Goal: Transaction & Acquisition: Purchase product/service

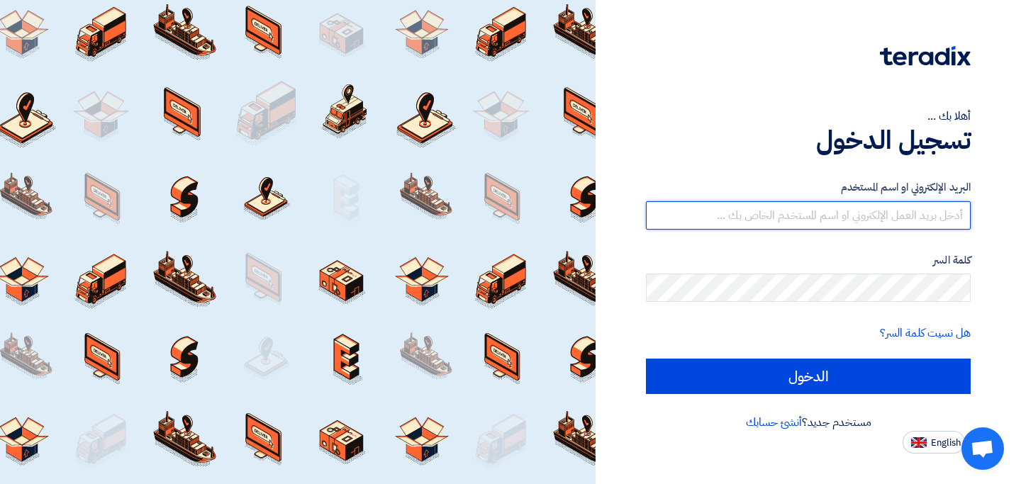
click at [846, 220] on input "text" at bounding box center [808, 215] width 325 height 28
paste input "emad.george@irs-c.com"
type input "emad.george@irs-c.com"
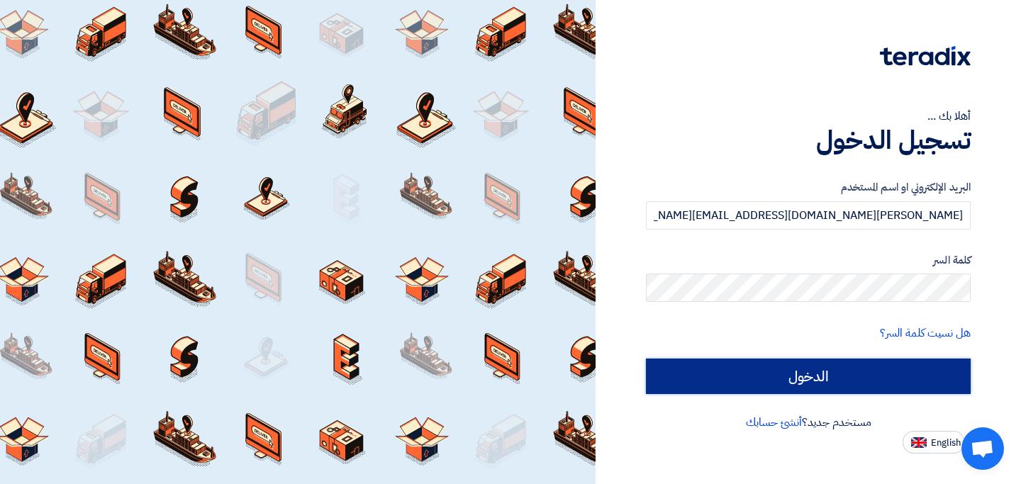
click at [836, 374] on input "الدخول" at bounding box center [808, 376] width 325 height 35
type input "Sign in"
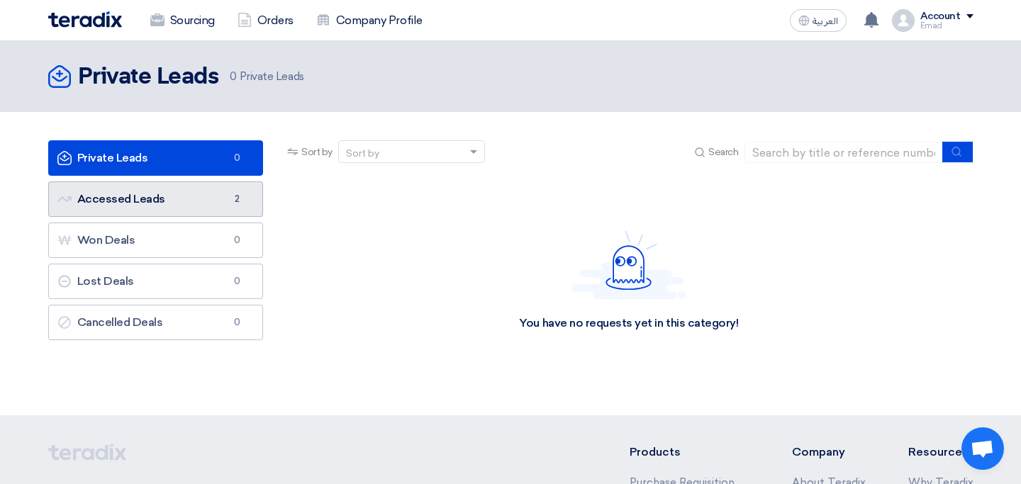
click at [137, 201] on link "Accessed Leads Accessed Leads 2" at bounding box center [155, 198] width 215 height 35
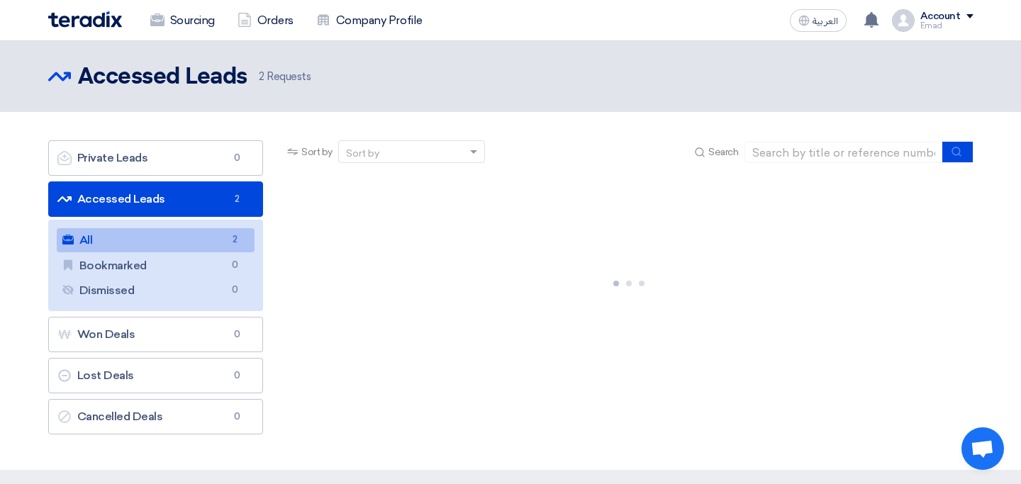
click at [126, 242] on link "All All 2" at bounding box center [156, 240] width 198 height 24
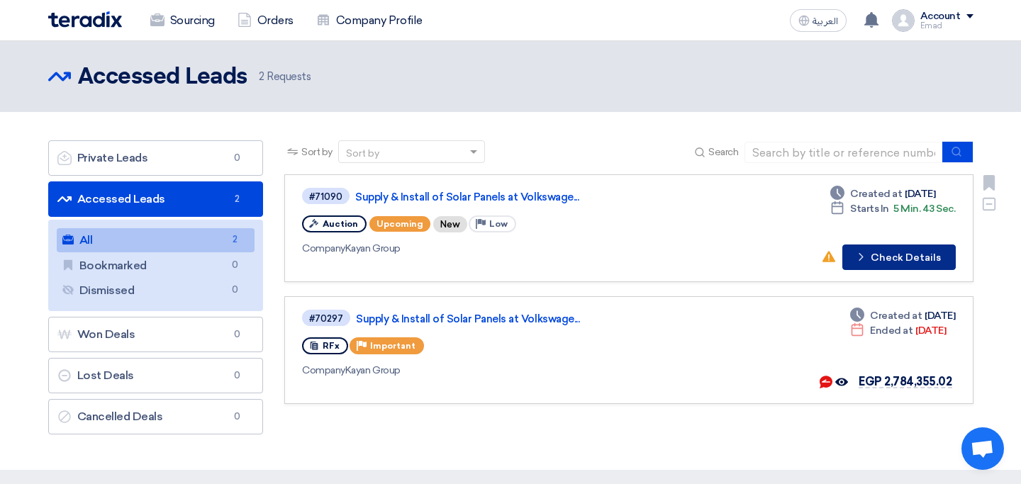
click at [900, 265] on button "Check details Check Details" at bounding box center [898, 258] width 113 height 26
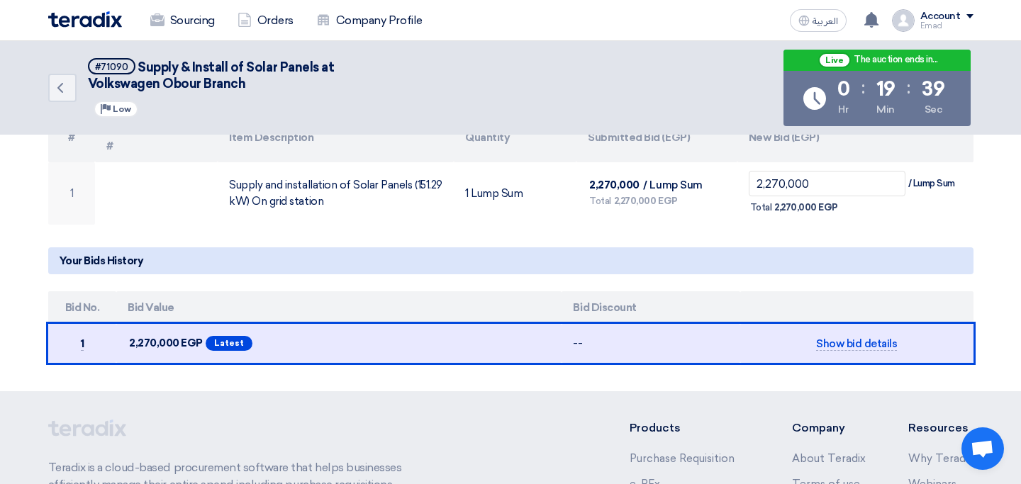
scroll to position [293, 0]
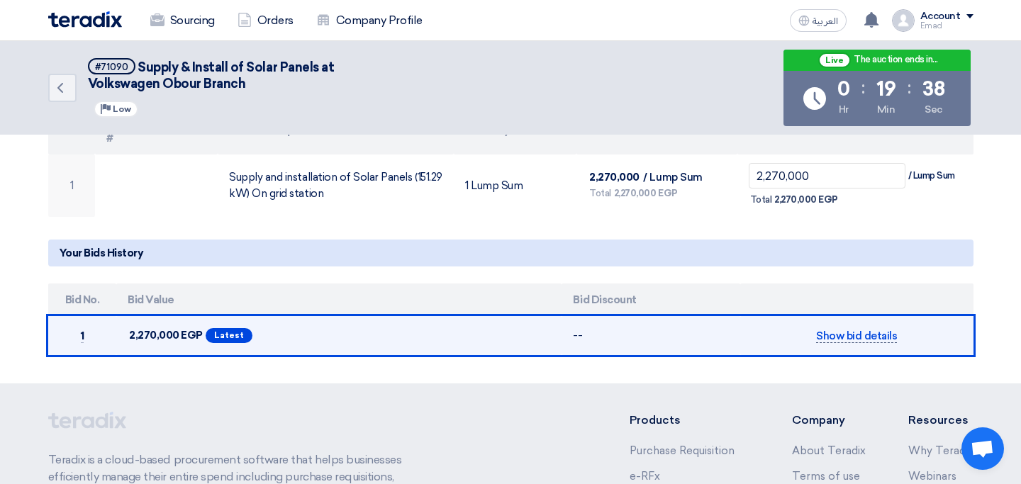
click at [831, 330] on span "Show bid details" at bounding box center [856, 336] width 81 height 13
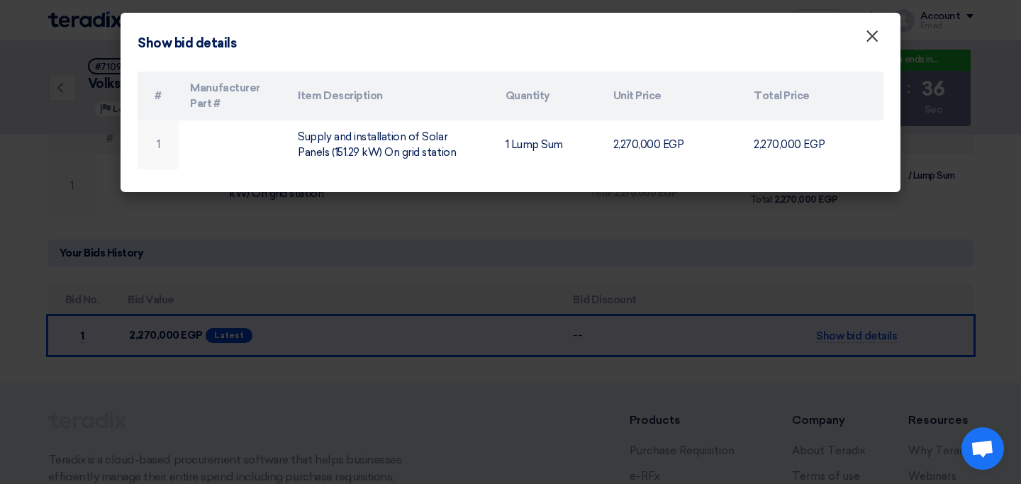
click at [868, 40] on span "×" at bounding box center [872, 40] width 14 height 28
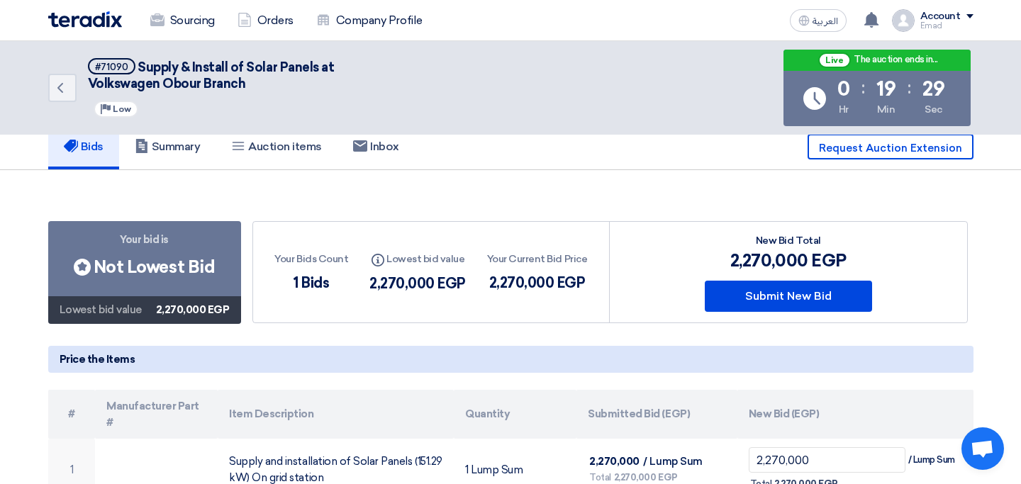
scroll to position [0, 0]
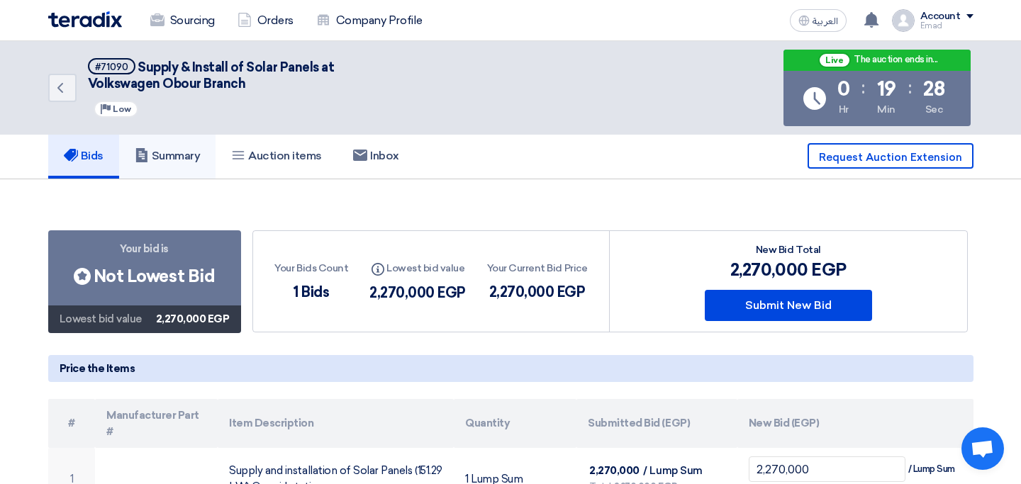
click at [194, 168] on link "Summary" at bounding box center [167, 155] width 97 height 45
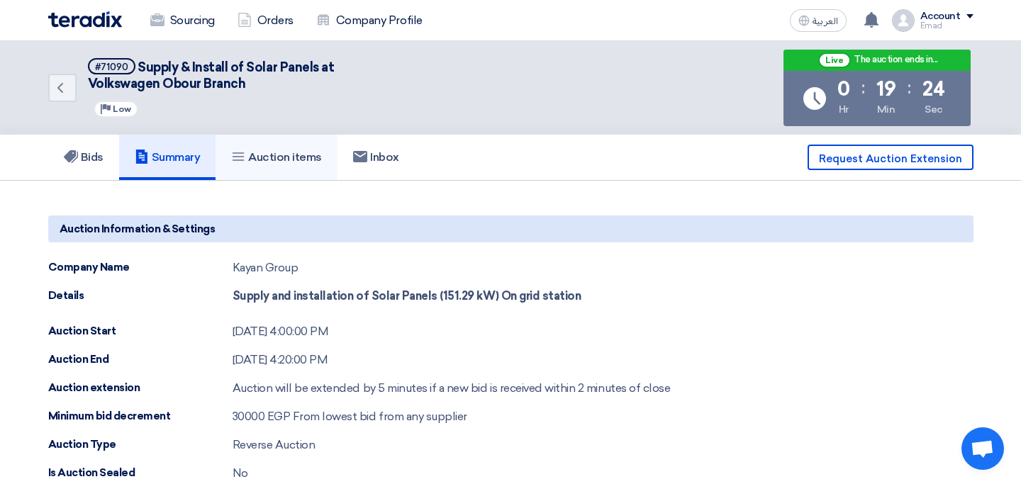
click at [301, 167] on link "Auction items" at bounding box center [276, 157] width 122 height 45
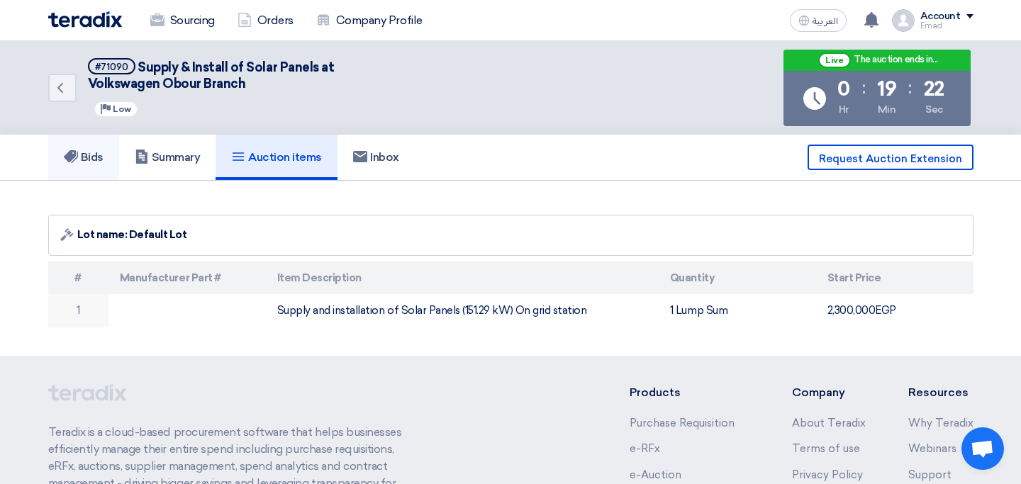
click at [108, 157] on link "Bids" at bounding box center [83, 157] width 71 height 45
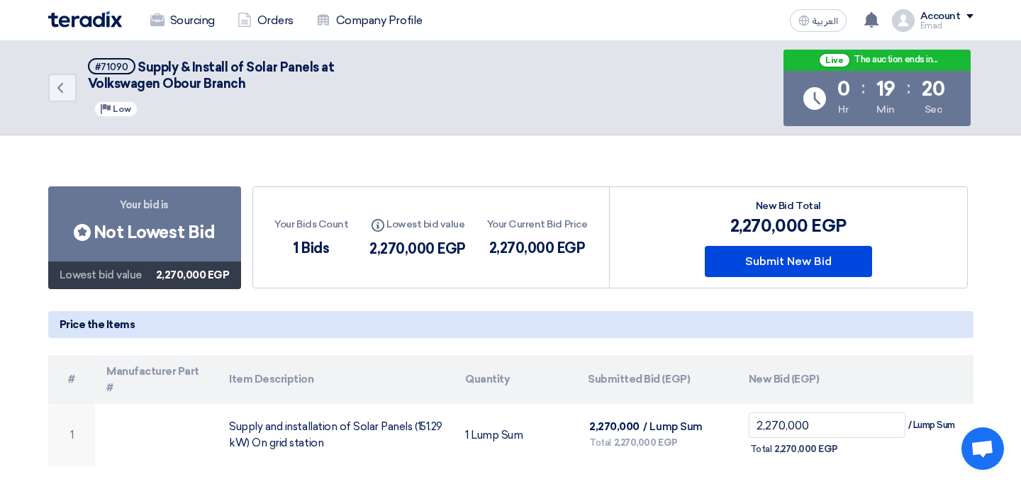
scroll to position [47, 0]
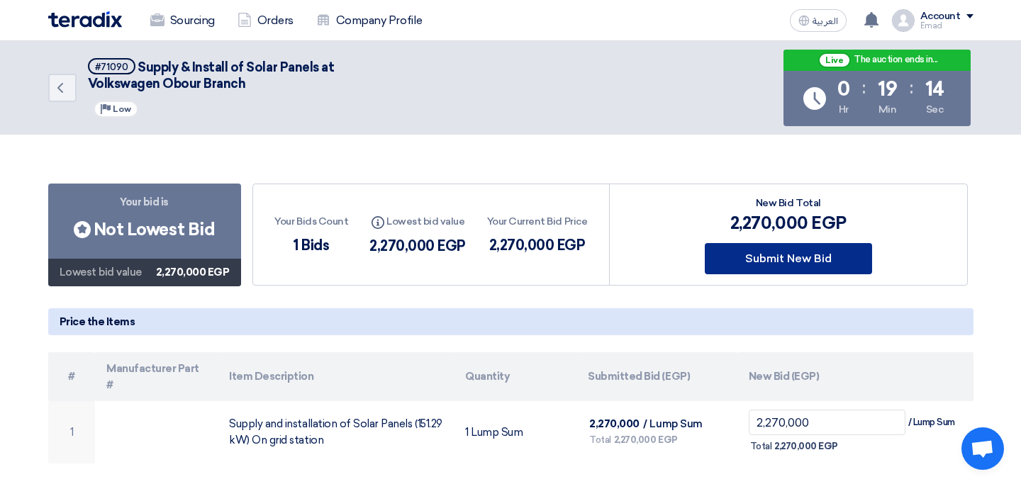
click at [760, 260] on button "Submit New Bid" at bounding box center [787, 258] width 167 height 31
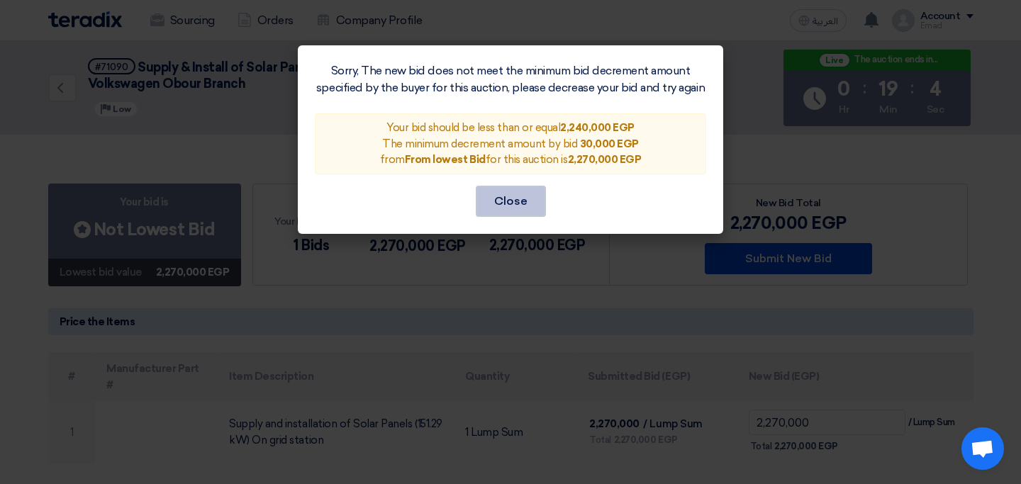
click at [517, 199] on button "Close" at bounding box center [511, 201] width 70 height 31
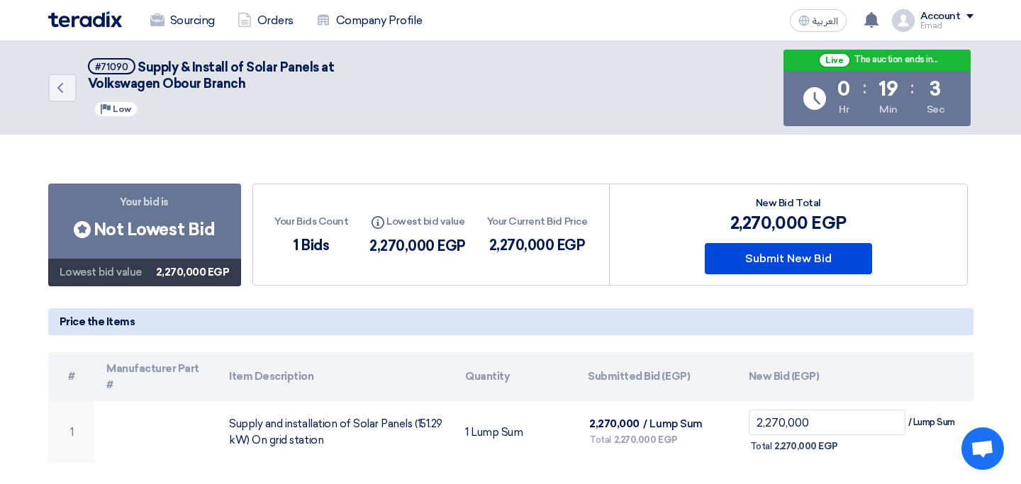
click at [807, 218] on div "2,270,000 EGP" at bounding box center [787, 223] width 167 height 26
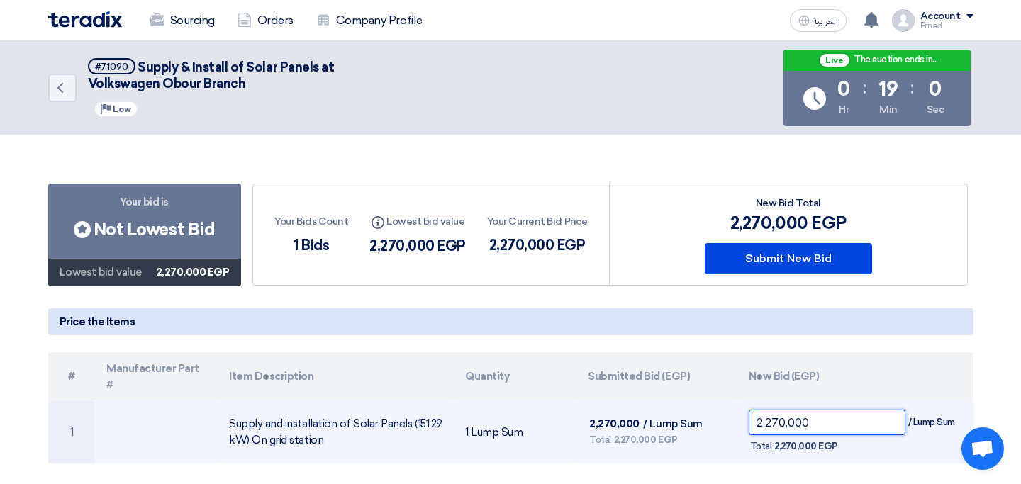
click at [788, 410] on input "2,270,000" at bounding box center [826, 423] width 157 height 26
click at [778, 410] on input "2,270,000" at bounding box center [826, 423] width 157 height 26
click at [777, 411] on input "2,200,004" at bounding box center [826, 423] width 157 height 26
click at [821, 410] on input "2,200,004" at bounding box center [826, 423] width 157 height 26
click at [776, 410] on input "220,000" at bounding box center [826, 423] width 157 height 26
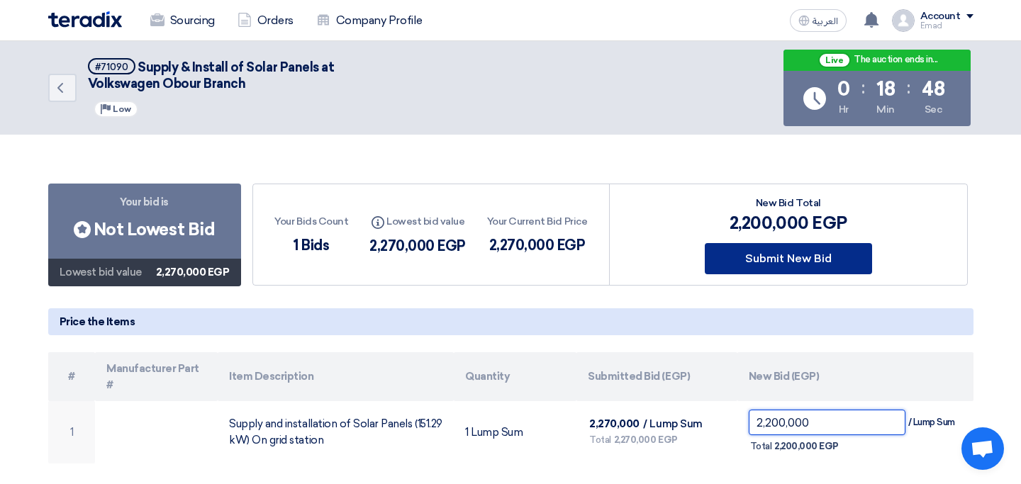
type input "2,200,000"
click at [817, 265] on button "Submit New Bid" at bounding box center [787, 258] width 167 height 31
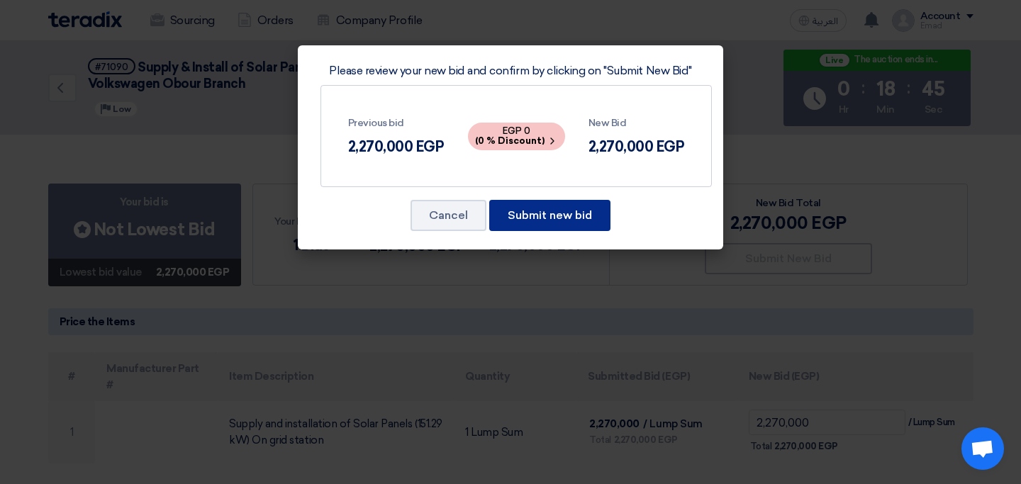
click at [560, 215] on button "Submit new bid" at bounding box center [549, 215] width 121 height 31
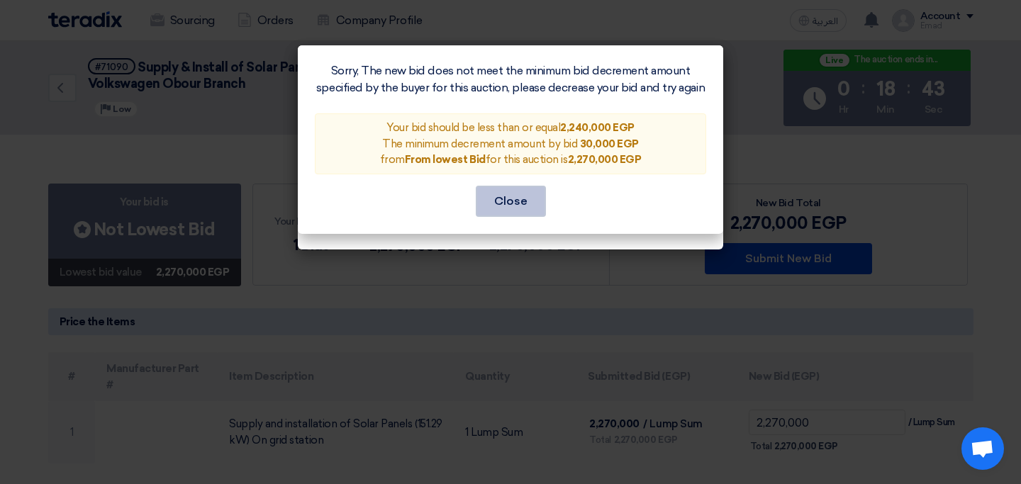
click at [520, 196] on button "Close" at bounding box center [511, 201] width 70 height 31
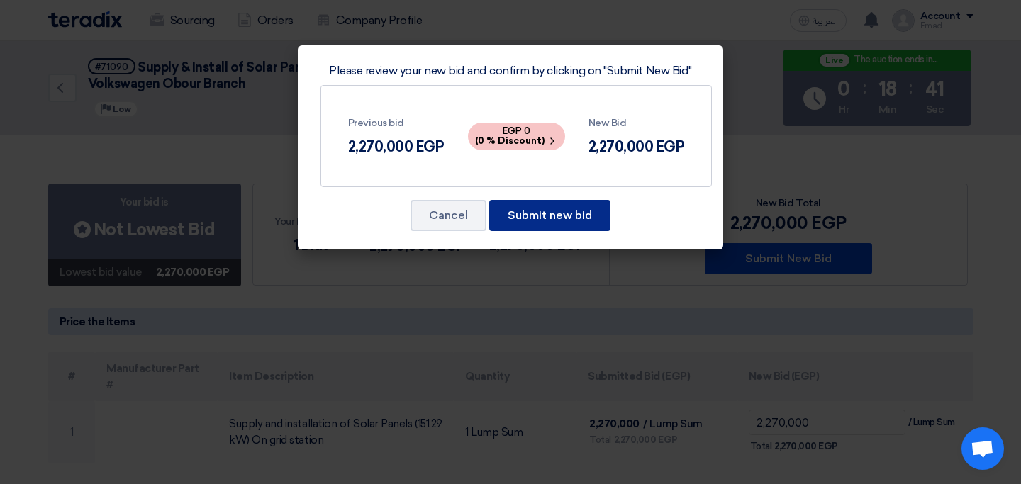
click at [520, 213] on button "Submit new bid" at bounding box center [549, 215] width 121 height 31
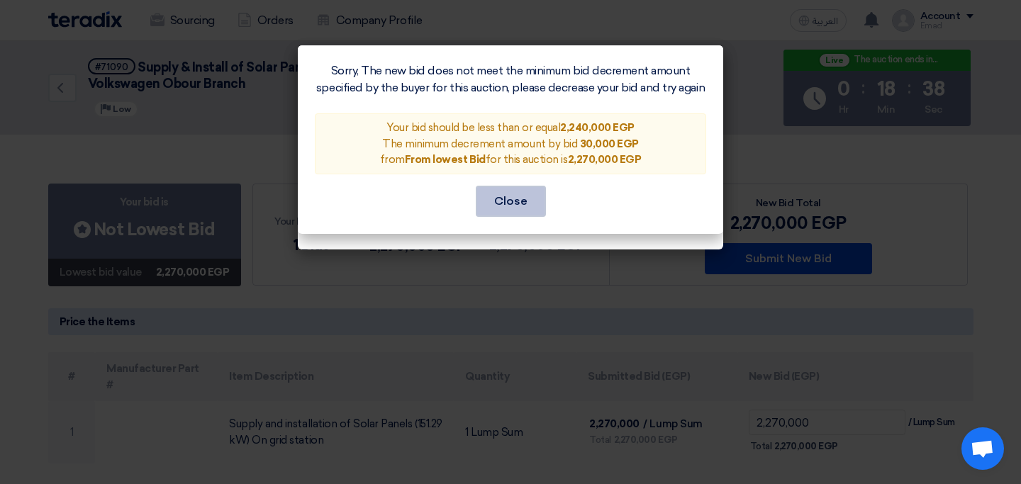
click at [513, 210] on button "Close" at bounding box center [511, 201] width 70 height 31
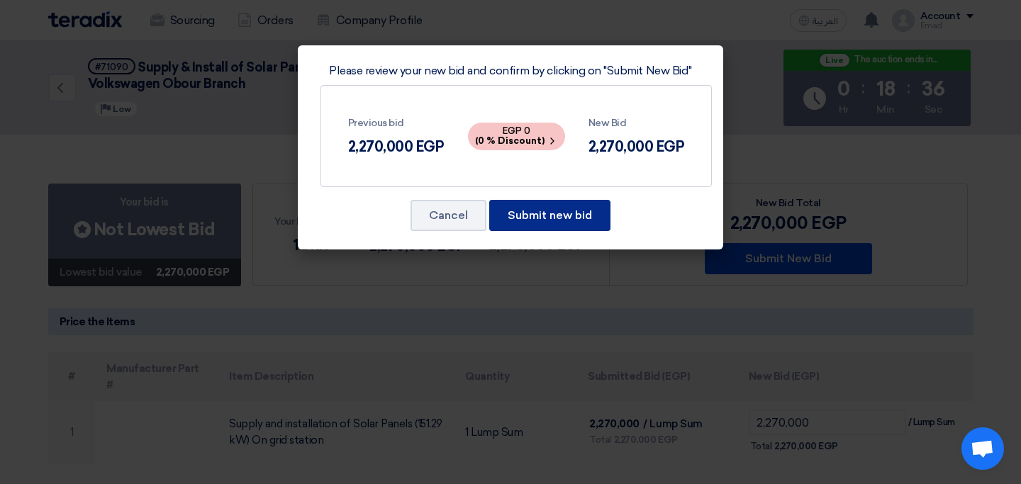
click at [522, 212] on button "Submit new bid" at bounding box center [549, 215] width 121 height 31
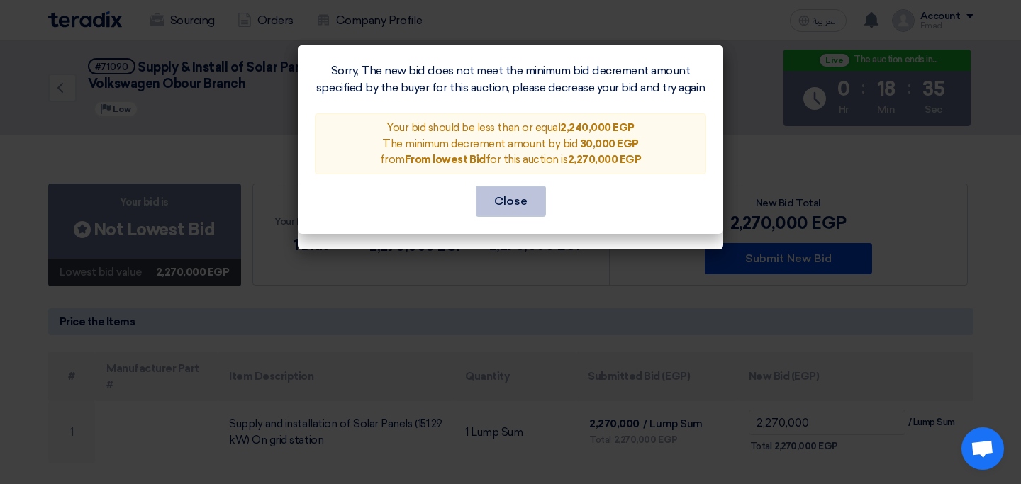
click at [500, 208] on button "Close" at bounding box center [511, 201] width 70 height 31
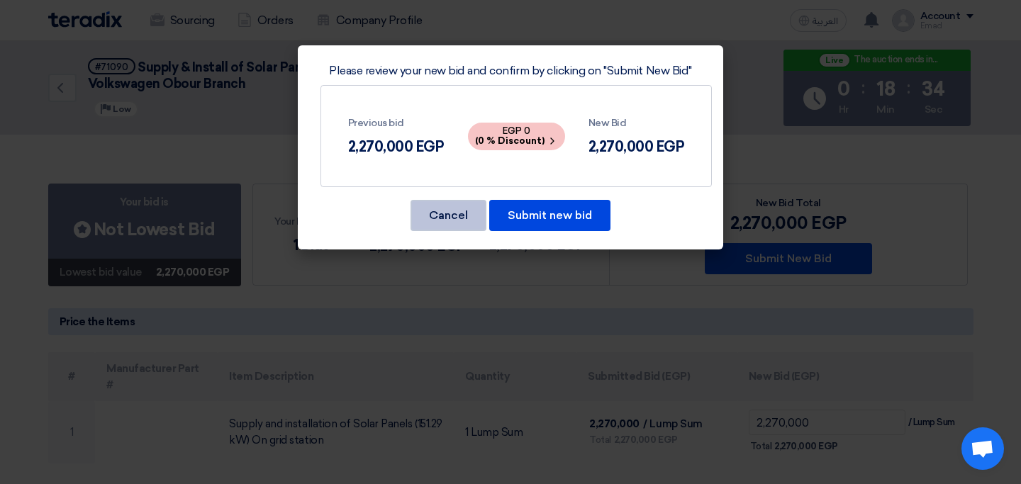
click at [465, 214] on button "Cancel" at bounding box center [448, 215] width 76 height 31
click at [464, 213] on button "Cancel" at bounding box center [448, 215] width 76 height 31
click at [632, 291] on modal-container "Please review your new bid and confirm by clicking on "Submit New Bid" Previous…" at bounding box center [510, 242] width 1021 height 484
click at [620, 141] on div "2,270,000 EGP" at bounding box center [636, 146] width 96 height 21
click at [550, 142] on use at bounding box center [552, 140] width 4 height 6
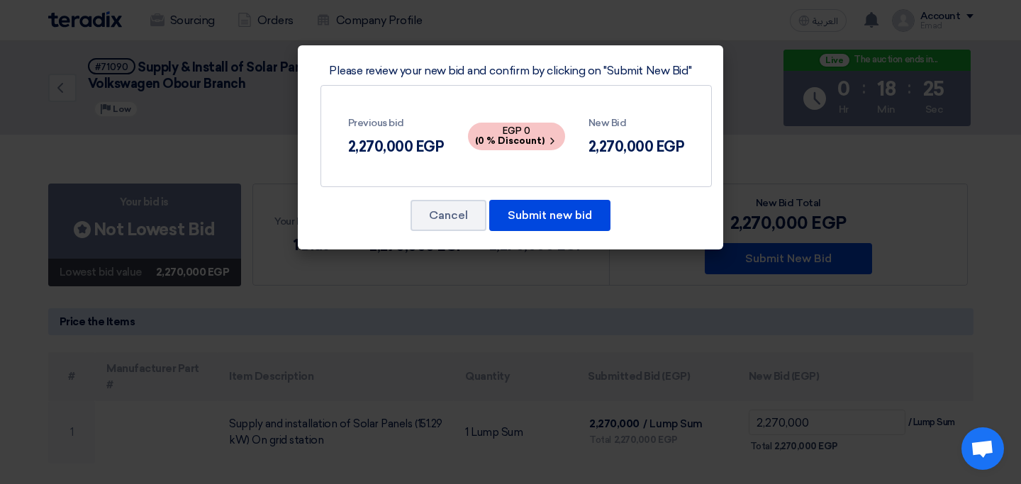
click at [494, 133] on span "EGP 0 (0 % Discount)" at bounding box center [516, 137] width 97 height 28
click at [541, 212] on button "Submit new bid" at bounding box center [549, 215] width 121 height 31
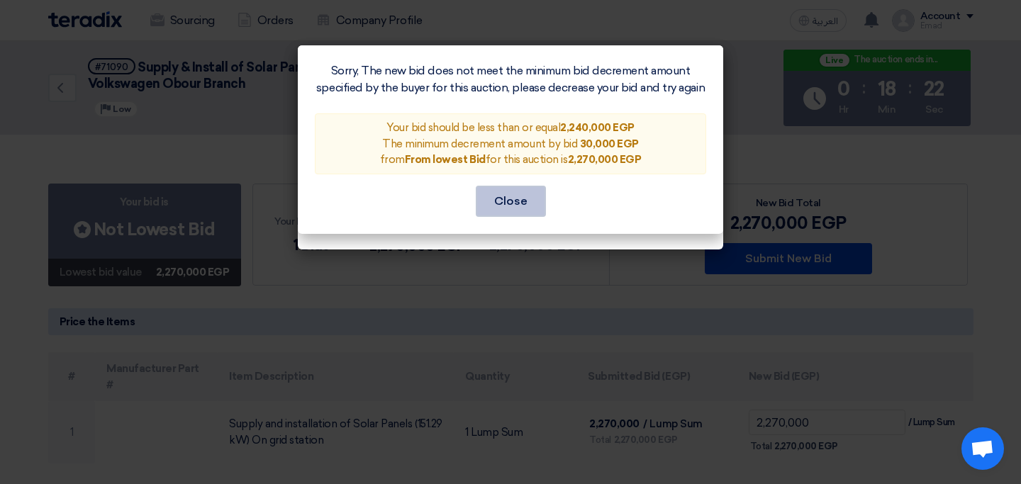
click at [516, 199] on button "Close" at bounding box center [511, 201] width 70 height 31
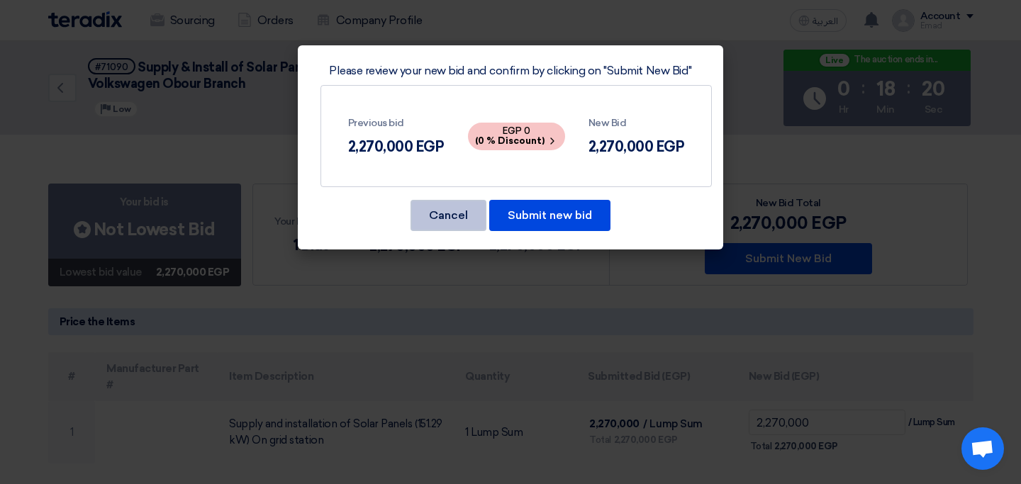
click at [456, 221] on button "Cancel" at bounding box center [448, 215] width 76 height 31
click at [457, 212] on button "Cancel" at bounding box center [448, 215] width 76 height 31
click at [527, 280] on modal-container "Please review your new bid and confirm by clicking on "Submit New Bid" Previous…" at bounding box center [510, 242] width 1021 height 484
click at [456, 219] on button "Cancel" at bounding box center [448, 215] width 76 height 31
click at [449, 229] on button "Cancel" at bounding box center [448, 215] width 76 height 31
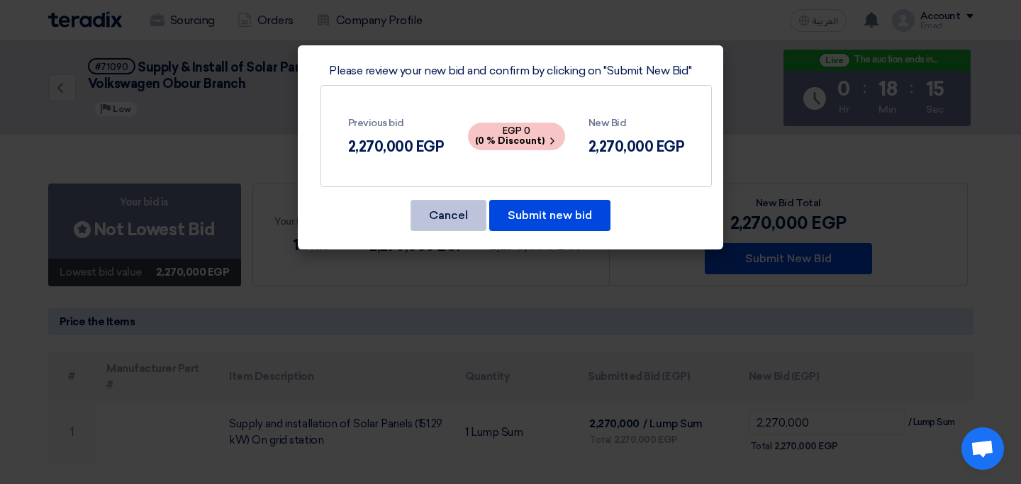
click at [449, 218] on button "Cancel" at bounding box center [448, 215] width 76 height 31
click at [687, 215] on div "Cancel Submit new bid" at bounding box center [510, 215] width 391 height 34
click at [440, 223] on button "Cancel" at bounding box center [448, 215] width 76 height 31
click at [461, 220] on button "Cancel" at bounding box center [448, 215] width 76 height 31
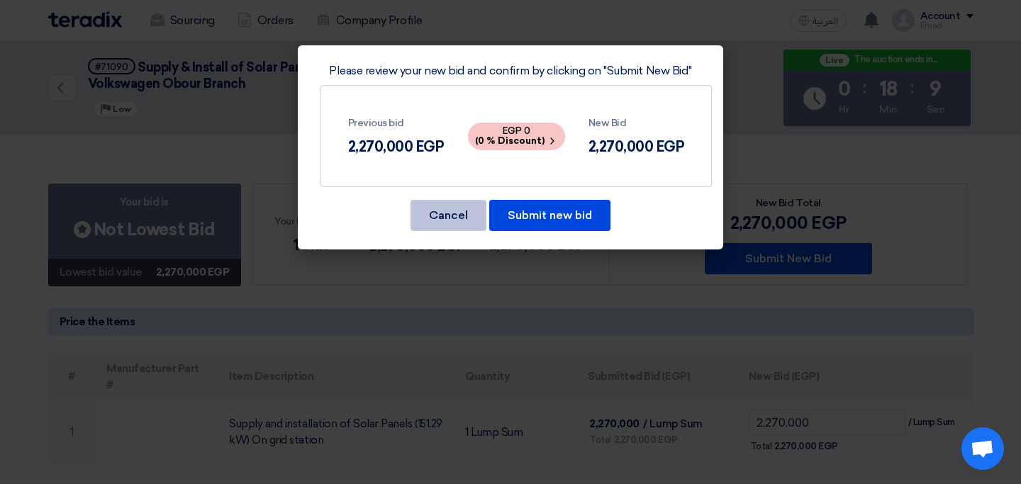
click at [461, 220] on button "Cancel" at bounding box center [448, 215] width 76 height 31
click at [472, 312] on modal-container "Please review your new bid and confirm by clicking on "Submit New Bid" Previous…" at bounding box center [510, 242] width 1021 height 484
click at [792, 191] on modal-container "Please review your new bid and confirm by clicking on "Submit New Bid" Previous…" at bounding box center [510, 242] width 1021 height 484
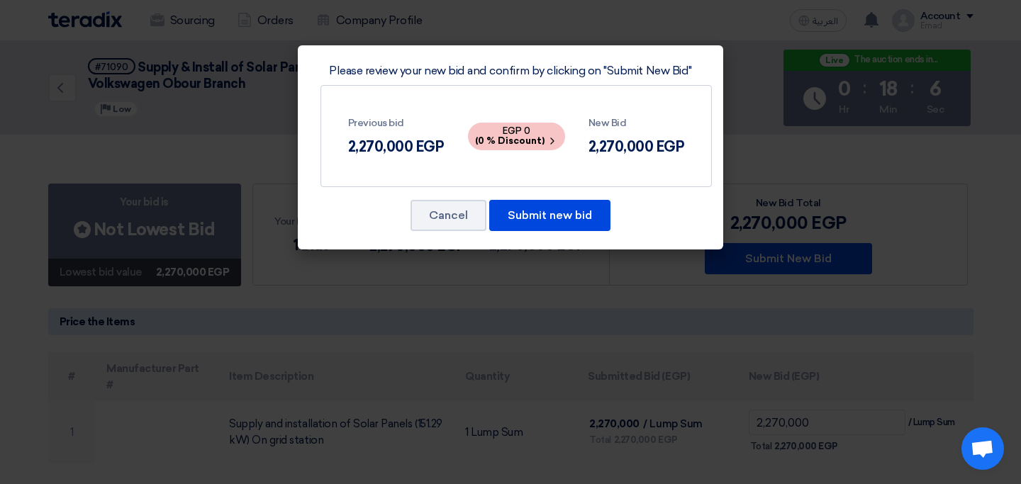
click at [792, 191] on modal-container "Please review your new bid and confirm by clicking on "Submit New Bid" Previous…" at bounding box center [510, 242] width 1021 height 484
click at [899, 368] on modal-container "Please review your new bid and confirm by clicking on "Submit New Bid" Previous…" at bounding box center [510, 242] width 1021 height 484
click at [987, 455] on span "Open chat" at bounding box center [981, 450] width 23 height 20
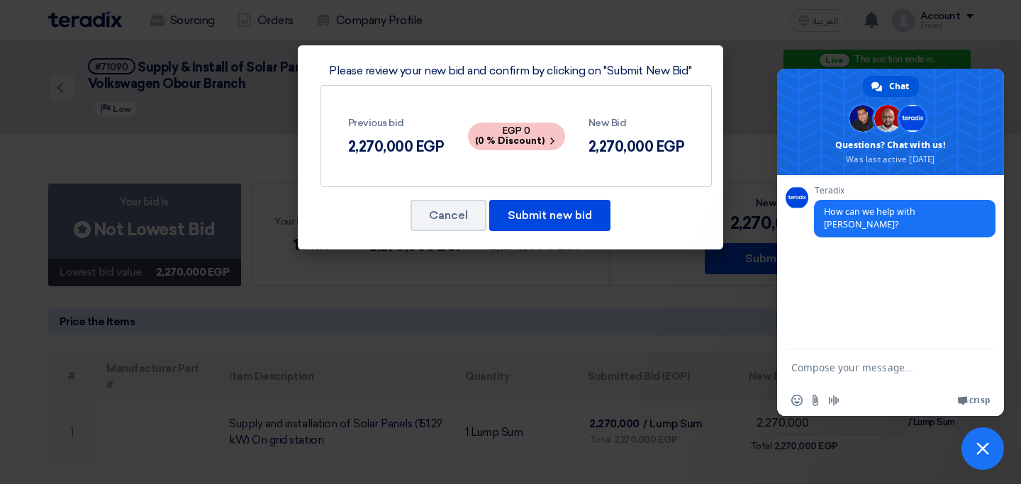
click at [702, 339] on modal-container "Please review your new bid and confirm by clicking on "Submit New Bid" Previous…" at bounding box center [510, 242] width 1021 height 484
click at [550, 143] on icon at bounding box center [551, 140] width 11 height 11
click at [991, 444] on span "Close chat" at bounding box center [982, 448] width 43 height 43
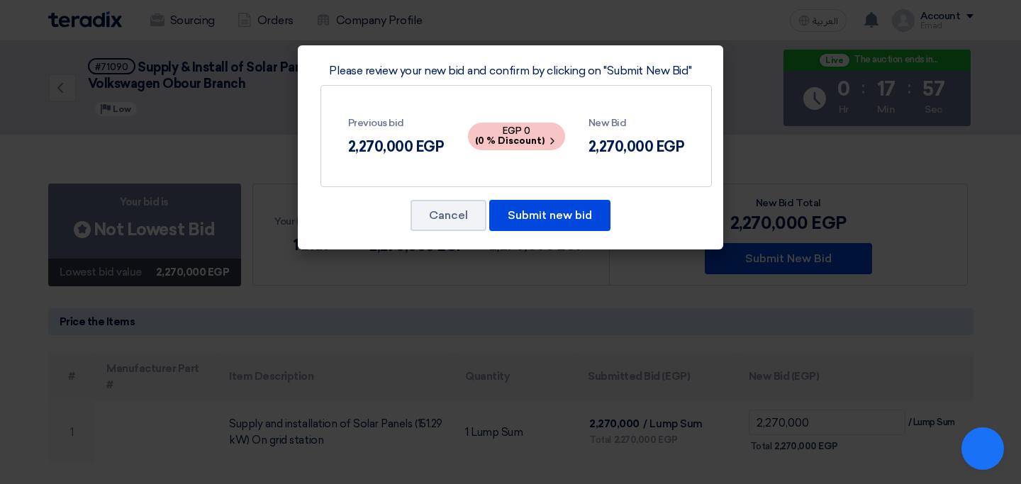
click at [991, 444] on span "Close chat" at bounding box center [982, 448] width 43 height 43
click at [549, 140] on icon at bounding box center [551, 140] width 11 height 11
click at [451, 214] on button "Cancel" at bounding box center [448, 215] width 76 height 31
click at [450, 226] on button "Cancel" at bounding box center [448, 215] width 76 height 31
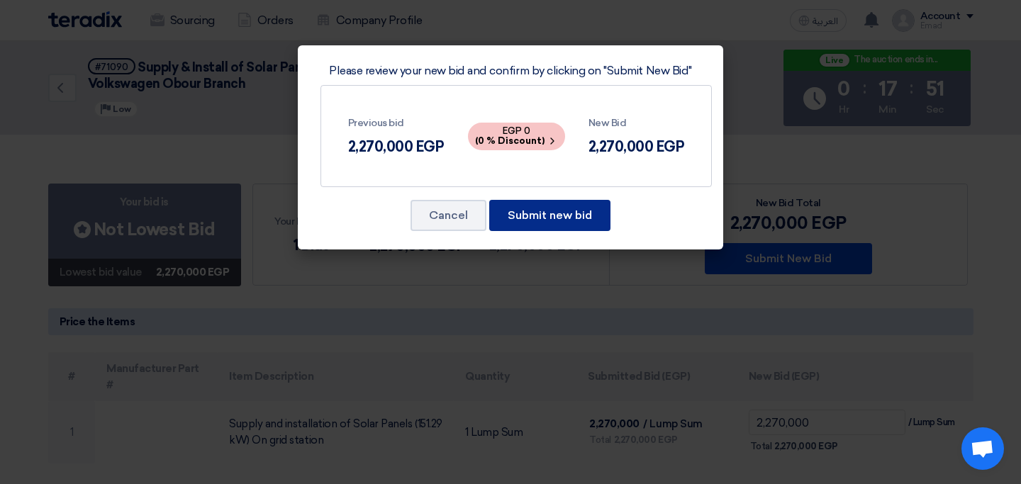
click at [524, 219] on button "Submit new bid" at bounding box center [549, 215] width 121 height 31
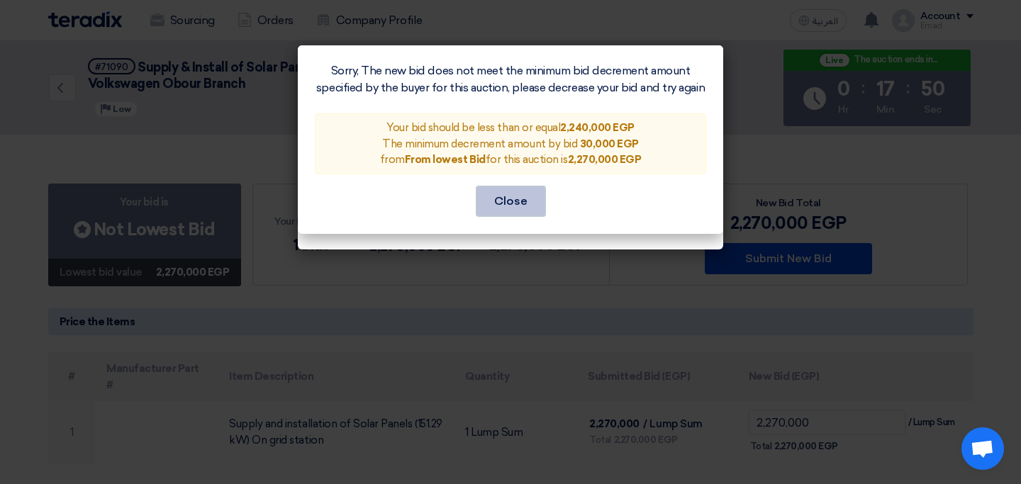
click at [509, 207] on button "Close" at bounding box center [511, 201] width 70 height 31
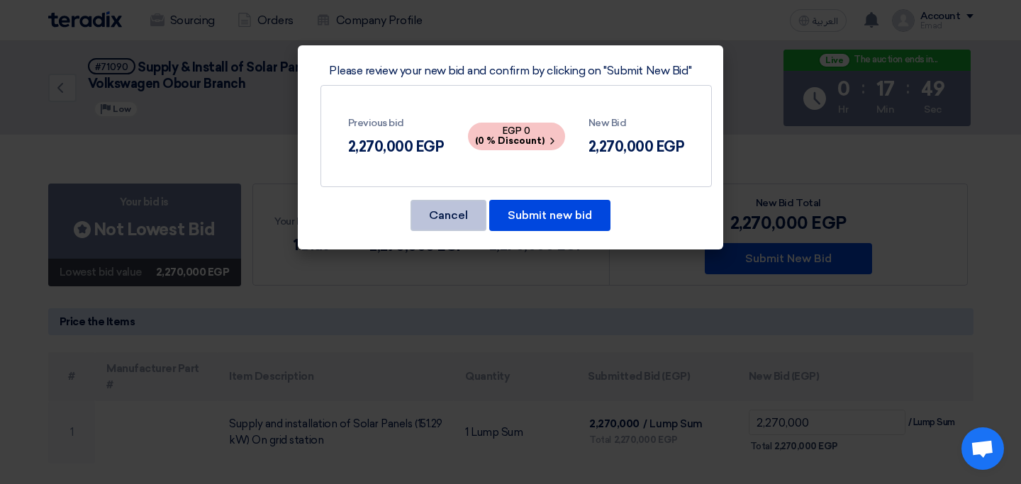
click at [444, 220] on button "Cancel" at bounding box center [448, 215] width 76 height 31
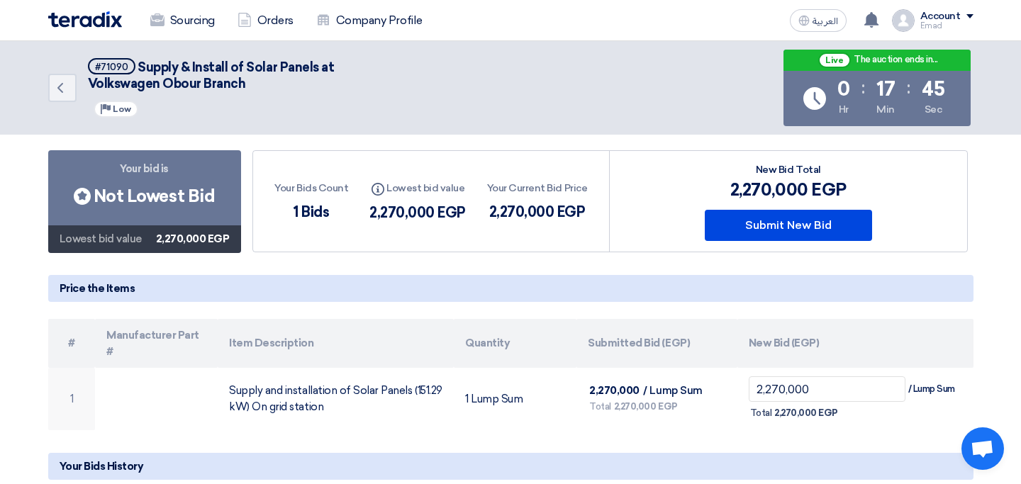
scroll to position [82, 0]
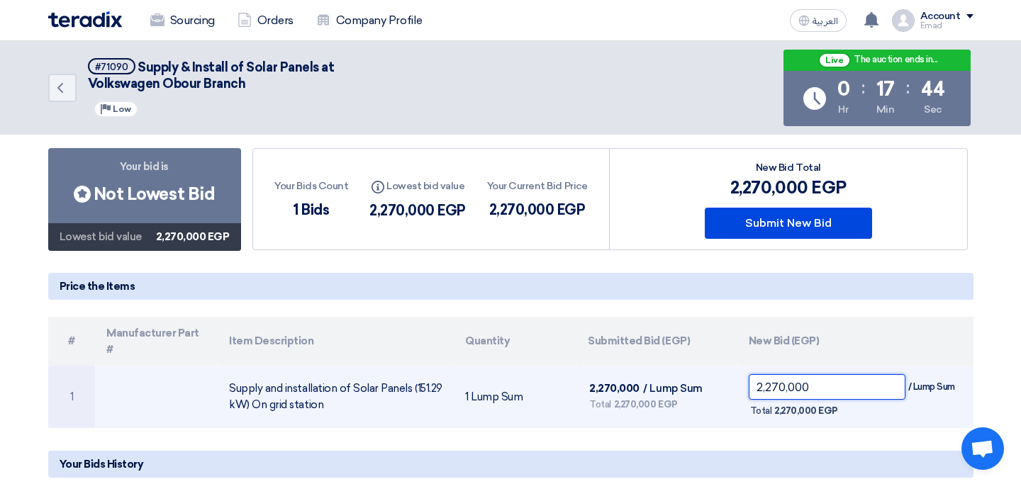
click at [777, 374] on input "2,270,000" at bounding box center [826, 387] width 157 height 26
type input "2,200,004"
drag, startPoint x: 802, startPoint y: 371, endPoint x: 740, endPoint y: 371, distance: 61.7
click at [740, 371] on td "220,000 / Lump Sum Total 220,000 EGP" at bounding box center [855, 397] width 236 height 62
type input "2,240,000"
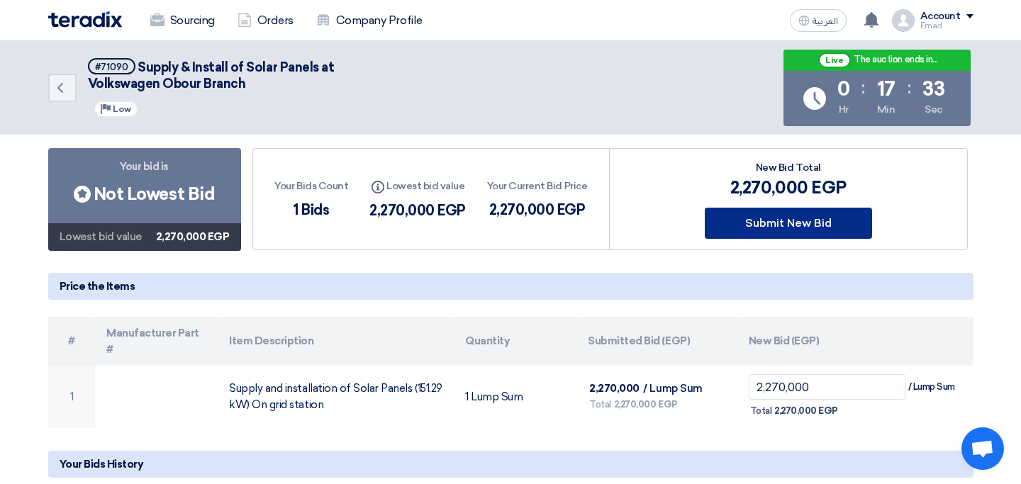
click at [783, 220] on button "Submit New Bid" at bounding box center [787, 223] width 167 height 31
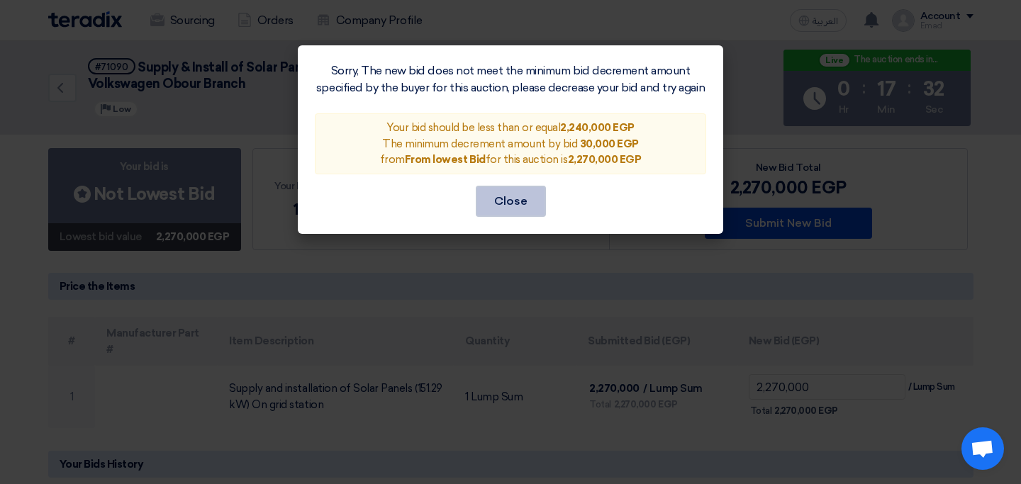
click at [504, 202] on button "Close" at bounding box center [511, 201] width 70 height 31
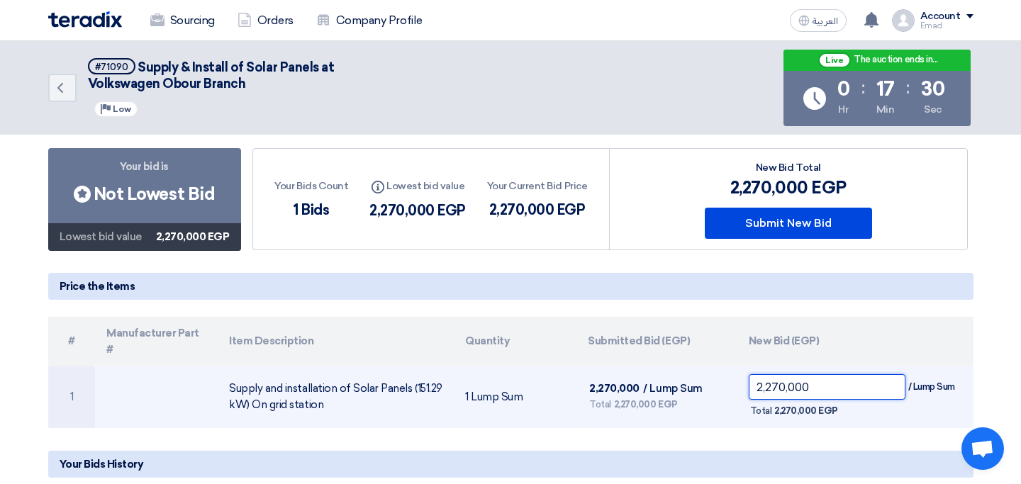
click at [782, 374] on input "2,270,000" at bounding box center [826, 387] width 157 height 26
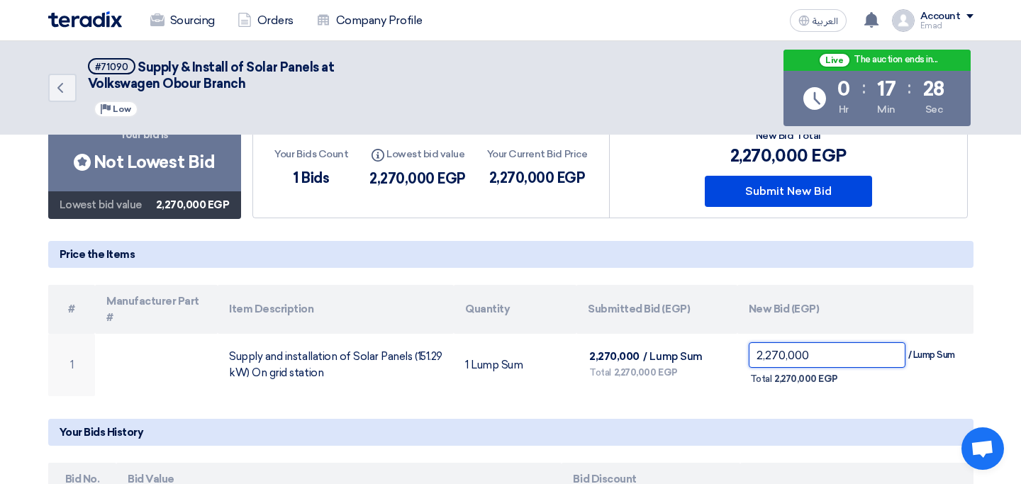
scroll to position [115, 0]
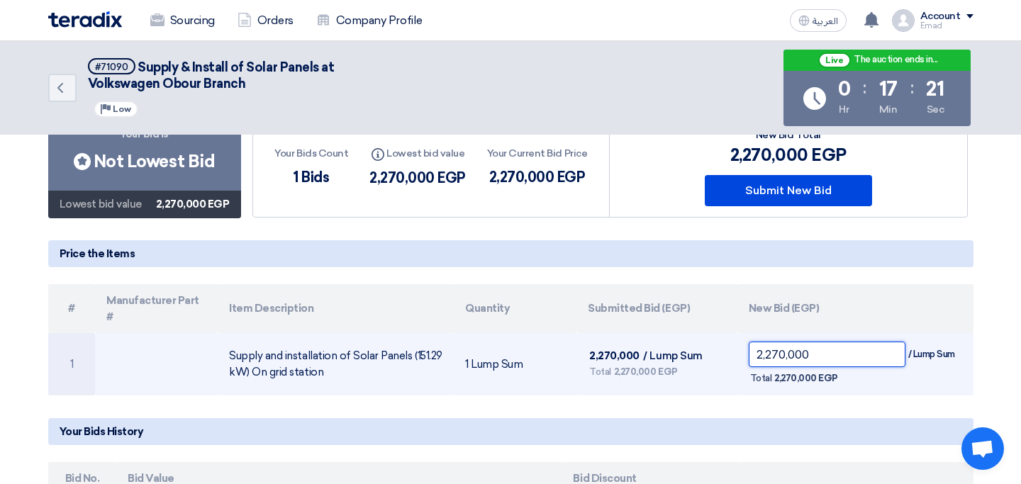
click at [775, 342] on input "2,270,000" at bounding box center [826, 355] width 157 height 26
type input "22"
click at [818, 342] on input "2,270,000" at bounding box center [826, 355] width 157 height 26
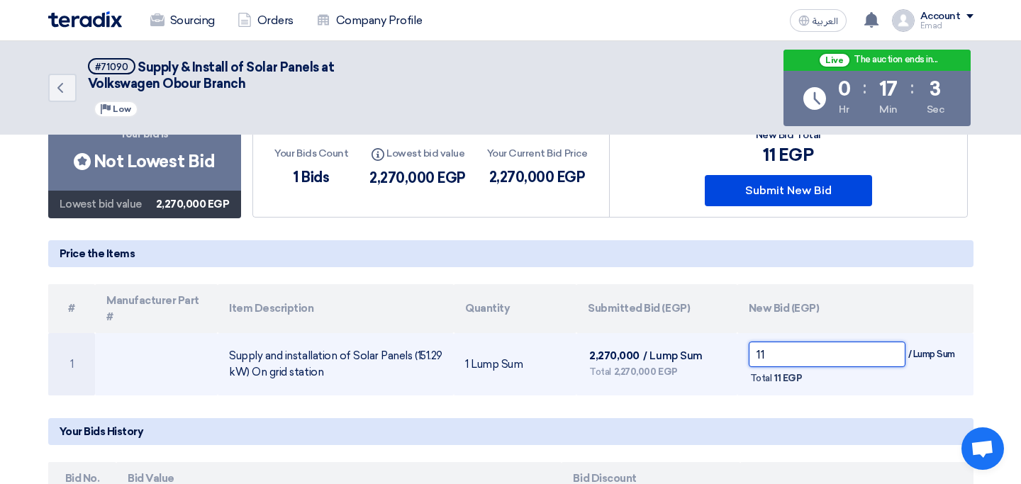
type input "1"
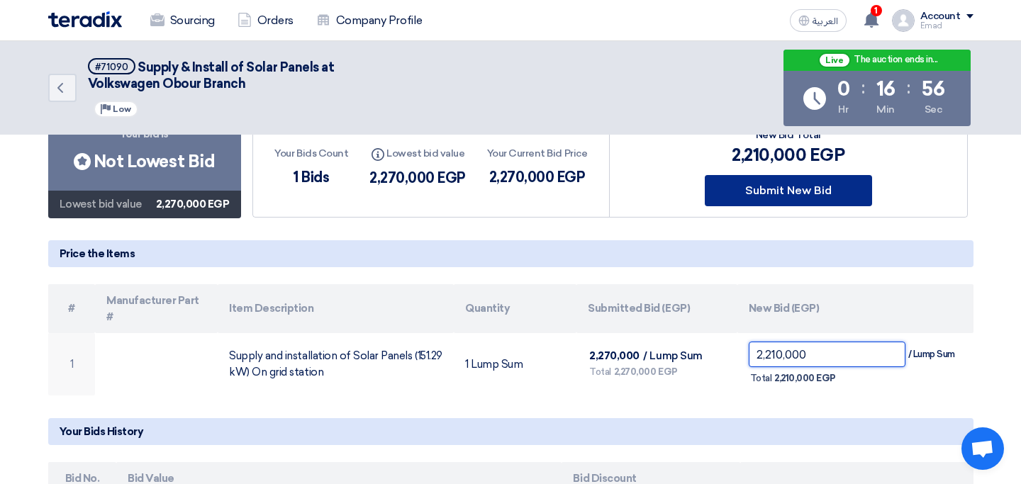
type input "2,210,000"
click at [791, 184] on button "Submit New Bid" at bounding box center [787, 190] width 167 height 31
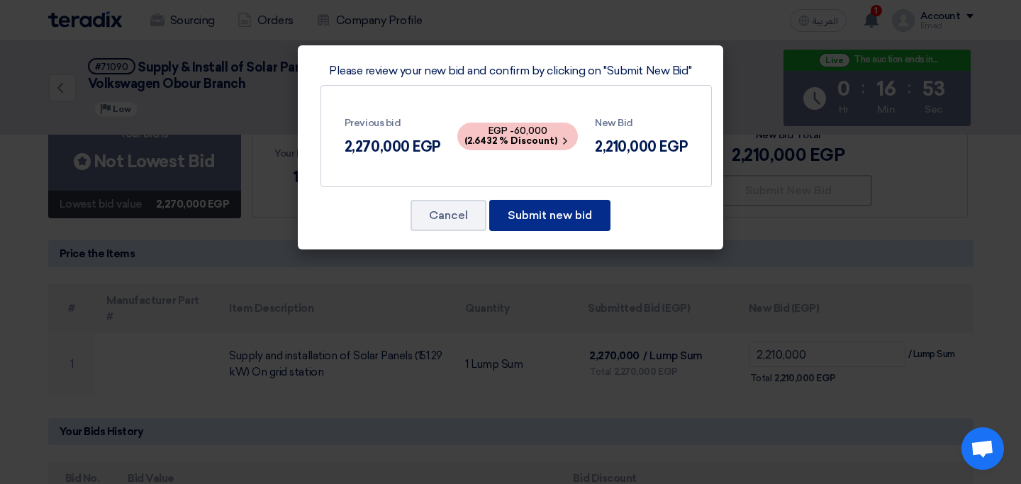
click at [561, 215] on button "Submit new bid" at bounding box center [549, 215] width 121 height 31
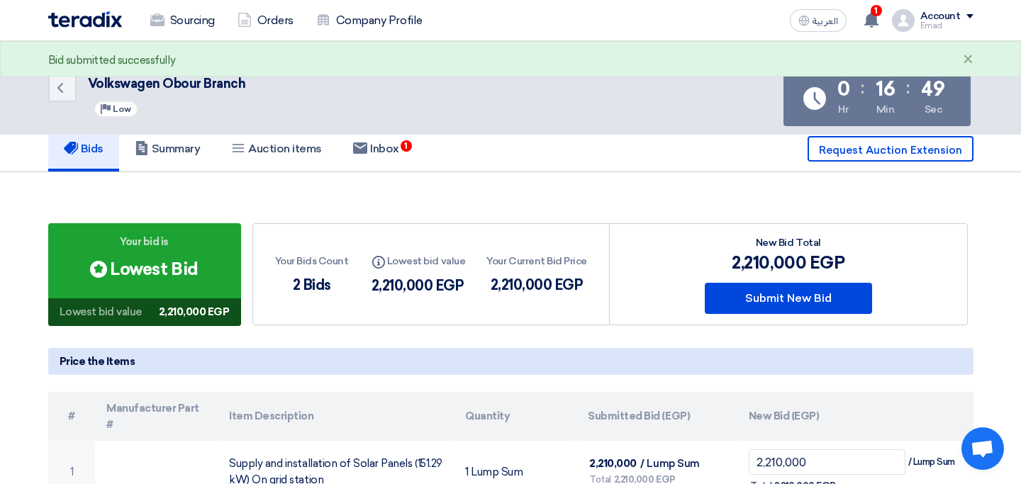
scroll to position [0, 0]
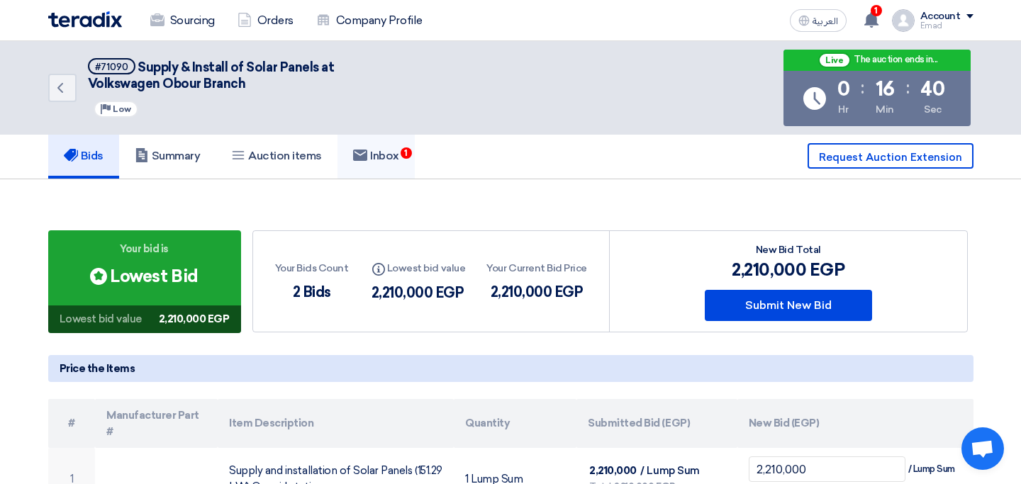
click at [393, 158] on h5 "Inbox 1" at bounding box center [376, 156] width 46 height 14
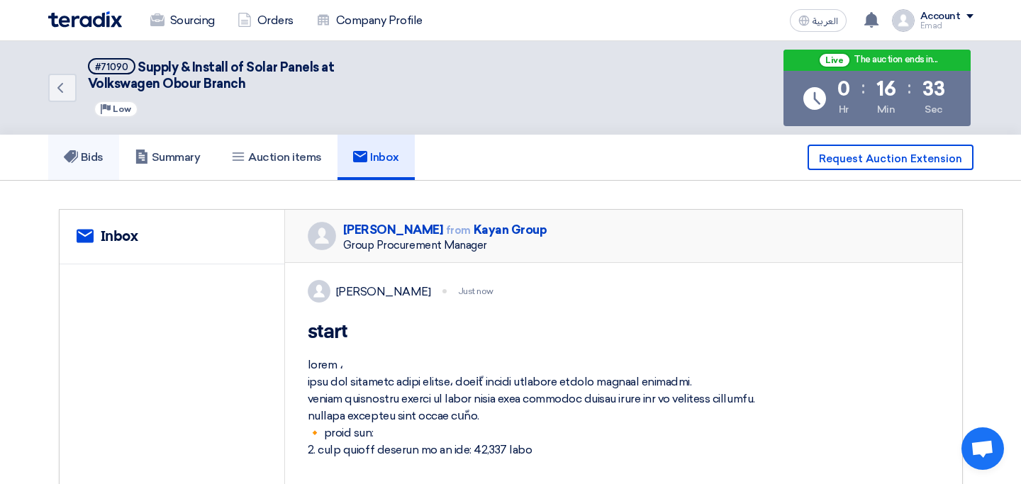
click at [111, 157] on link "Bids" at bounding box center [83, 157] width 71 height 45
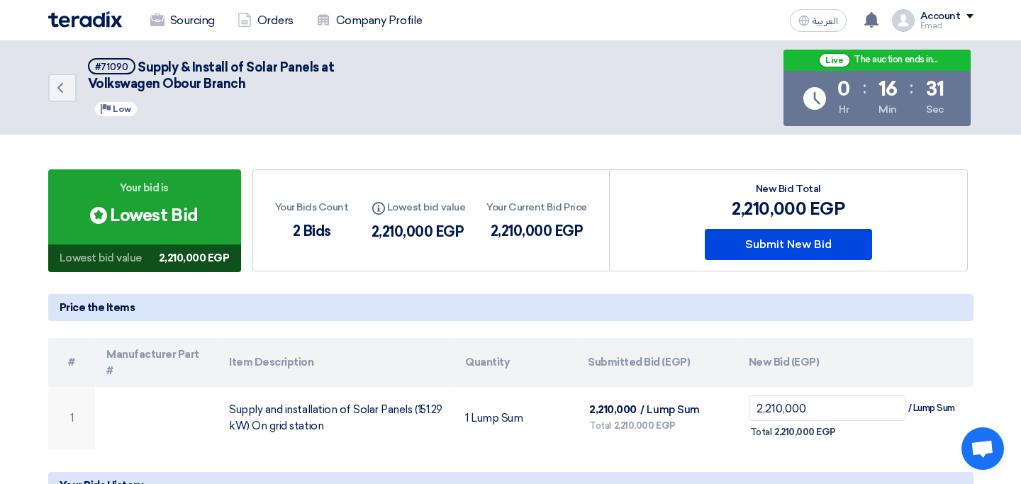
scroll to position [71, 0]
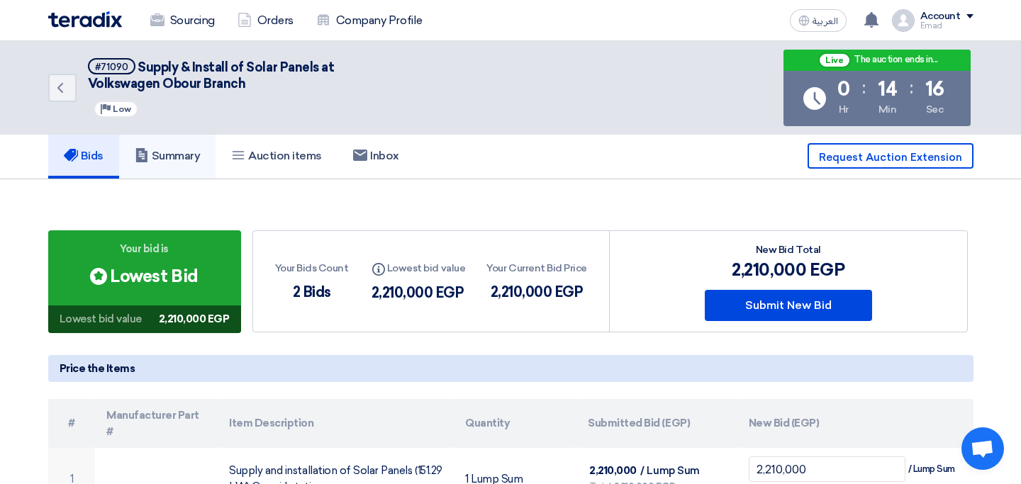
click at [191, 153] on h5 "Summary" at bounding box center [168, 156] width 66 height 14
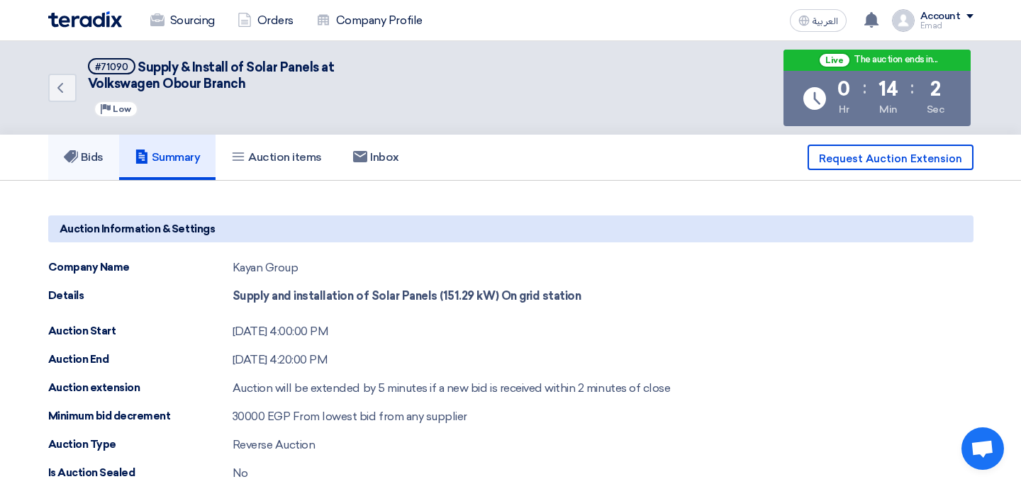
click at [99, 155] on h5 "Bids" at bounding box center [84, 157] width 40 height 14
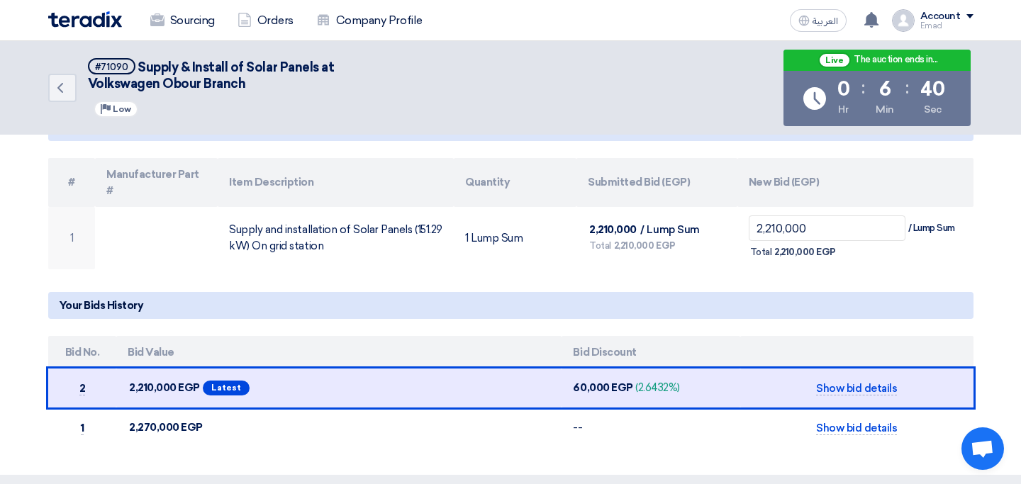
scroll to position [251, 0]
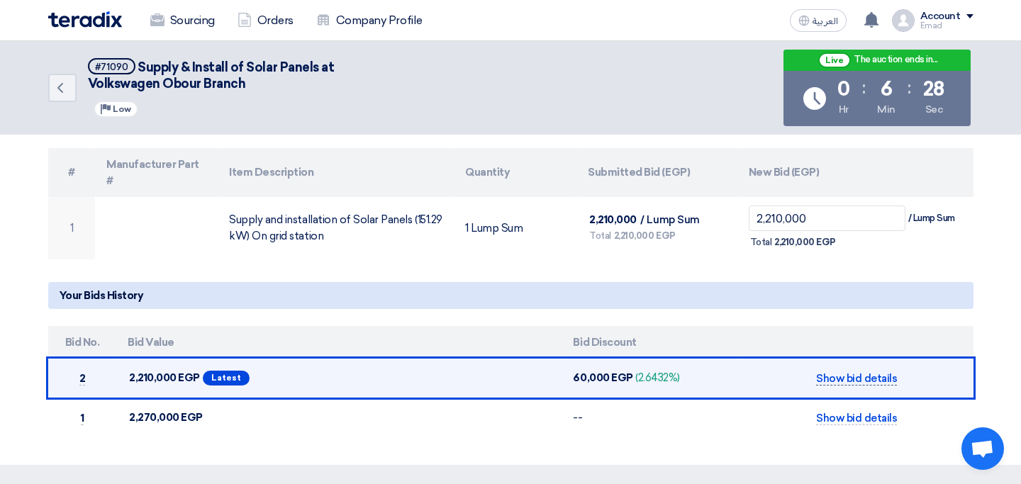
click at [833, 372] on span "Show bid details" at bounding box center [856, 378] width 81 height 13
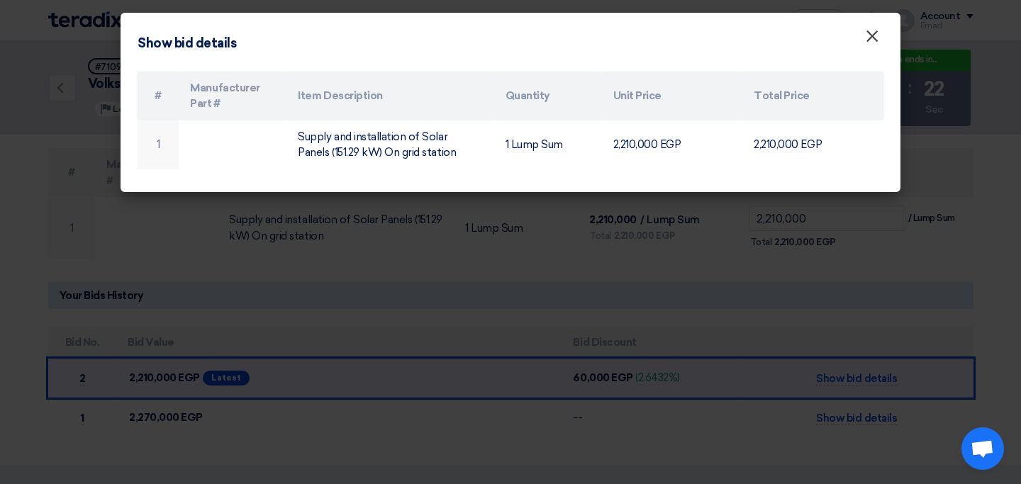
click at [873, 35] on span "×" at bounding box center [872, 40] width 14 height 28
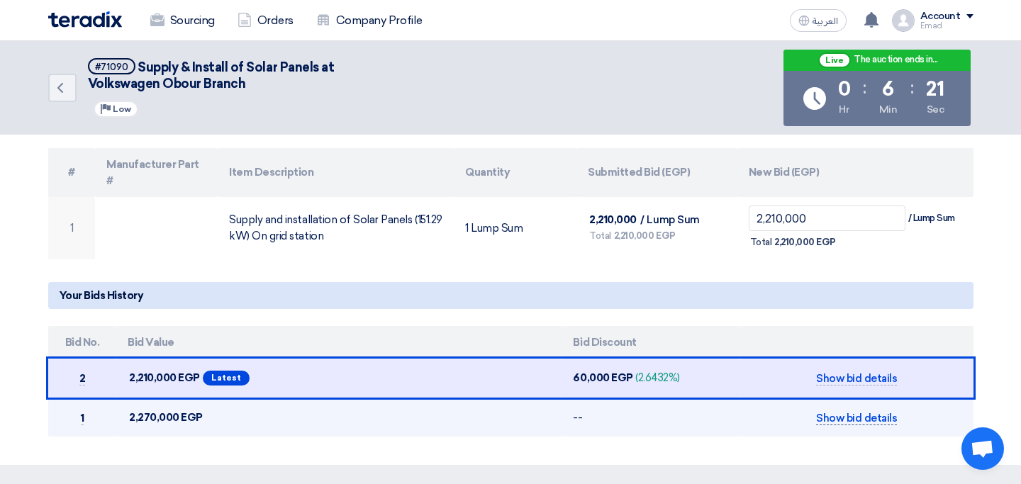
click at [853, 412] on span "Show bid details" at bounding box center [856, 418] width 81 height 13
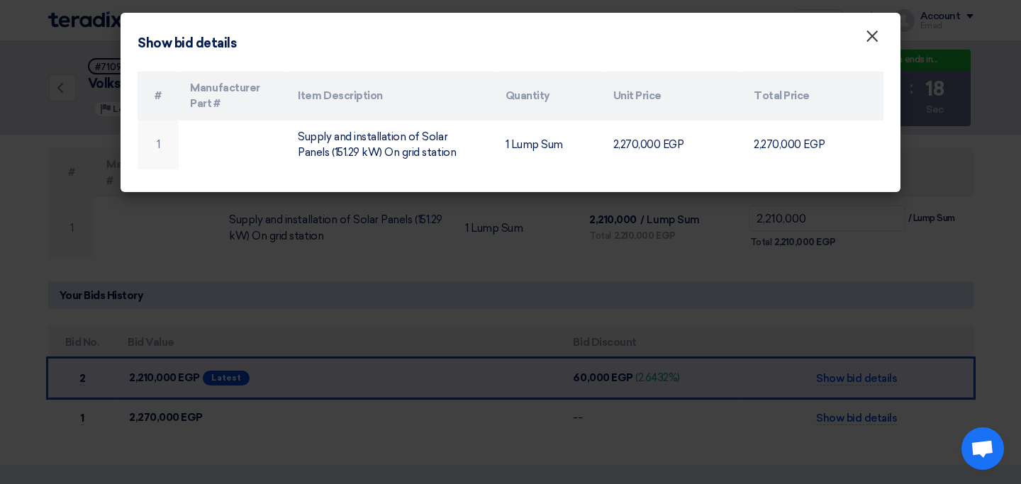
click at [871, 40] on span "×" at bounding box center [872, 40] width 14 height 28
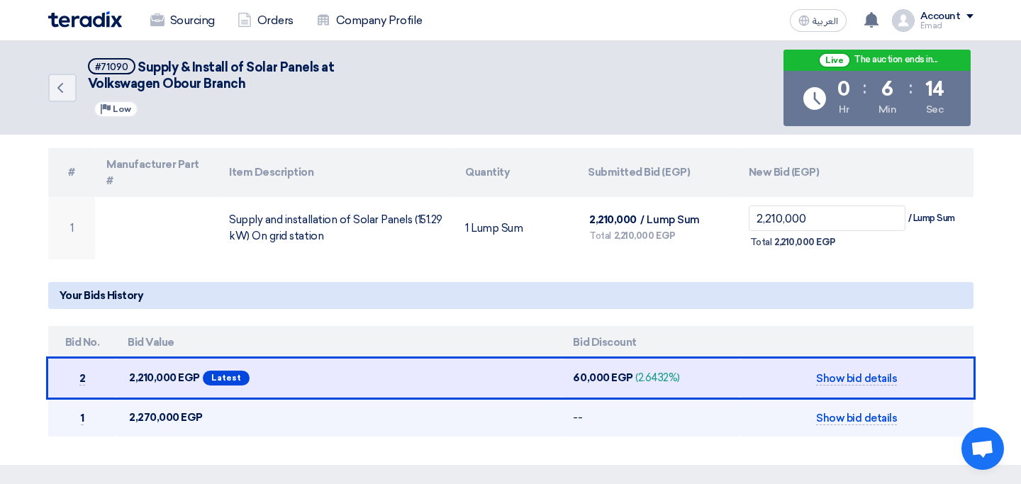
scroll to position [0, 0]
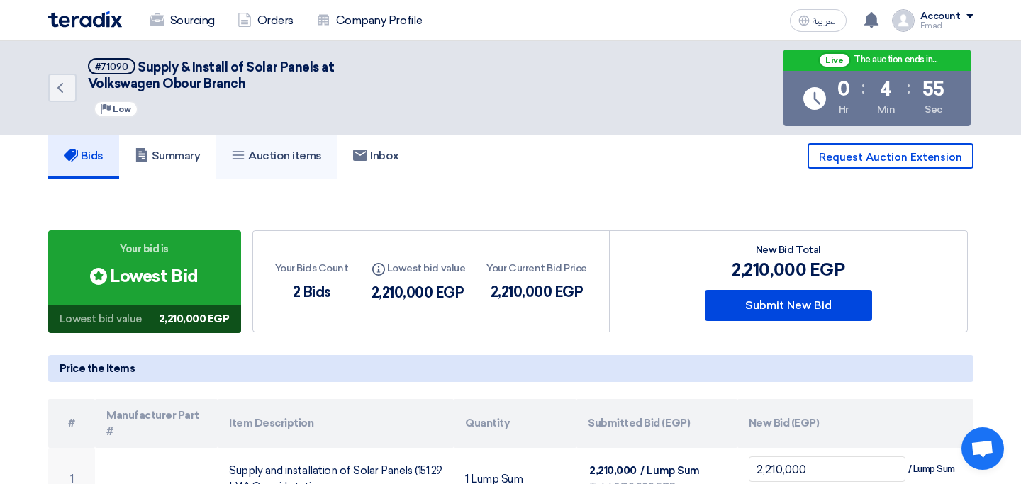
click at [279, 150] on h5 "Auction items" at bounding box center [276, 156] width 91 height 14
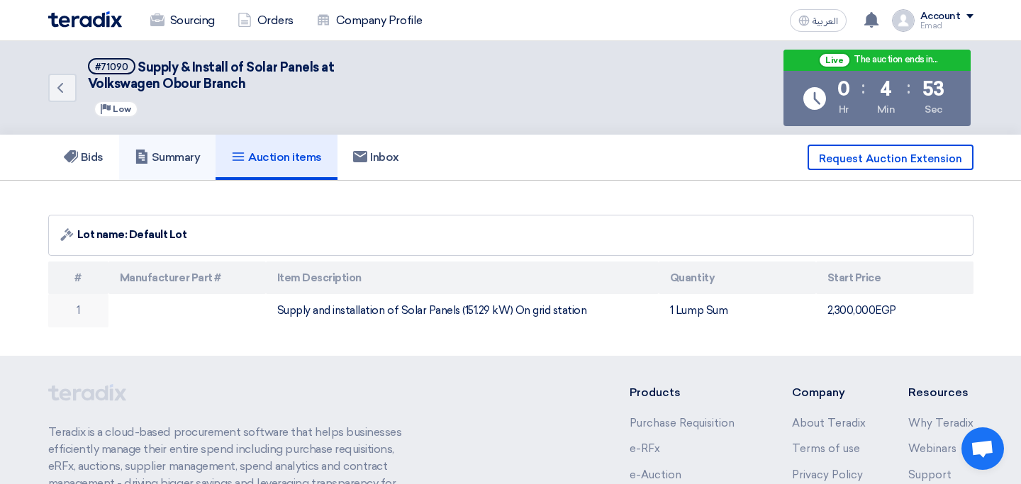
click at [176, 150] on h5 "Summary" at bounding box center [168, 157] width 66 height 14
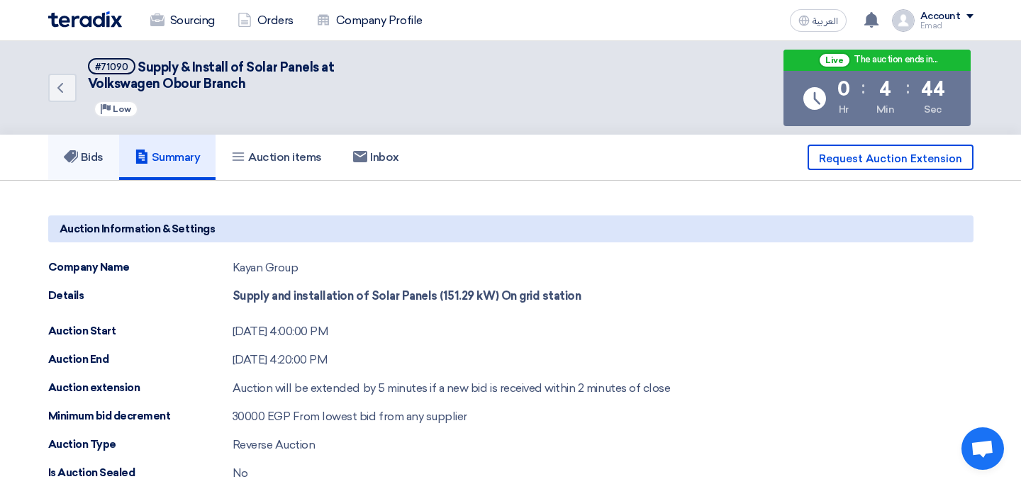
click at [86, 159] on h5 "Bids" at bounding box center [84, 157] width 40 height 14
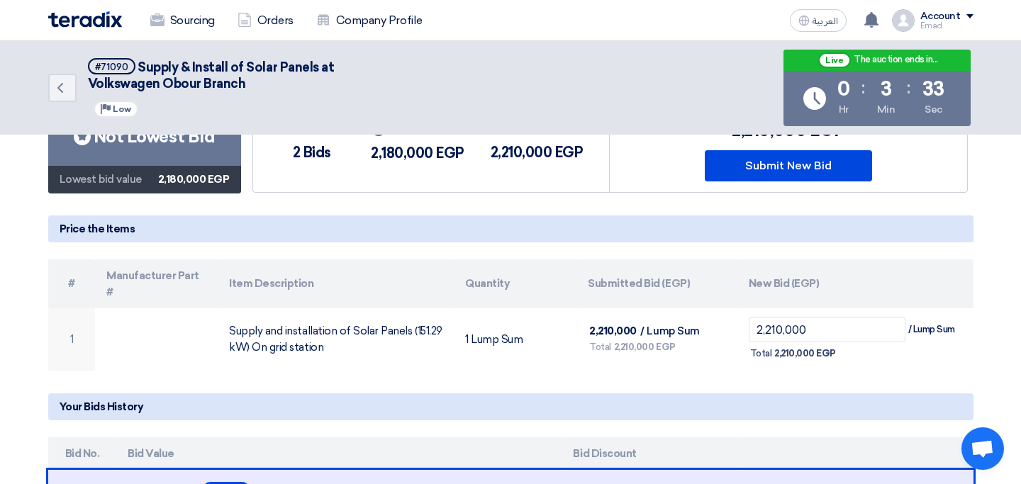
scroll to position [150, 0]
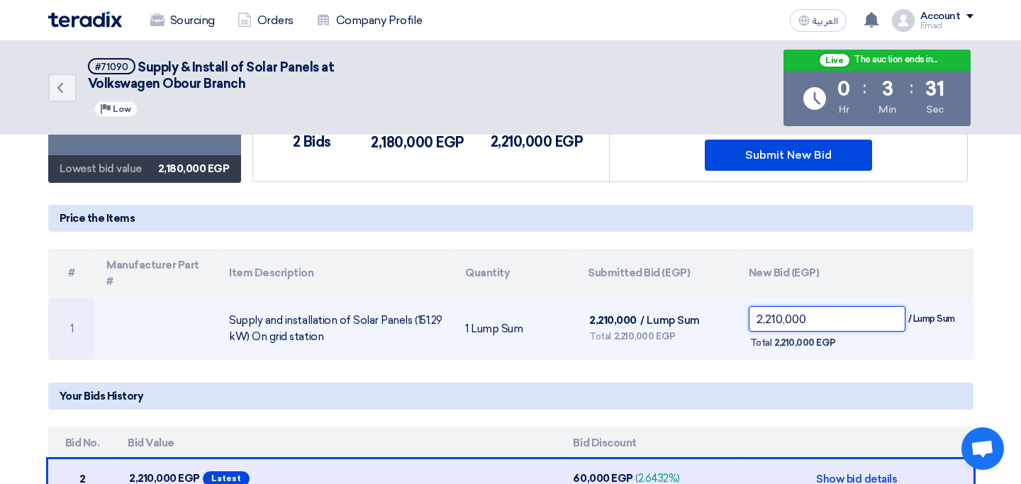
drag, startPoint x: 810, startPoint y: 303, endPoint x: 765, endPoint y: 304, distance: 44.7
click at [765, 306] on input "2,210,000" at bounding box center [826, 319] width 157 height 26
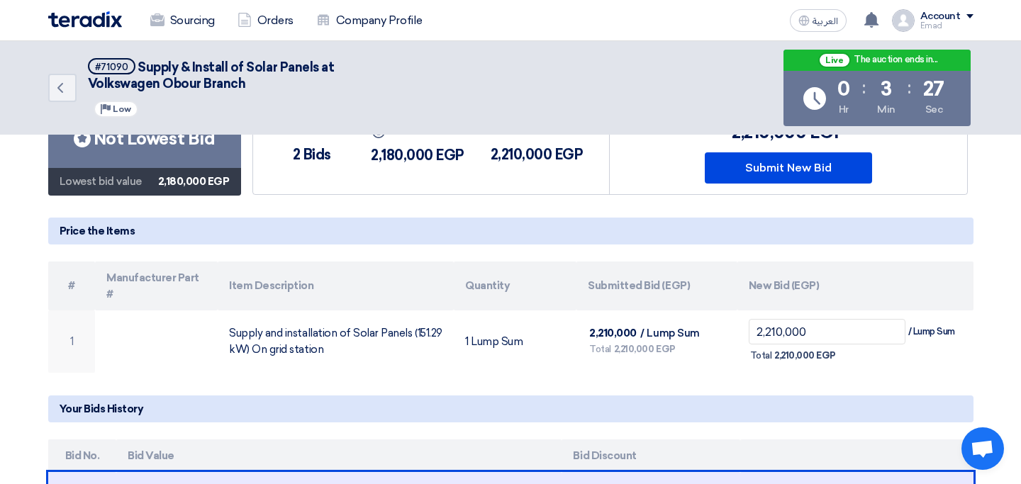
scroll to position [131, 0]
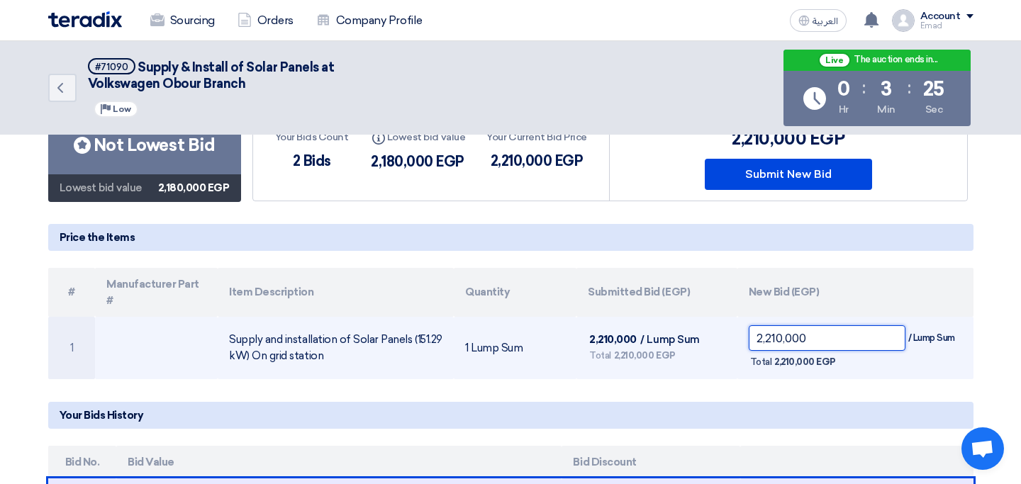
click at [775, 325] on input "2,210,000" at bounding box center [826, 338] width 157 height 26
type input "2"
type input "2,150,000"
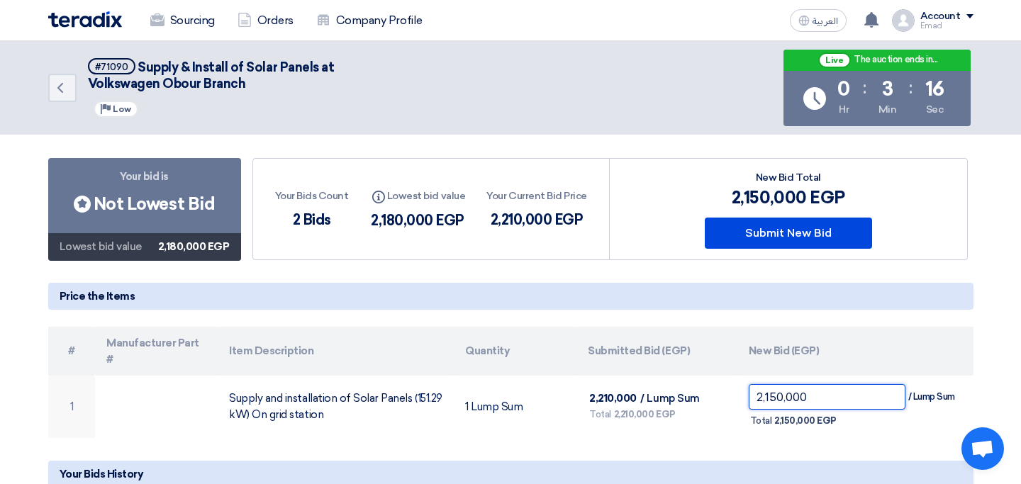
scroll to position [71, 0]
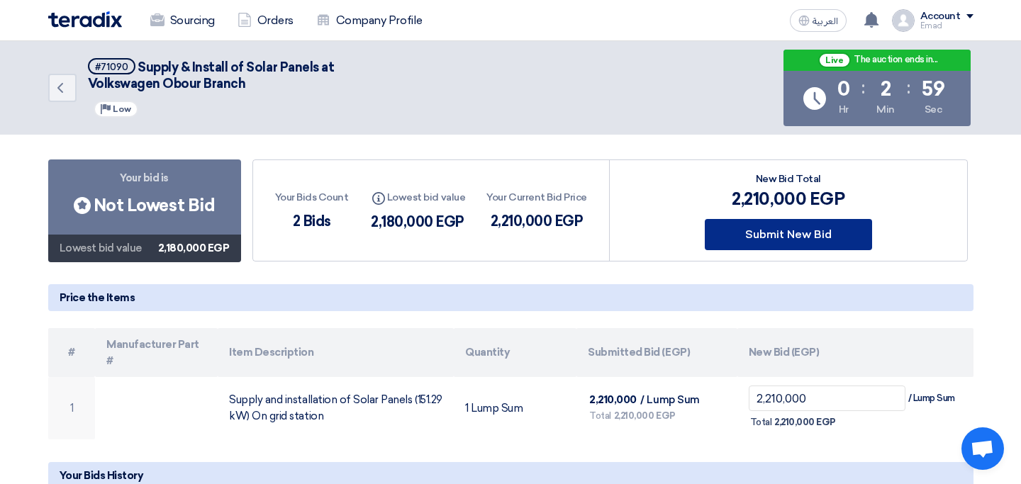
click at [794, 240] on button "Submit New Bid" at bounding box center [787, 234] width 167 height 31
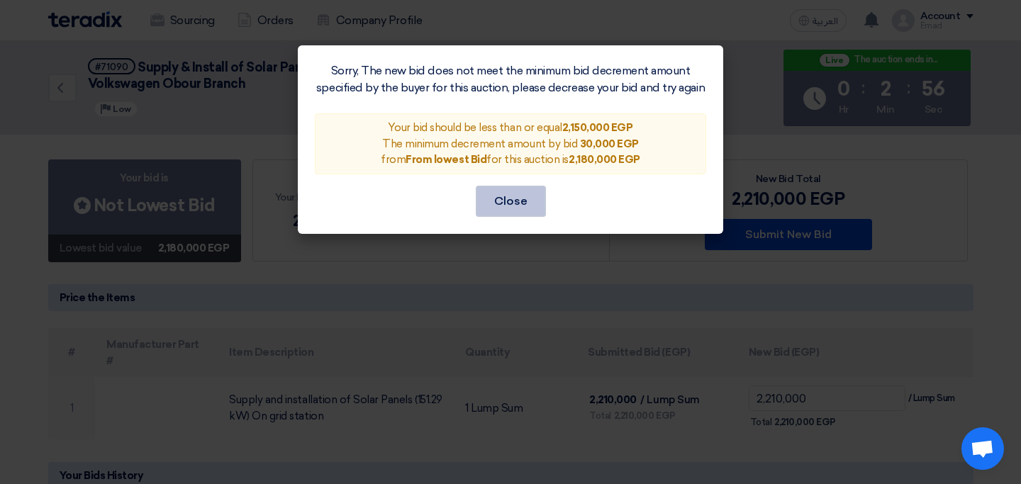
click at [519, 206] on button "Close" at bounding box center [511, 201] width 70 height 31
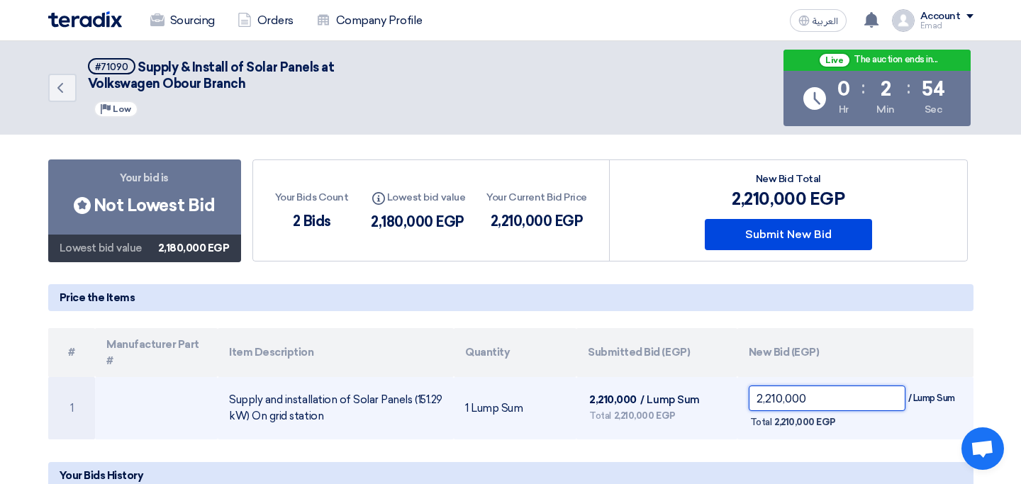
click at [785, 386] on input "2,210,000" at bounding box center [826, 399] width 157 height 26
type input "21"
click at [820, 388] on input "2,210,000" at bounding box center [826, 399] width 157 height 26
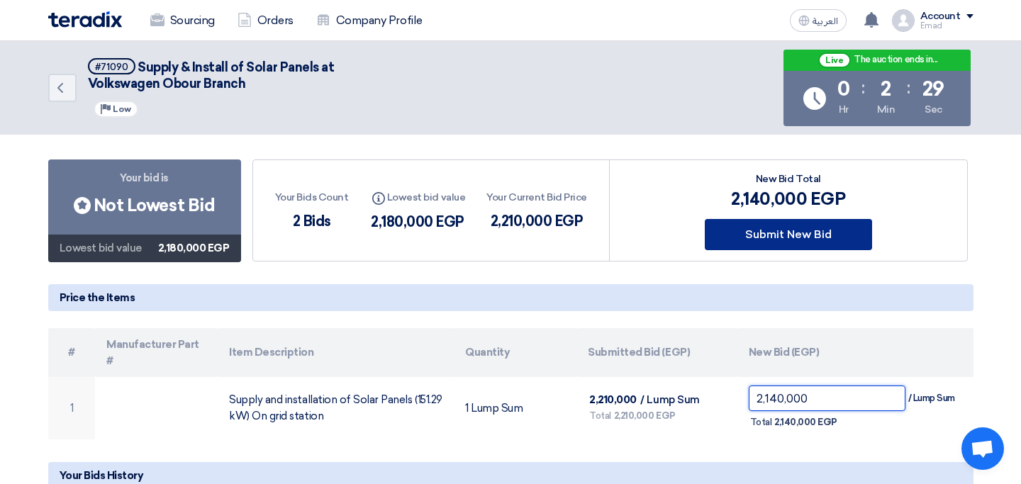
type input "2,140,000"
click at [802, 232] on button "Submit New Bid" at bounding box center [787, 234] width 167 height 31
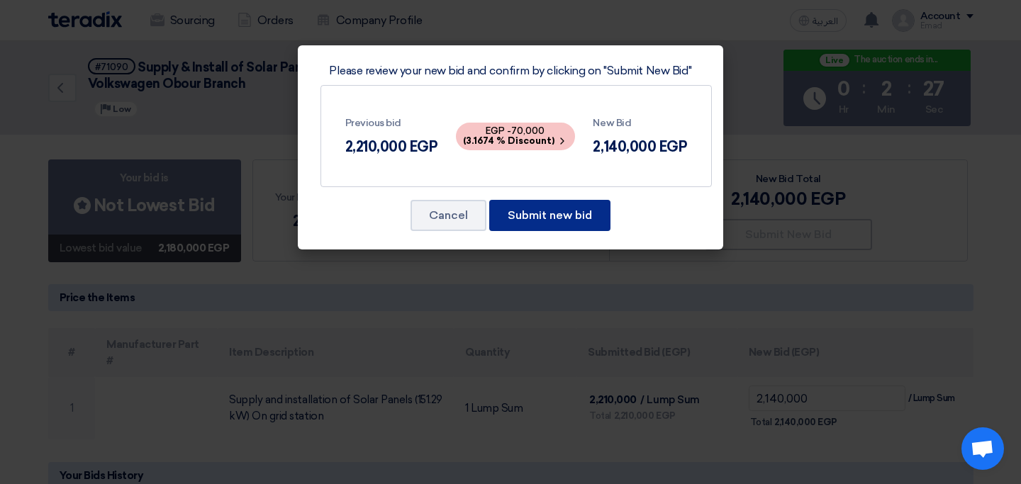
click at [578, 224] on button "Submit new bid" at bounding box center [549, 215] width 121 height 31
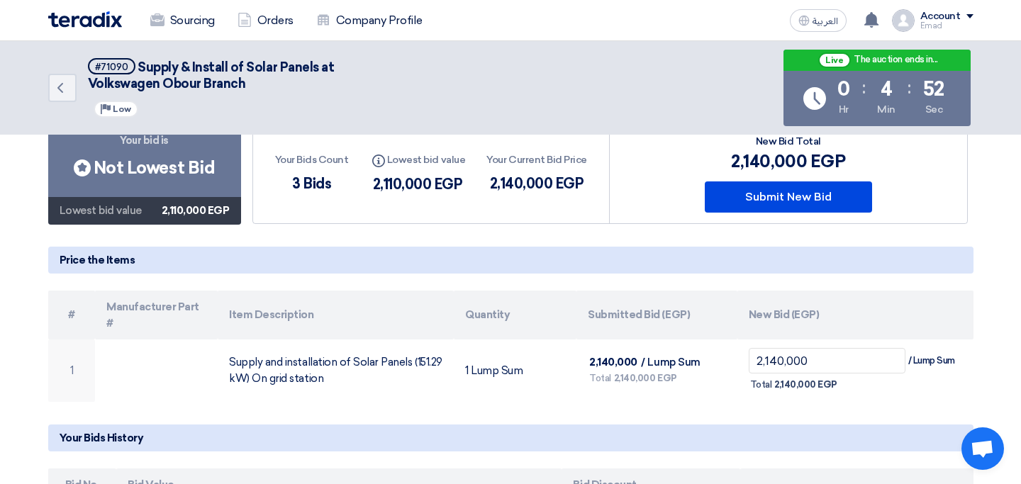
scroll to position [84, 0]
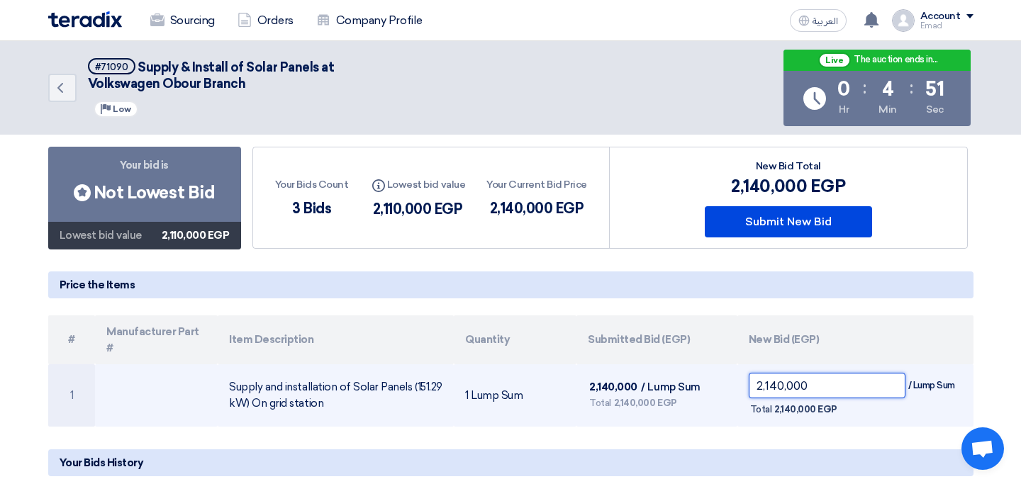
click at [778, 373] on input "2,140,000" at bounding box center [826, 386] width 157 height 26
type input "2,020,000"
drag, startPoint x: 825, startPoint y: 369, endPoint x: 742, endPoint y: 369, distance: 82.9
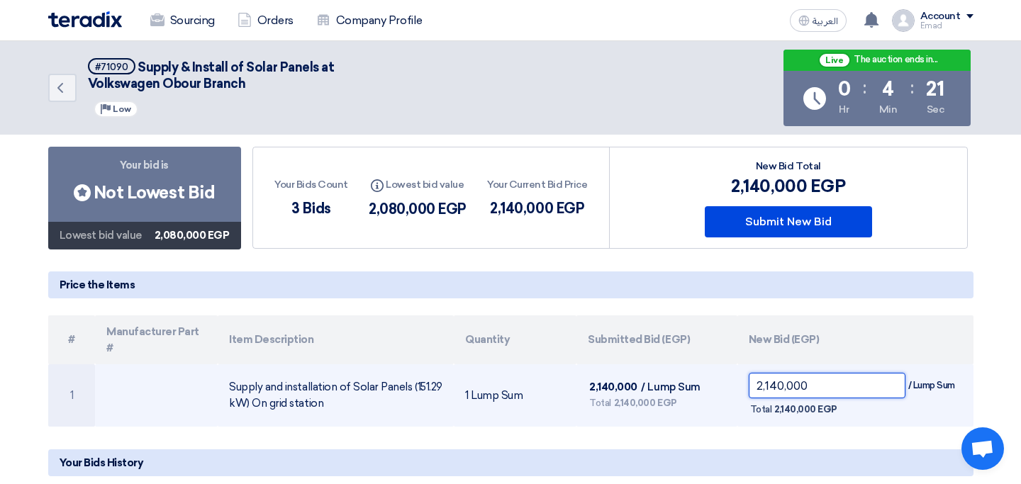
click at [743, 369] on td "2,140,000 / Lump Sum Total 2,140,000 EGP" at bounding box center [855, 395] width 236 height 62
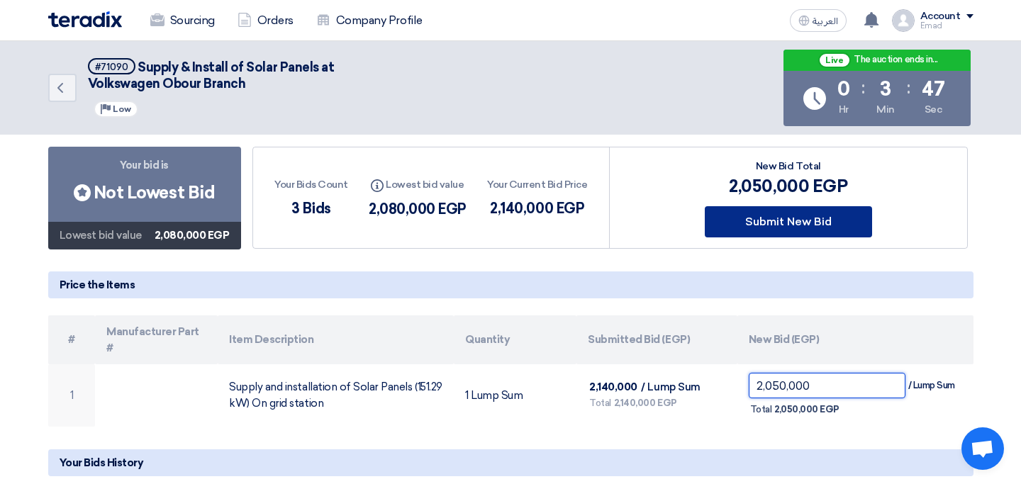
type input "2,050,000"
click at [797, 225] on button "Submit New Bid" at bounding box center [787, 221] width 167 height 31
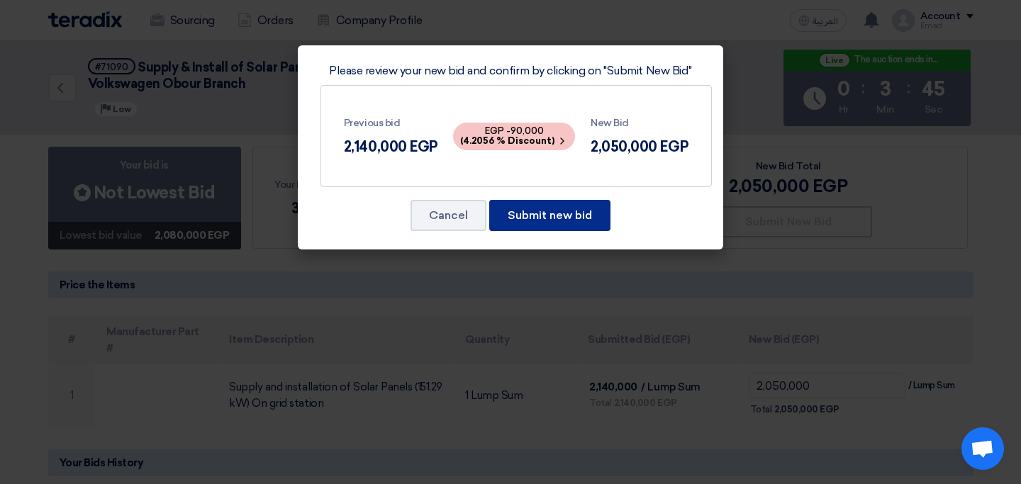
click at [553, 214] on button "Submit new bid" at bounding box center [549, 215] width 121 height 31
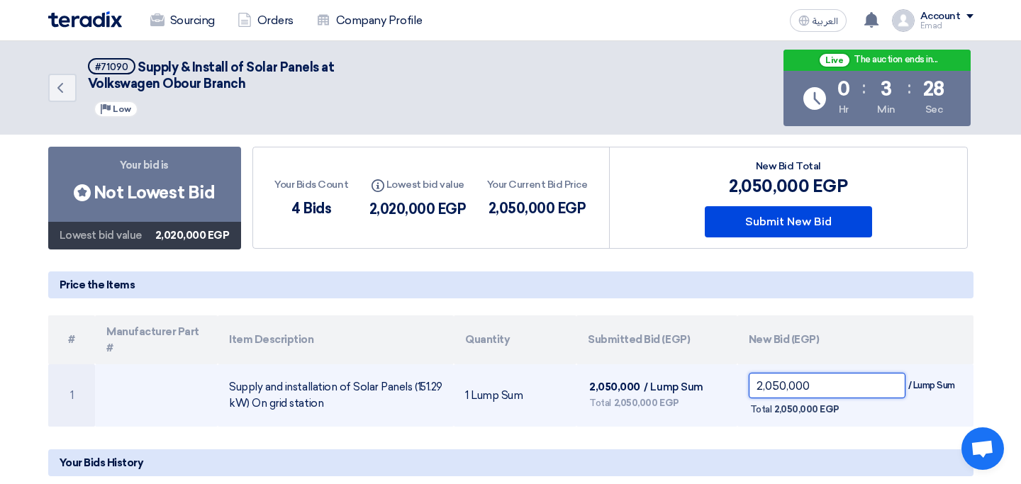
click at [776, 373] on input "2,050,000" at bounding box center [826, 386] width 157 height 26
type input "19"
click at [804, 374] on input "2,050,000" at bounding box center [826, 386] width 157 height 26
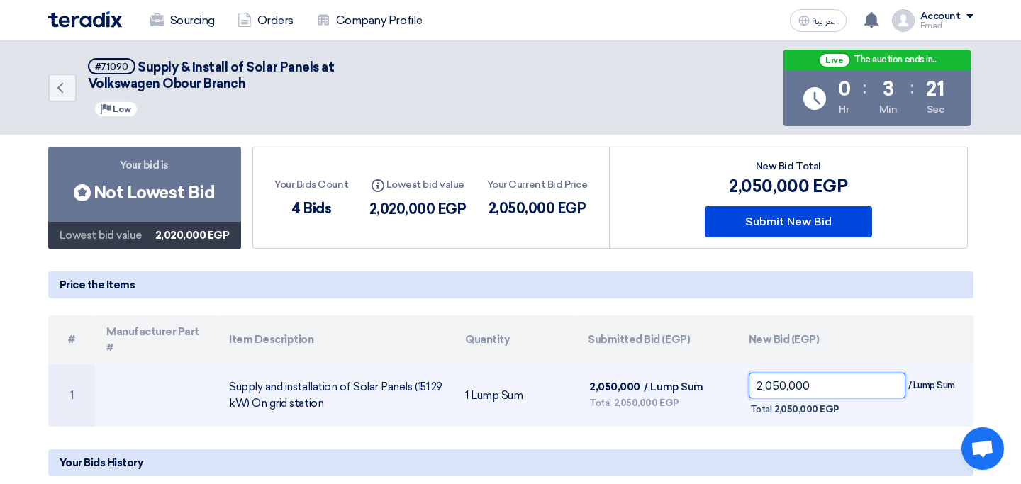
click at [804, 374] on input "2,050,000" at bounding box center [826, 386] width 157 height 26
type input "1,990,000"
click at [819, 373] on input "2,050,000" at bounding box center [826, 386] width 157 height 26
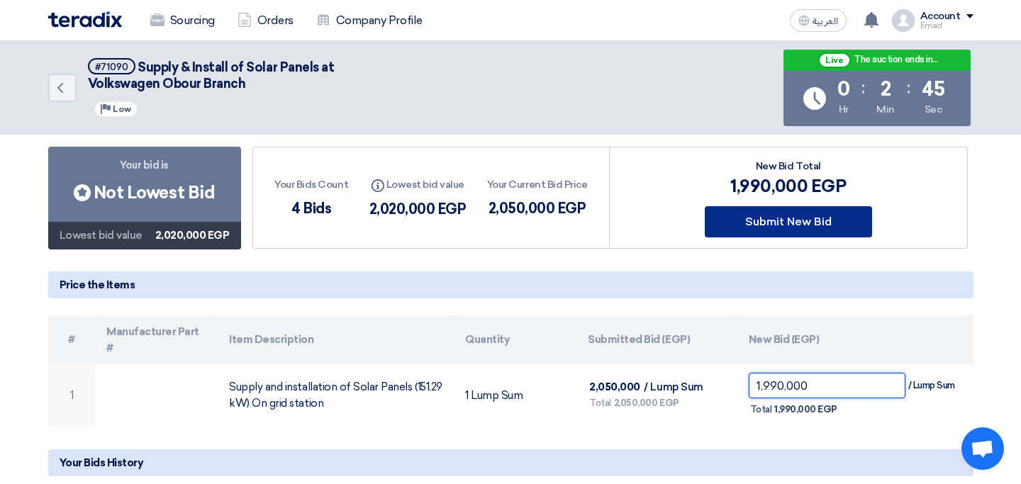
type input "1,990,000"
click at [792, 225] on button "Submit New Bid" at bounding box center [787, 221] width 167 height 31
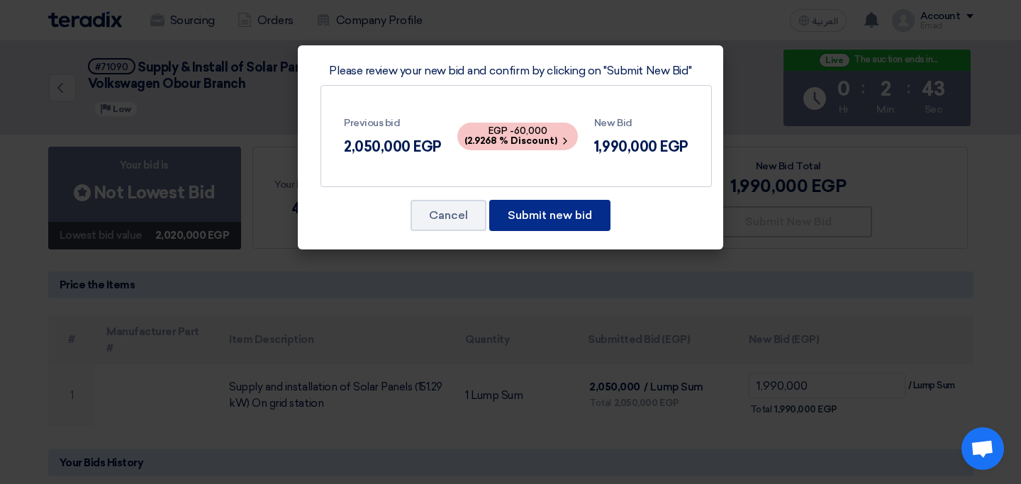
click at [599, 219] on button "Submit new bid" at bounding box center [549, 215] width 121 height 31
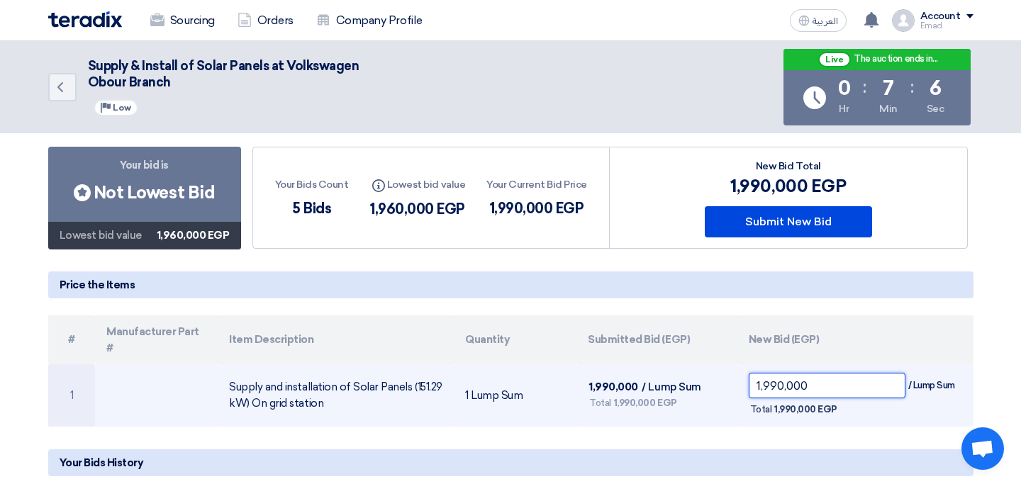
click at [773, 373] on input "1,990,000" at bounding box center [826, 386] width 157 height 26
click at [789, 373] on input "1,990,000" at bounding box center [826, 386] width 157 height 26
type input "1,930,000"
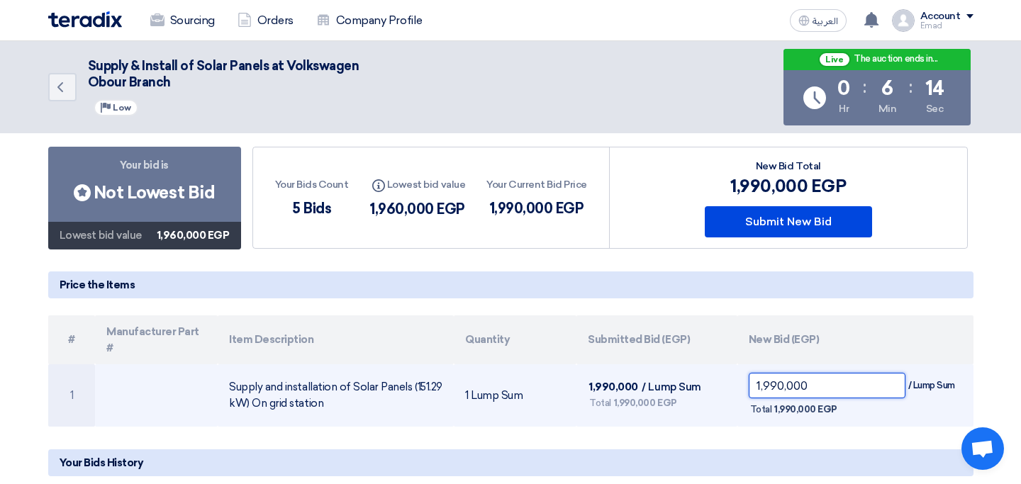
click at [770, 373] on input "1,990,000" at bounding box center [826, 386] width 157 height 26
drag, startPoint x: 823, startPoint y: 371, endPoint x: 723, endPoint y: 372, distance: 99.9
click at [722, 371] on tr "1 Supply and installation of Solar Panels (151.29 kW) On grid station 1 Lump Su…" at bounding box center [510, 395] width 925 height 62
click at [778, 373] on input "1,990,000" at bounding box center [826, 386] width 157 height 26
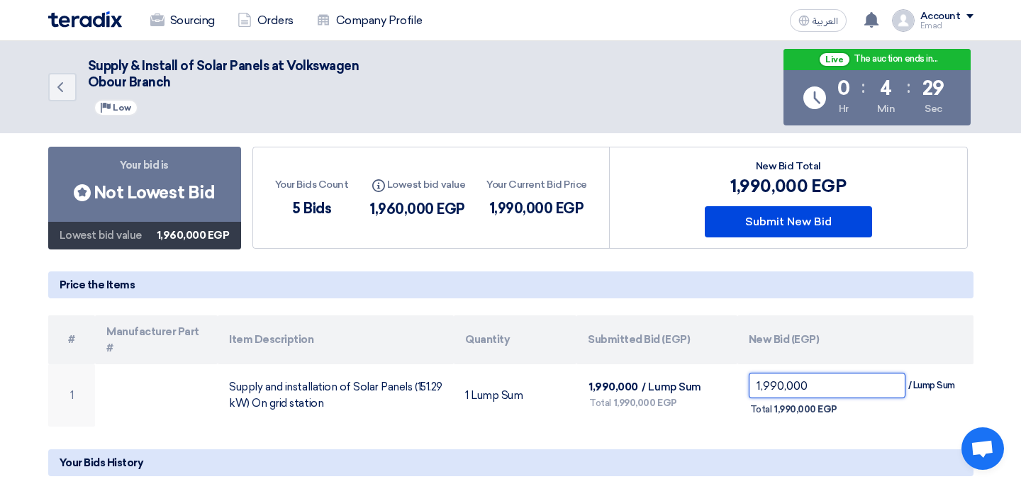
click at [778, 373] on input "1,990,000" at bounding box center [826, 386] width 157 height 26
type input "18,100"
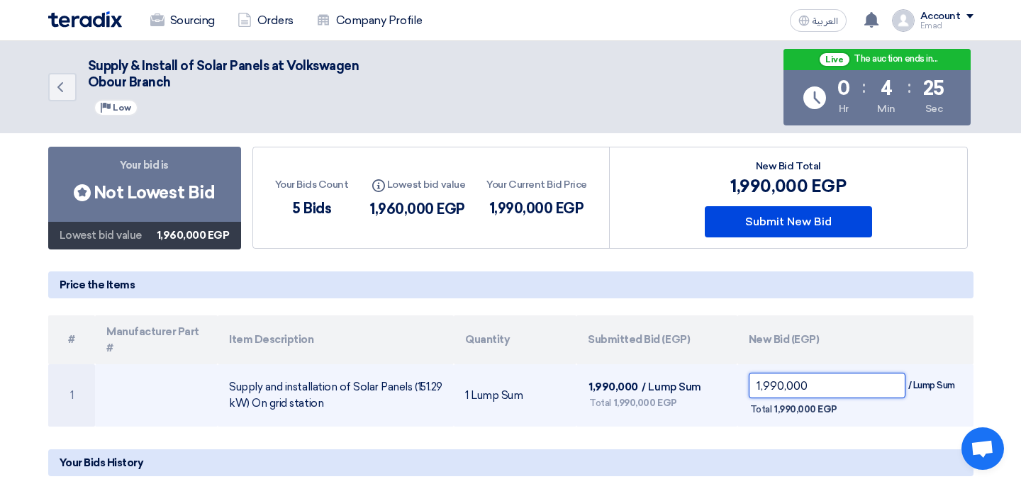
click at [799, 373] on input "1,990,000" at bounding box center [826, 386] width 157 height 26
type input "1,810,000"
drag, startPoint x: 814, startPoint y: 371, endPoint x: 749, endPoint y: 372, distance: 64.5
click at [749, 373] on input "1,990,000" at bounding box center [826, 386] width 157 height 26
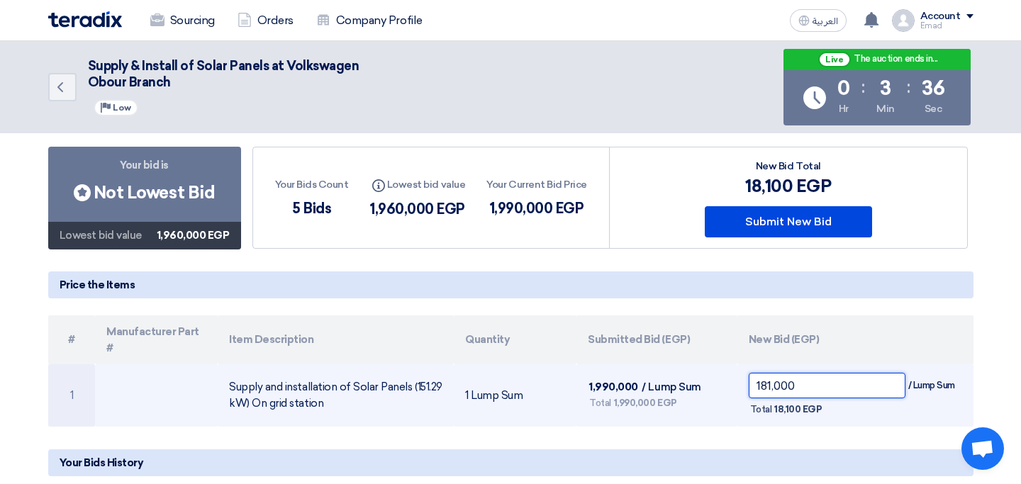
type input "1,810,000"
click at [814, 373] on input "1,990,000" at bounding box center [826, 386] width 157 height 26
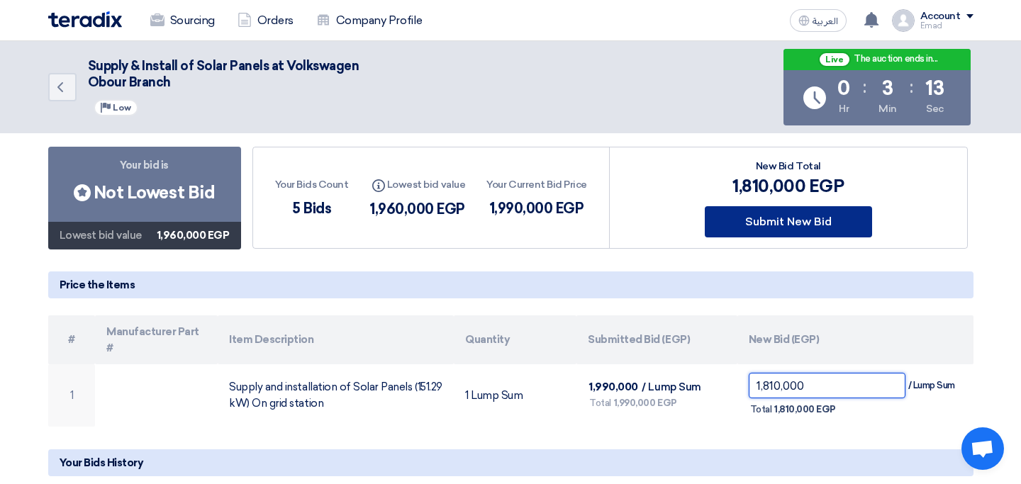
type input "1,810,000"
click at [800, 223] on button "Submit New Bid" at bounding box center [787, 221] width 167 height 31
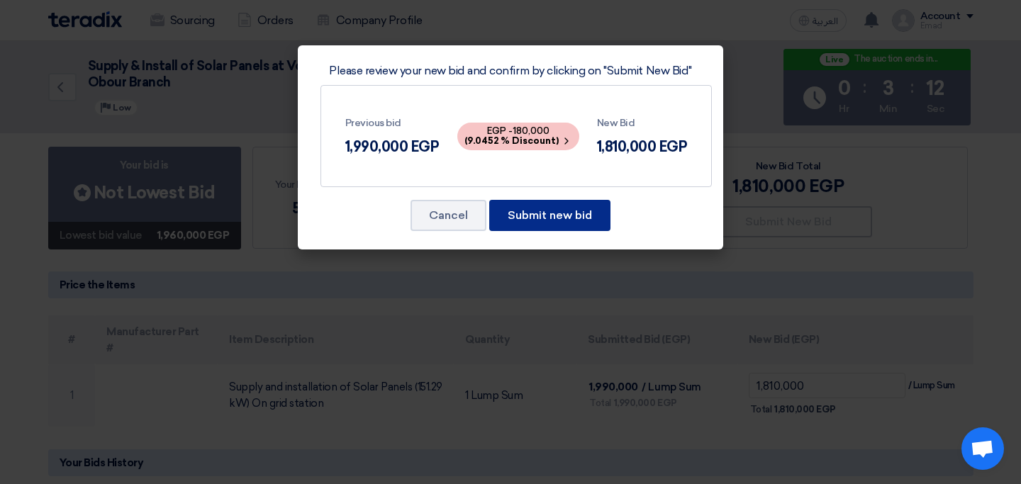
click at [530, 217] on button "Submit new bid" at bounding box center [549, 215] width 121 height 31
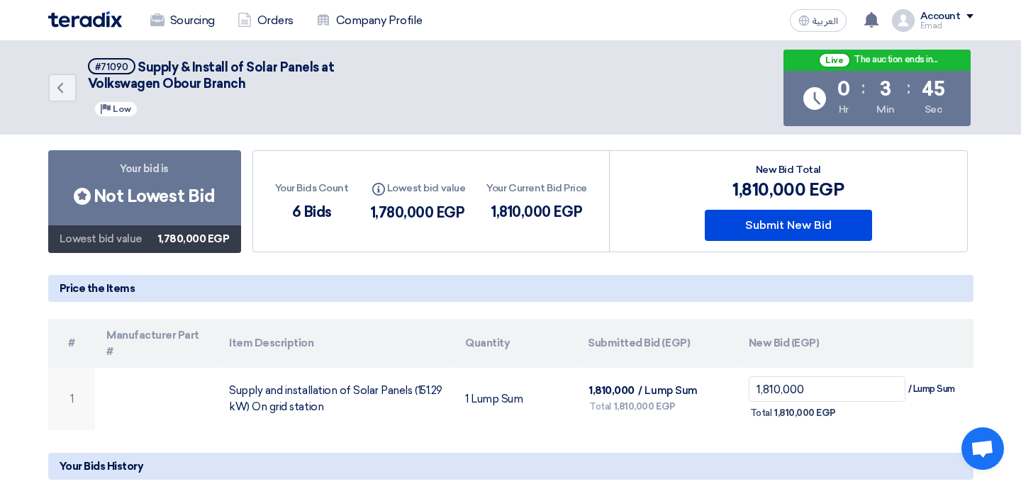
scroll to position [82, 0]
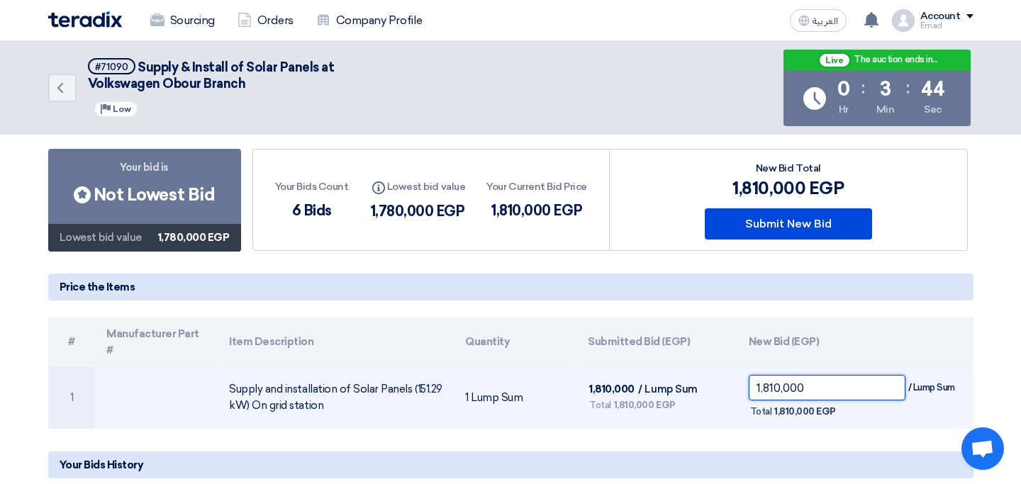
click at [786, 375] on input "1,810,000" at bounding box center [826, 388] width 157 height 26
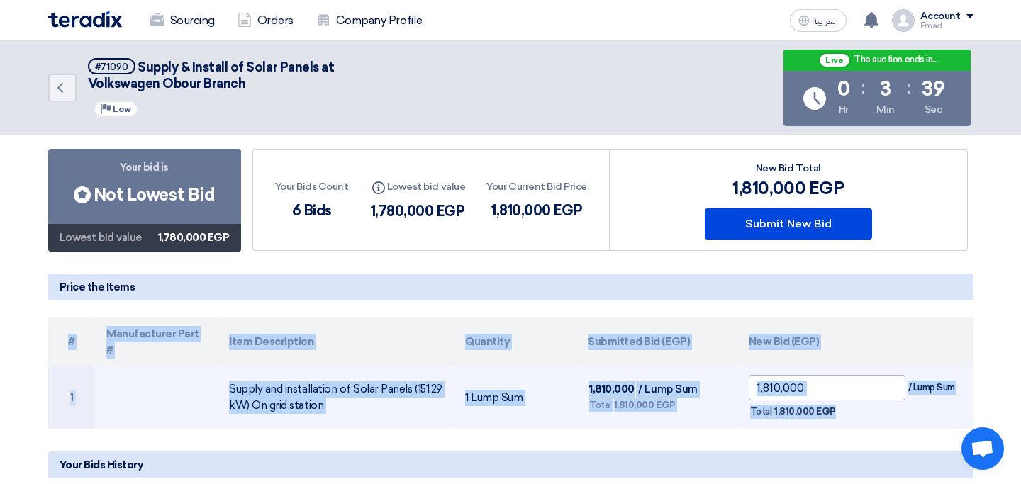
drag, startPoint x: 807, startPoint y: 371, endPoint x: 750, endPoint y: 371, distance: 57.4
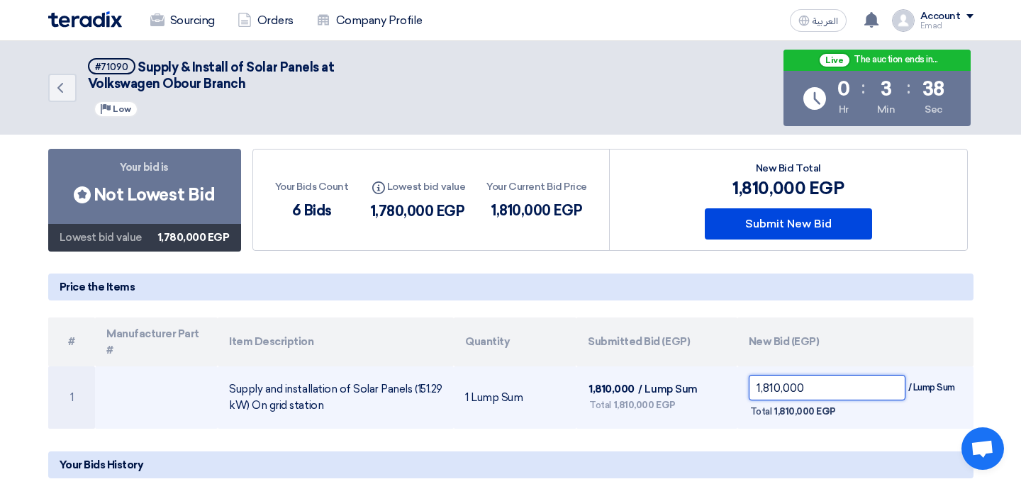
click at [799, 375] on input "1,810,000" at bounding box center [826, 388] width 157 height 26
drag, startPoint x: 821, startPoint y: 369, endPoint x: 753, endPoint y: 369, distance: 68.7
click at [752, 375] on input "1,810,000" at bounding box center [826, 388] width 157 height 26
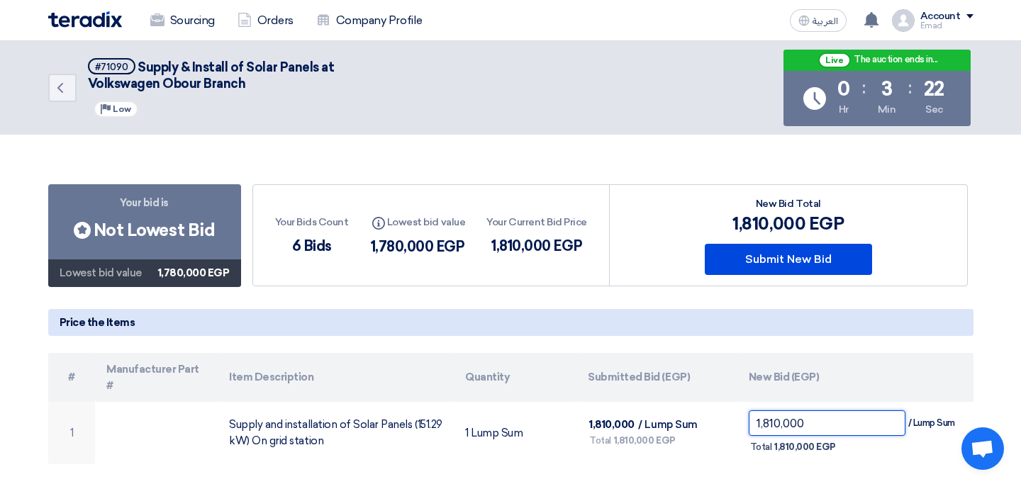
scroll to position [56, 0]
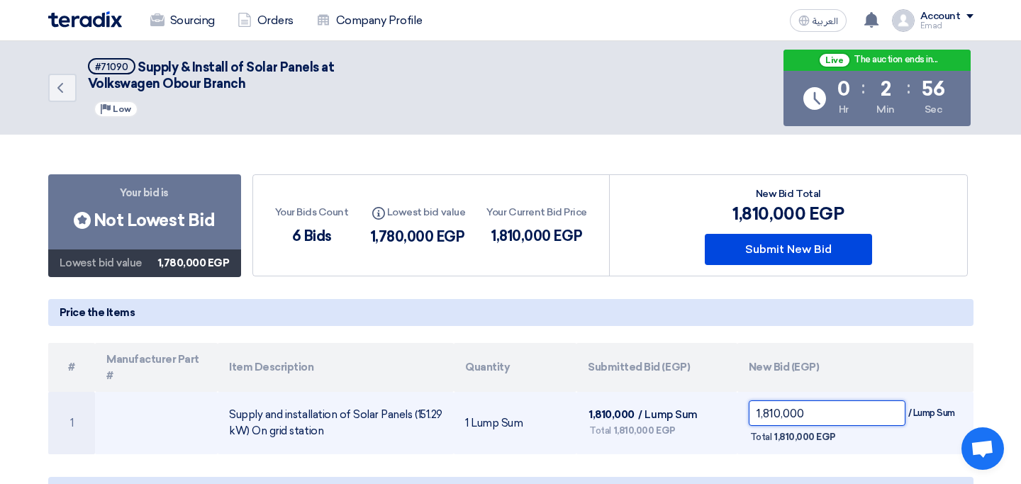
click at [785, 403] on input "1,810,000" at bounding box center [826, 413] width 157 height 26
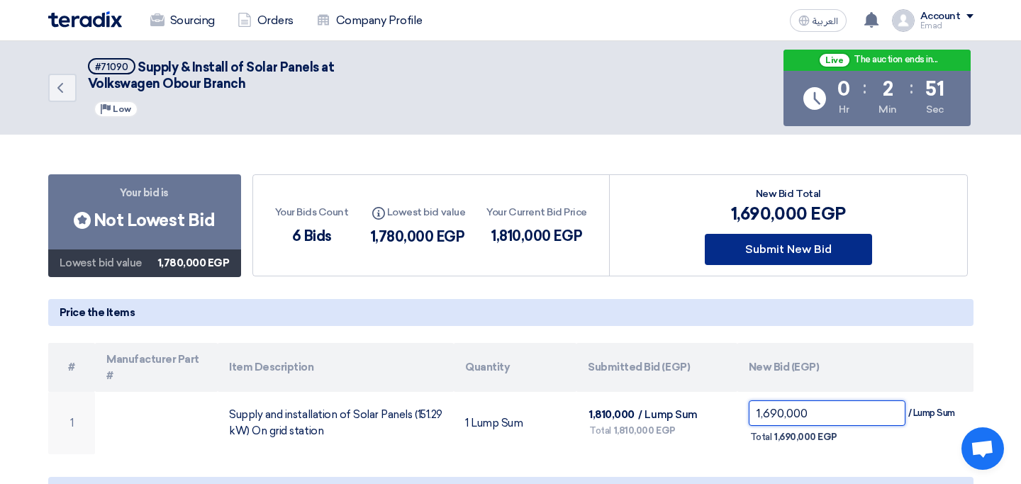
type input "1,690,000"
click at [800, 246] on button "Submit New Bid" at bounding box center [787, 249] width 167 height 31
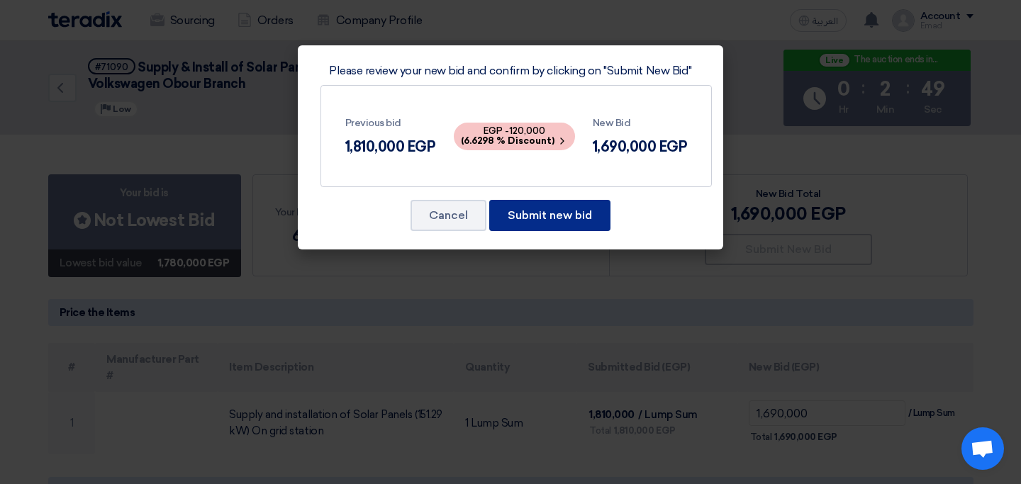
click at [580, 213] on button "Submit new bid" at bounding box center [549, 215] width 121 height 31
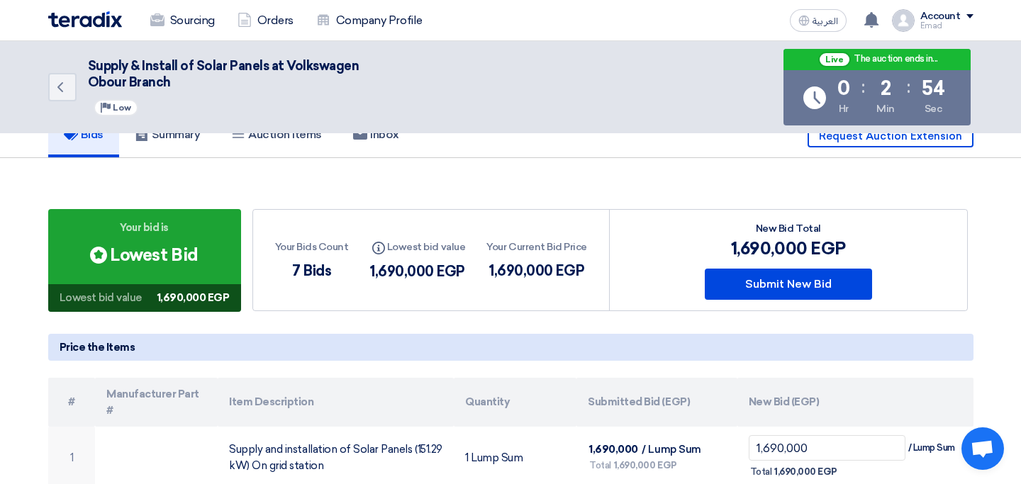
scroll to position [0, 0]
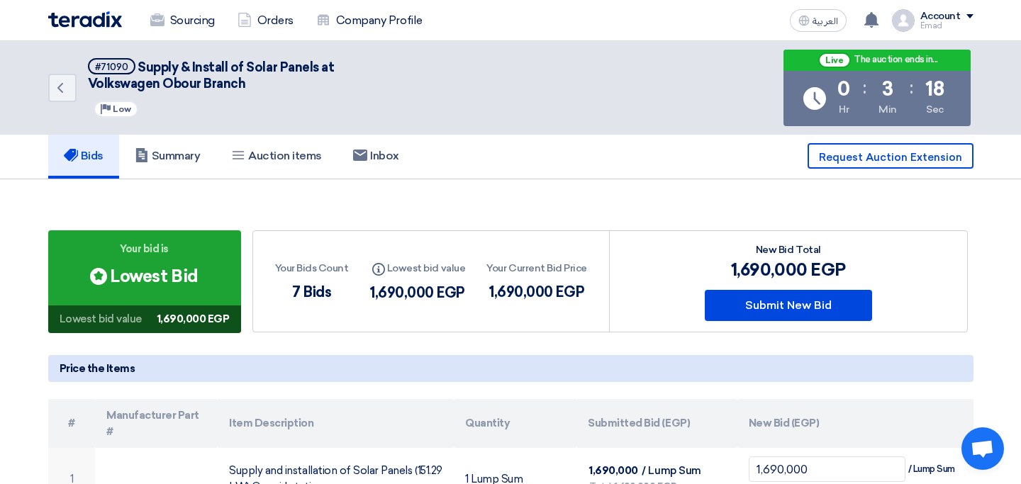
click at [477, 138] on div "Bids Summary Auction items Inbox Request Auction Extension" at bounding box center [510, 155] width 925 height 45
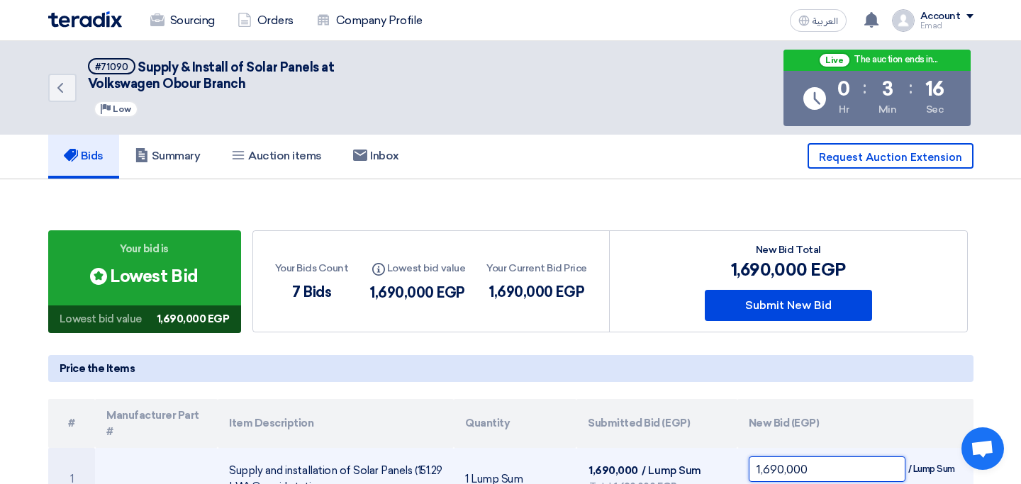
click at [775, 456] on input "1,690,000" at bounding box center [826, 469] width 157 height 26
drag, startPoint x: 817, startPoint y: 449, endPoint x: 741, endPoint y: 451, distance: 75.8
click at [741, 450] on td "1,600,003 / Lump Sum Total 1,600,003 EGP" at bounding box center [855, 479] width 236 height 62
drag, startPoint x: 810, startPoint y: 454, endPoint x: 748, endPoint y: 456, distance: 61.7
click at [746, 455] on td "1,630,000 / Lump Sum Total 1,630,000 EGP" at bounding box center [855, 479] width 236 height 62
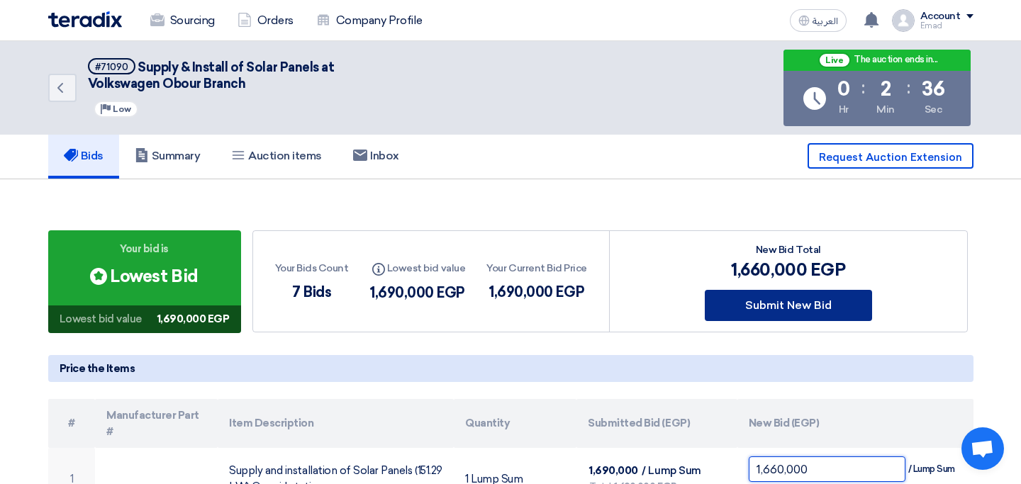
type input "1,660,000"
click at [763, 317] on button "Submit New Bid" at bounding box center [787, 305] width 167 height 31
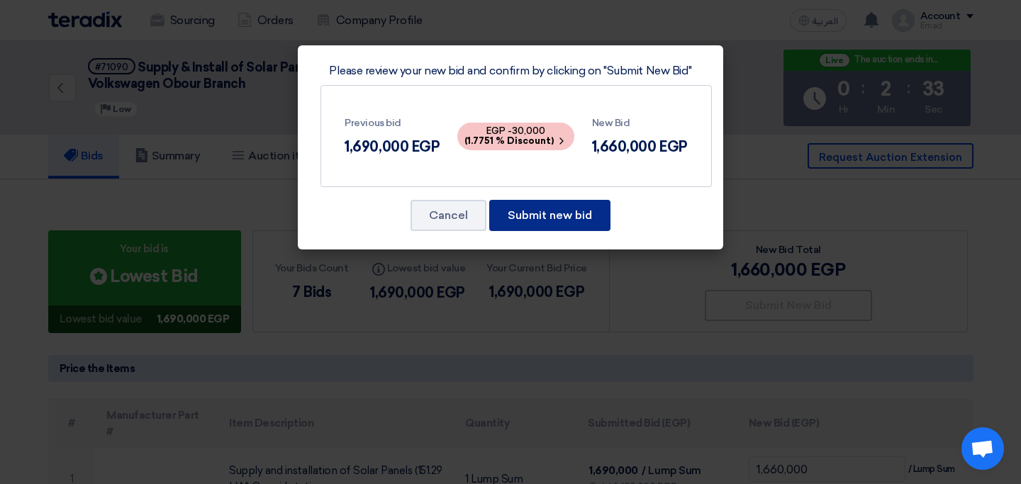
click at [571, 217] on button "Submit new bid" at bounding box center [549, 215] width 121 height 31
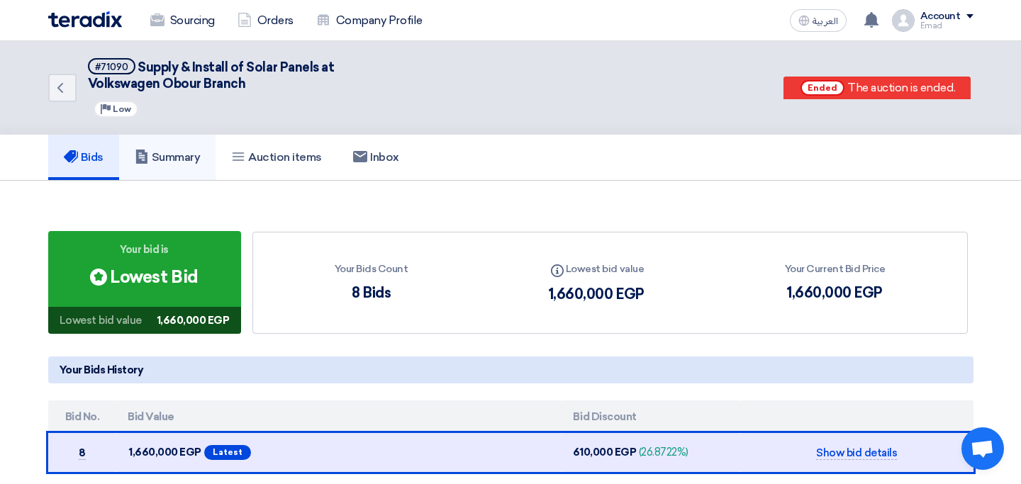
click at [164, 149] on link "Summary" at bounding box center [167, 157] width 97 height 45
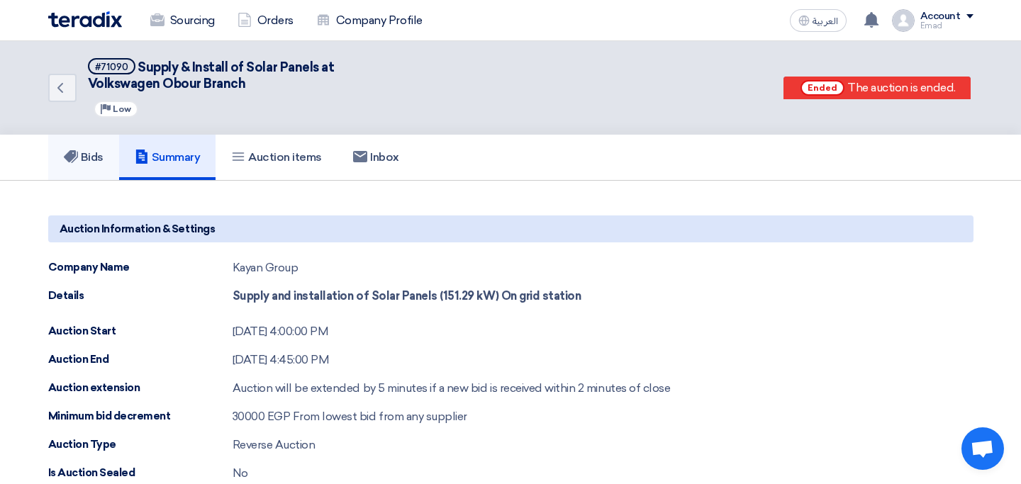
click at [92, 159] on h5 "Bids" at bounding box center [84, 157] width 40 height 14
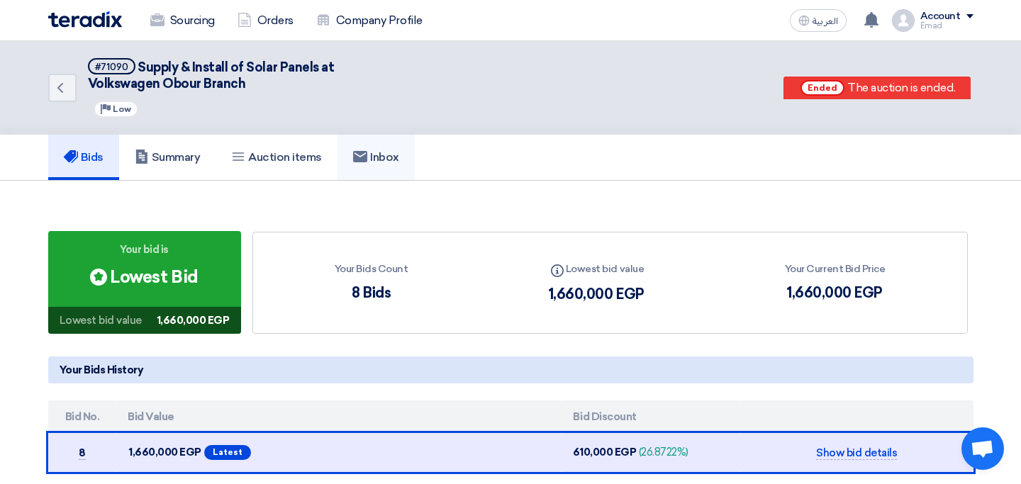
click at [388, 167] on link "Inbox" at bounding box center [375, 157] width 77 height 45
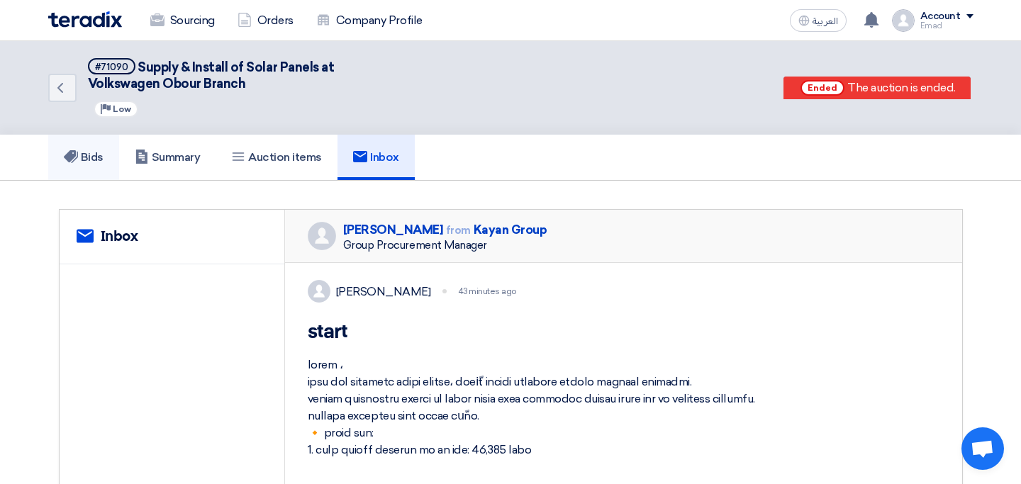
click at [84, 164] on link "Bids" at bounding box center [83, 157] width 71 height 45
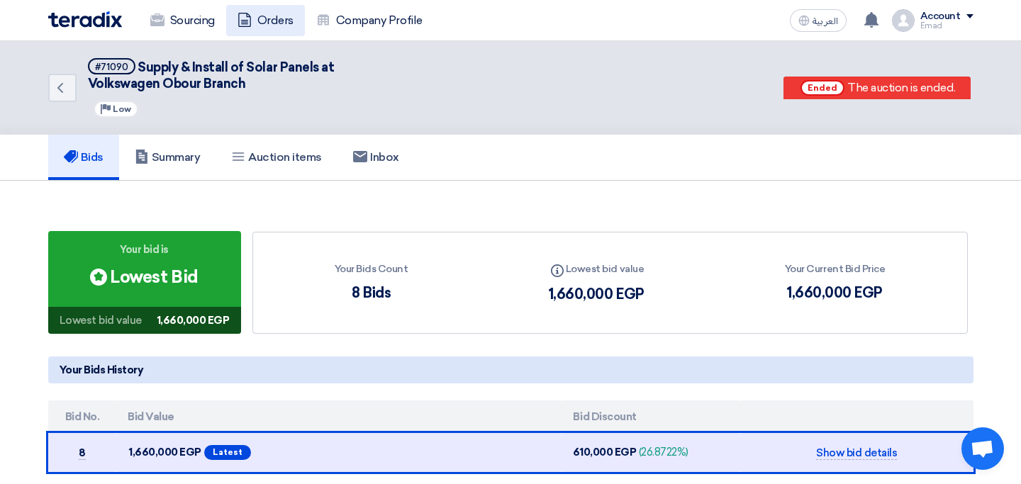
click at [267, 19] on link "Orders" at bounding box center [265, 20] width 79 height 31
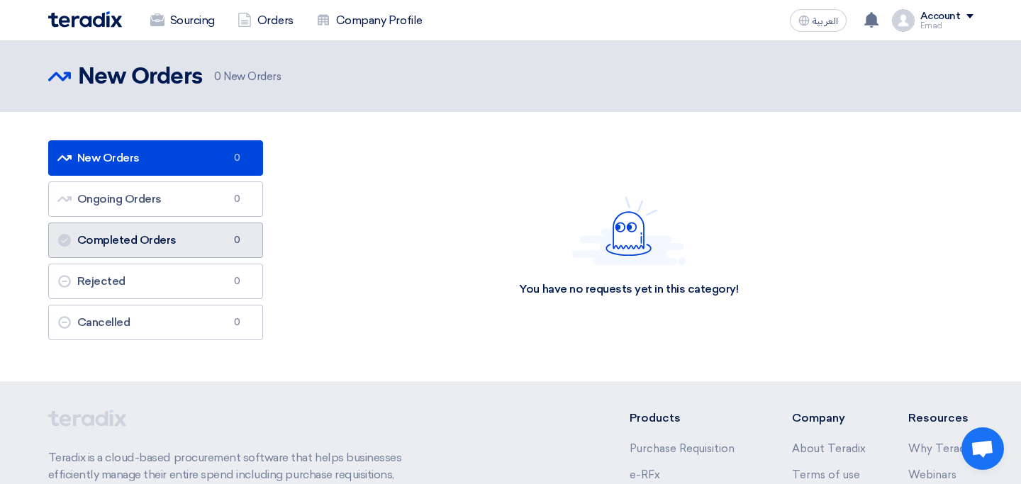
click at [177, 240] on link "Completed Orders Completed Orders 0" at bounding box center [155, 240] width 215 height 35
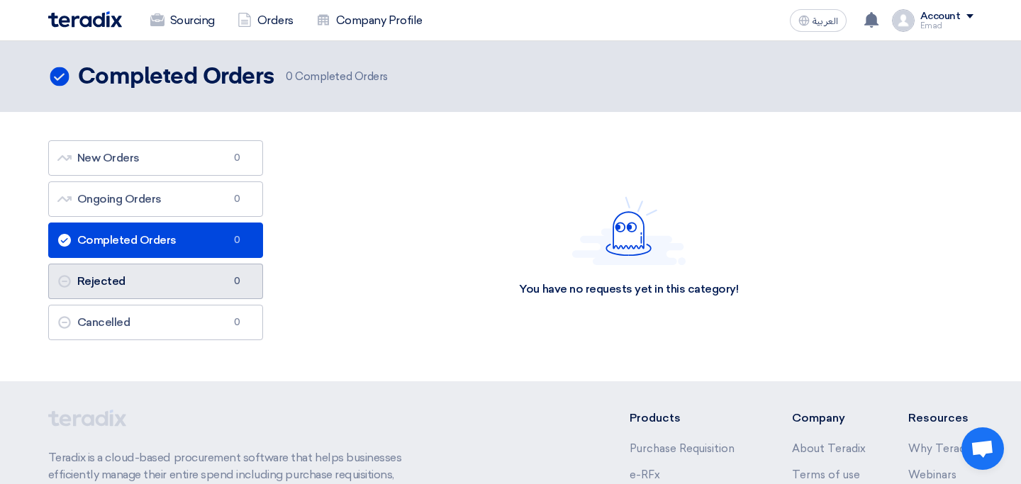
click at [175, 268] on link "Rejected Rejected 0" at bounding box center [155, 281] width 215 height 35
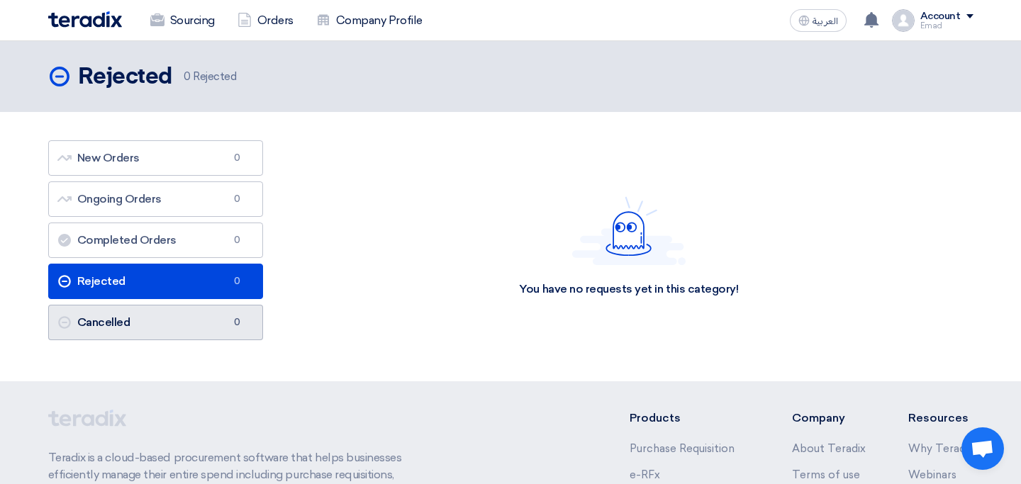
click at [171, 322] on link "Cancelled Cancelled 0" at bounding box center [155, 322] width 215 height 35
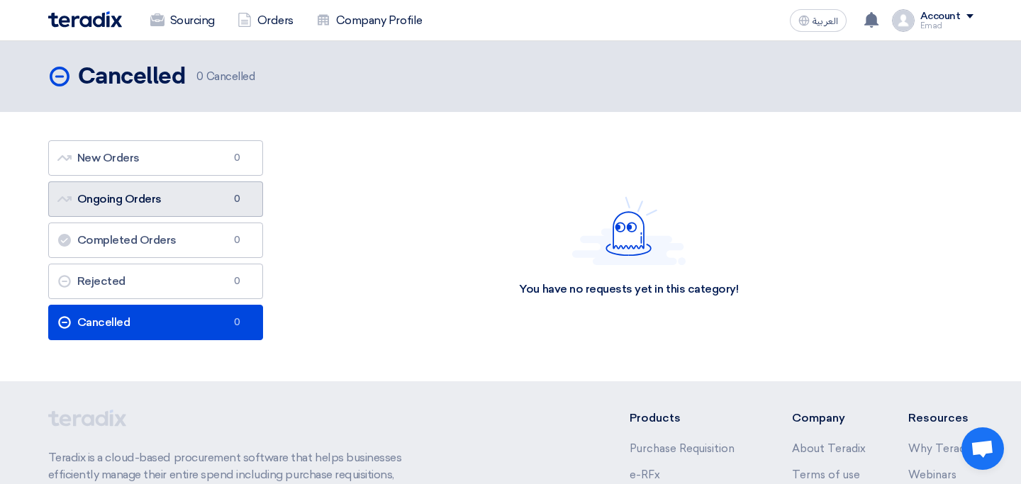
click at [175, 203] on link "Ongoing Orders Ongoing Orders 0" at bounding box center [155, 198] width 215 height 35
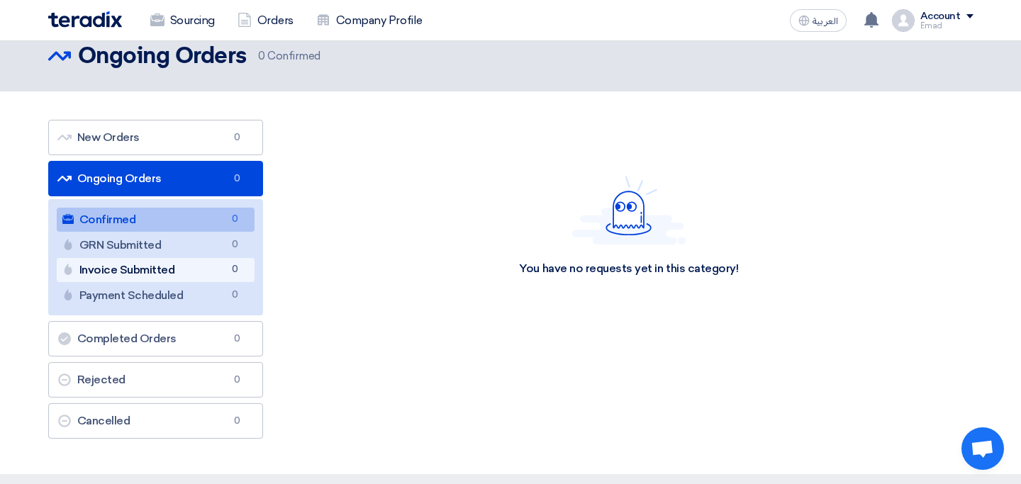
scroll to position [22, 0]
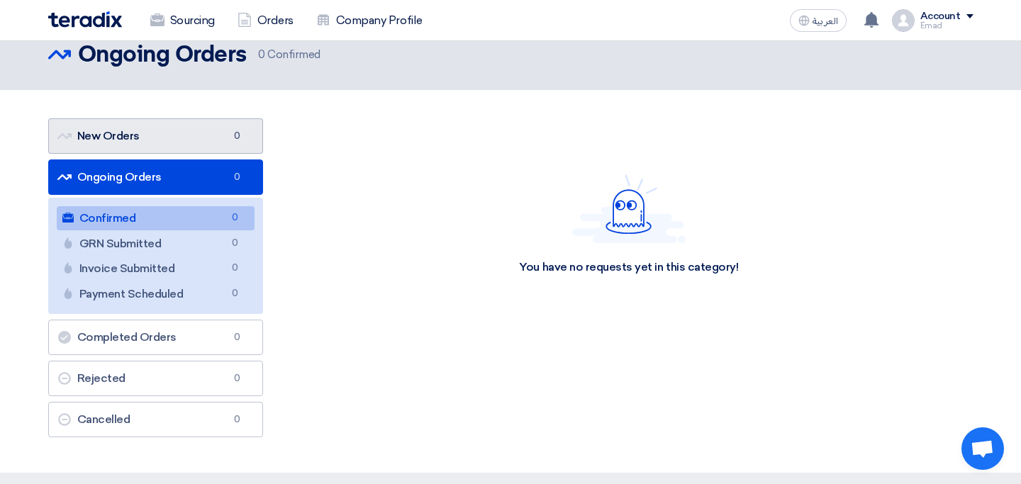
click at [173, 144] on link "New Orders New Orders 0" at bounding box center [155, 135] width 215 height 35
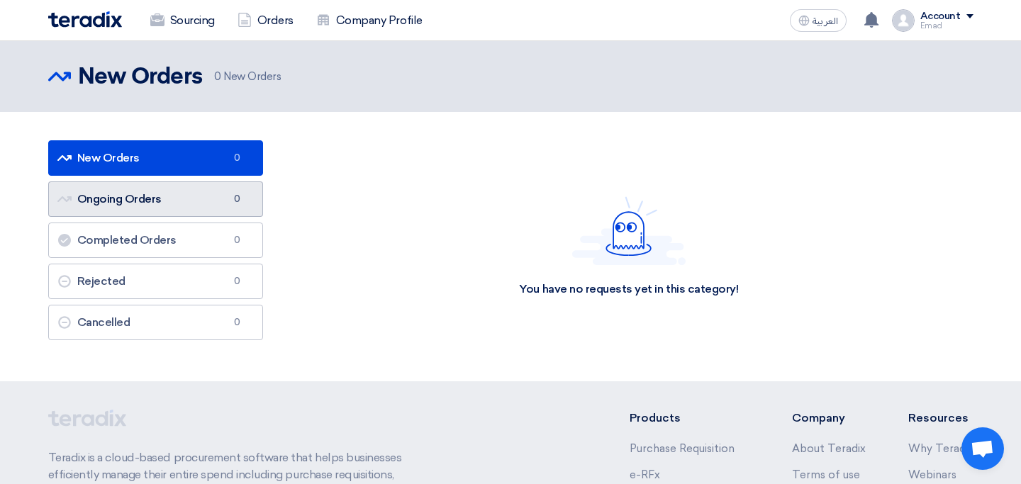
click at [161, 197] on link "Ongoing Orders Ongoing Orders 0" at bounding box center [155, 198] width 215 height 35
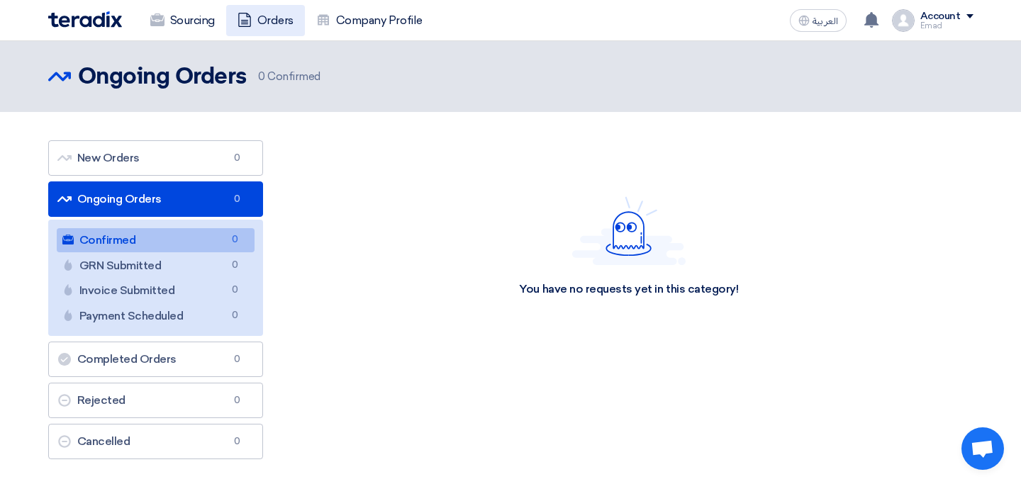
click at [264, 24] on link "Orders" at bounding box center [265, 20] width 79 height 31
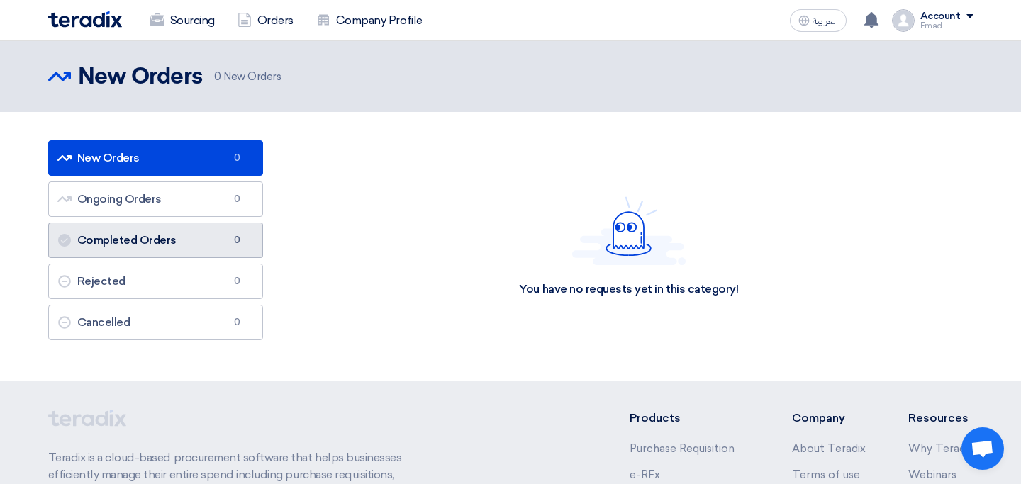
click at [182, 231] on link "Completed Orders Completed Orders 0" at bounding box center [155, 240] width 215 height 35
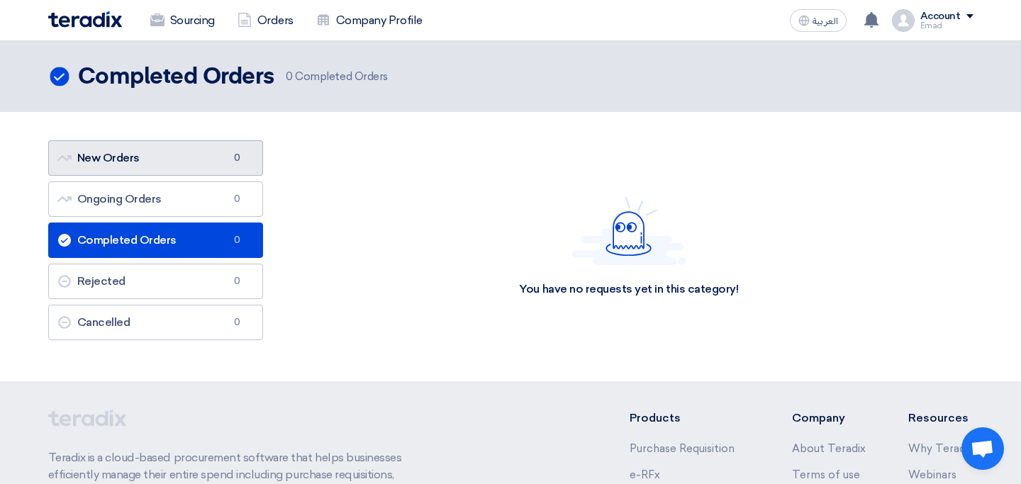
click at [162, 166] on link "New Orders New Orders 0" at bounding box center [155, 157] width 215 height 35
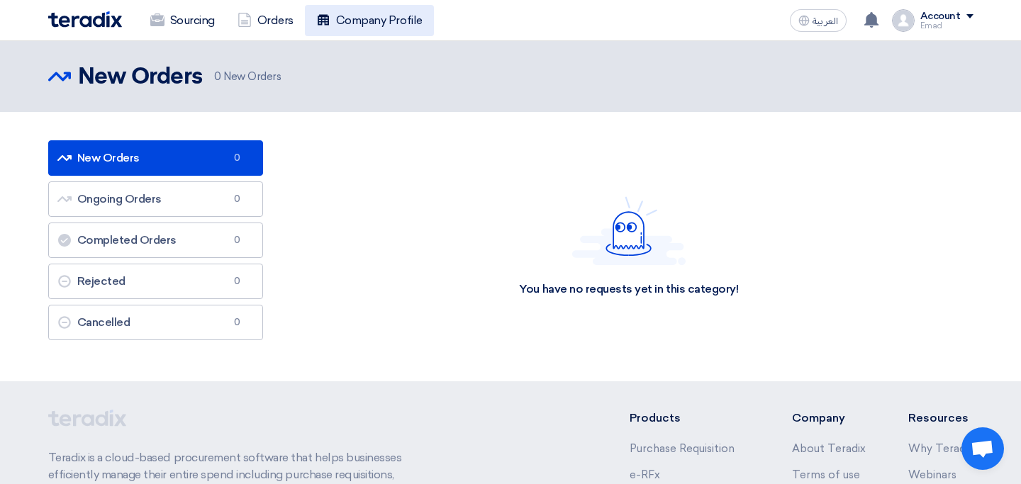
click at [388, 27] on link "Company Profile" at bounding box center [369, 20] width 129 height 31
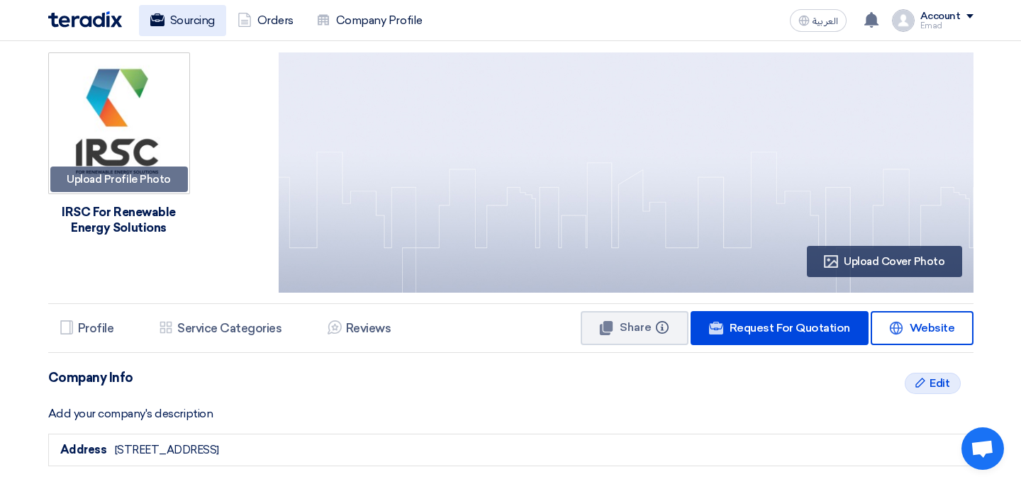
click at [172, 26] on link "Sourcing" at bounding box center [182, 20] width 87 height 31
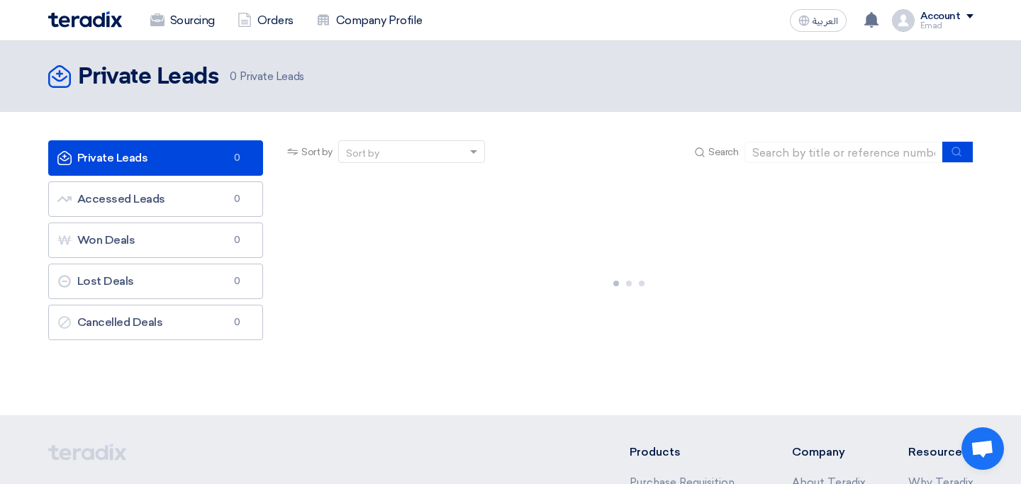
click at [152, 81] on h2 "Private Leads" at bounding box center [148, 77] width 141 height 28
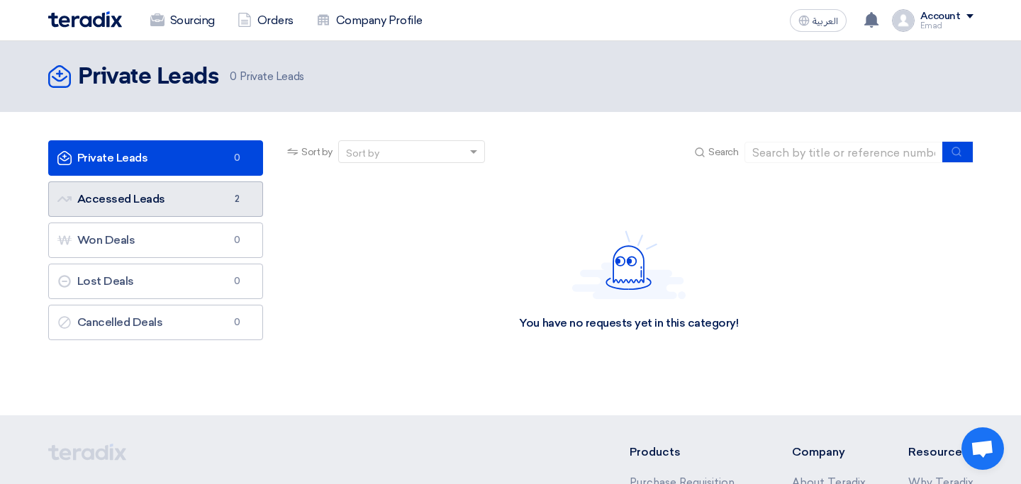
click at [167, 195] on link "Accessed Leads Accessed Leads 2" at bounding box center [155, 198] width 215 height 35
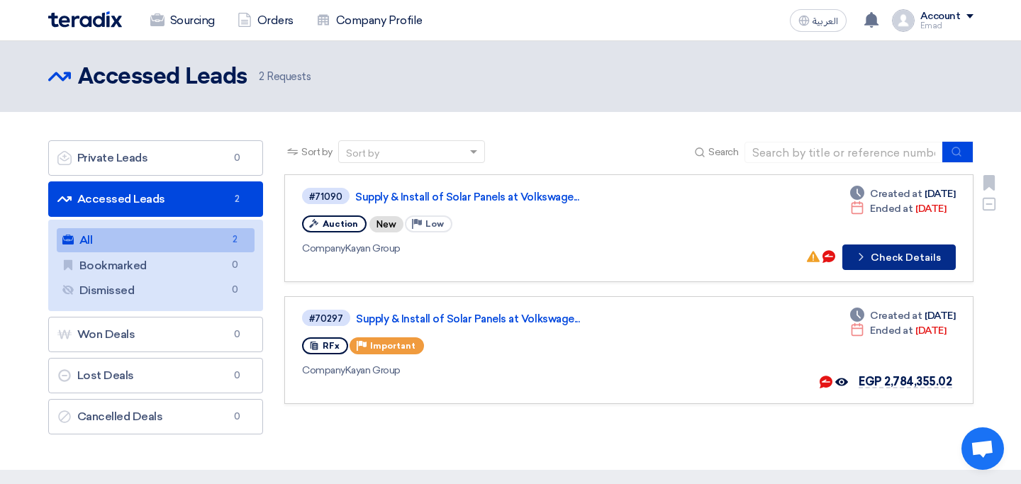
click at [889, 258] on button "Check details Check Details" at bounding box center [898, 258] width 113 height 26
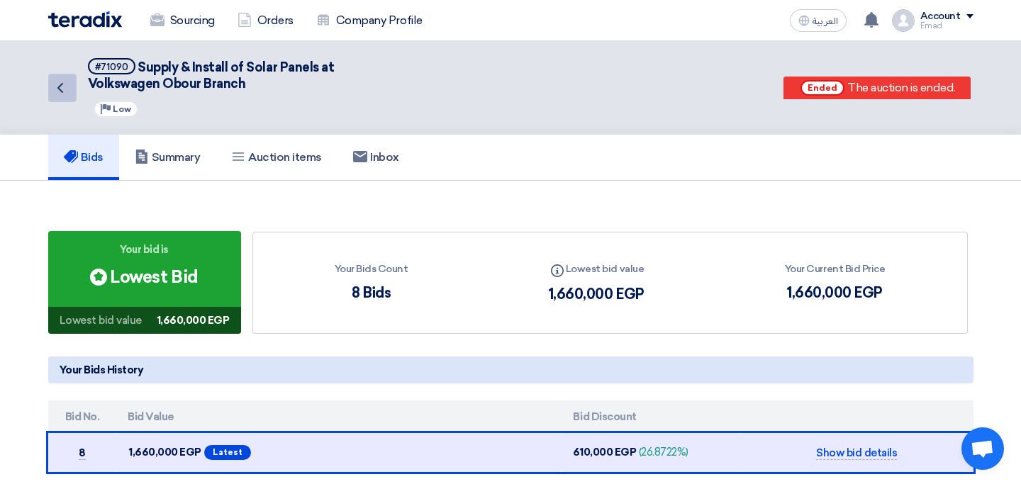
click at [48, 76] on link "Back" at bounding box center [62, 88] width 28 height 28
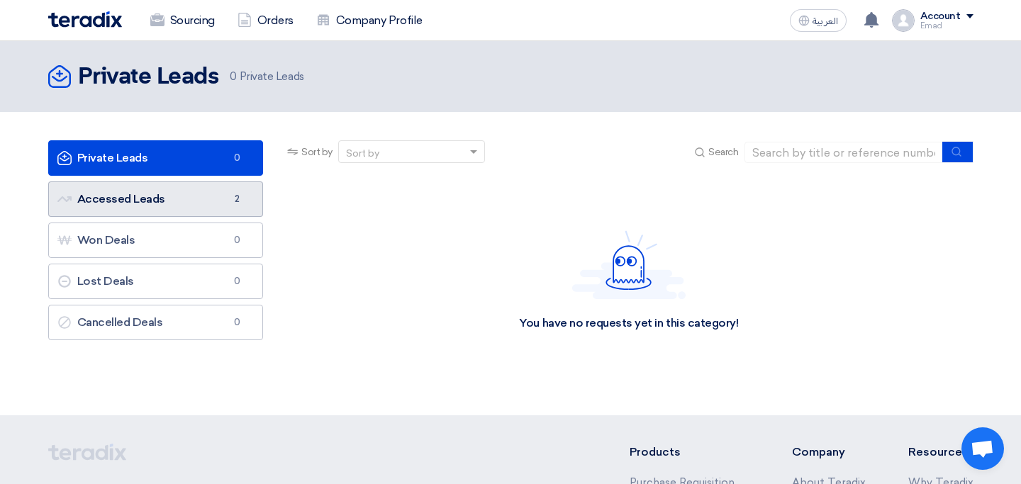
click at [162, 188] on link "Accessed Leads Accessed Leads 2" at bounding box center [155, 198] width 215 height 35
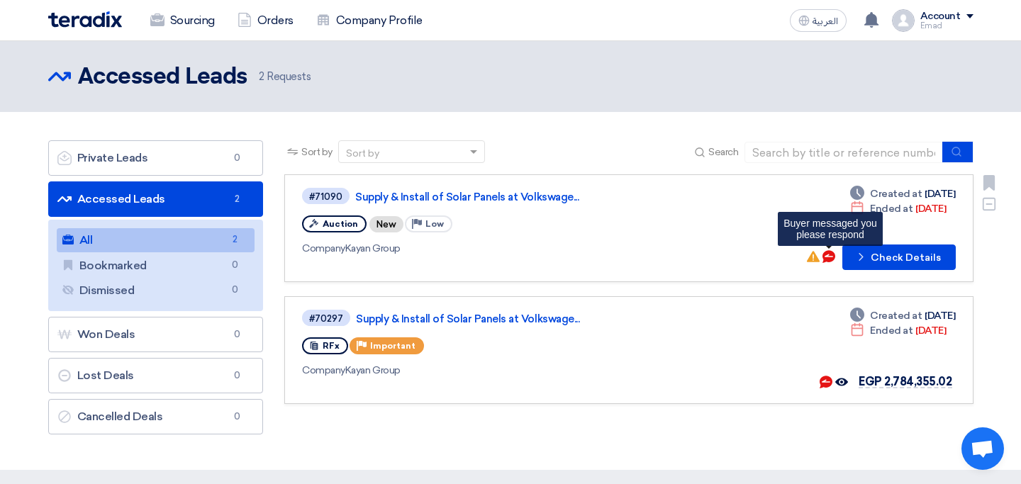
click at [831, 257] on use at bounding box center [828, 256] width 13 height 13
click at [832, 253] on use at bounding box center [828, 256] width 13 height 13
click at [832, 259] on use at bounding box center [828, 256] width 13 height 13
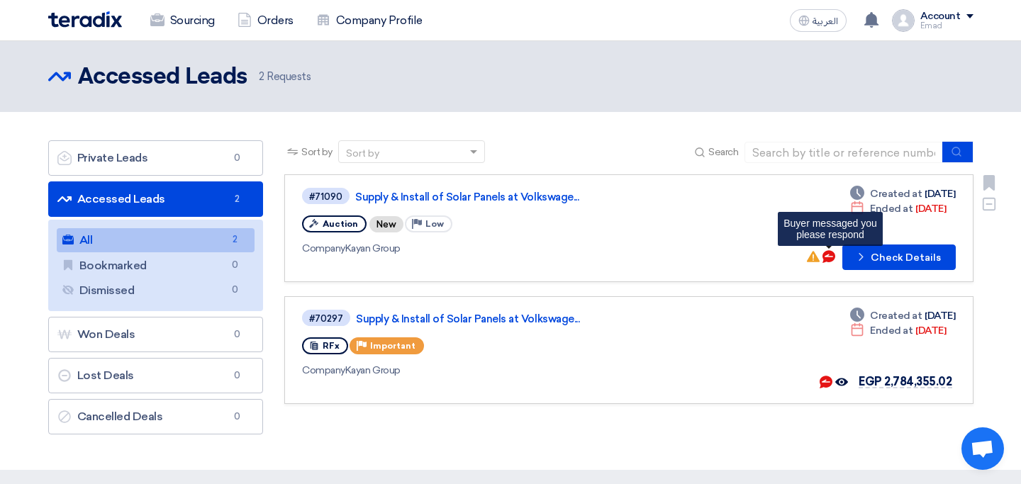
click at [832, 259] on use at bounding box center [828, 256] width 13 height 13
click at [830, 256] on icon "Buyer messaged you <br> please respond" at bounding box center [828, 256] width 13 height 13
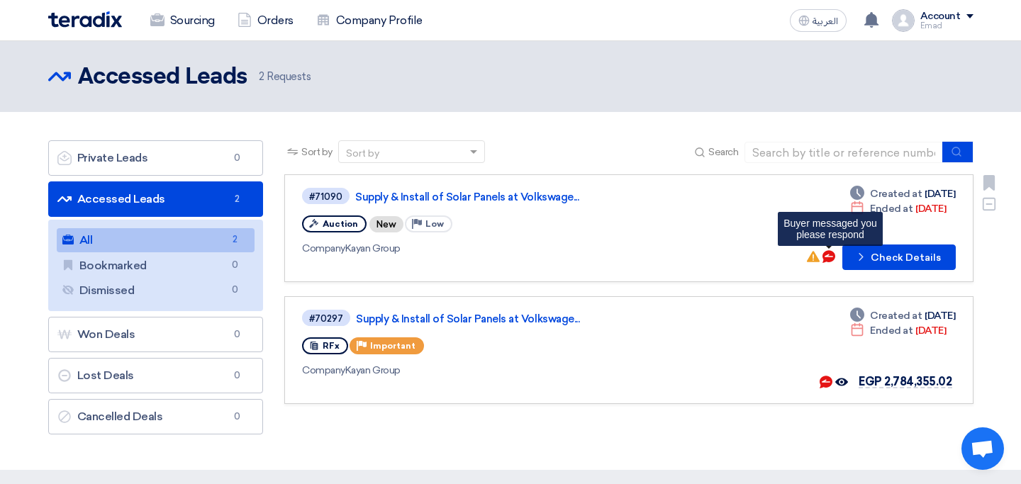
click at [830, 256] on icon "Buyer messaged you <br> please respond" at bounding box center [828, 256] width 13 height 13
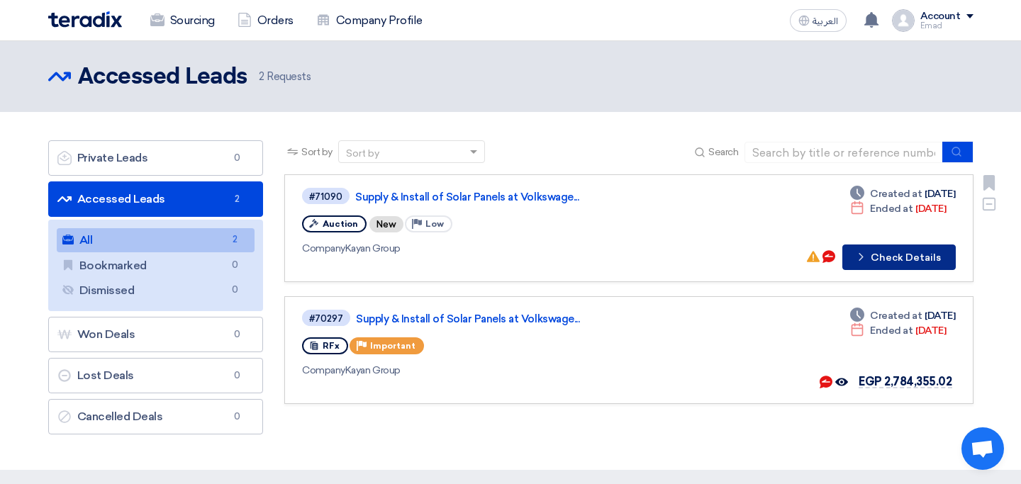
click at [867, 266] on button "Check details Check Details" at bounding box center [898, 258] width 113 height 26
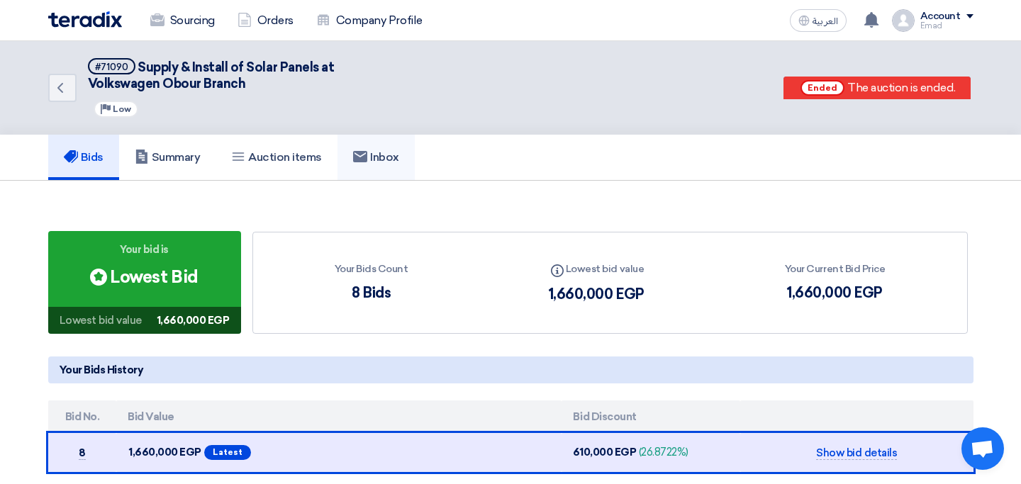
click at [386, 160] on h5 "Inbox" at bounding box center [376, 157] width 46 height 14
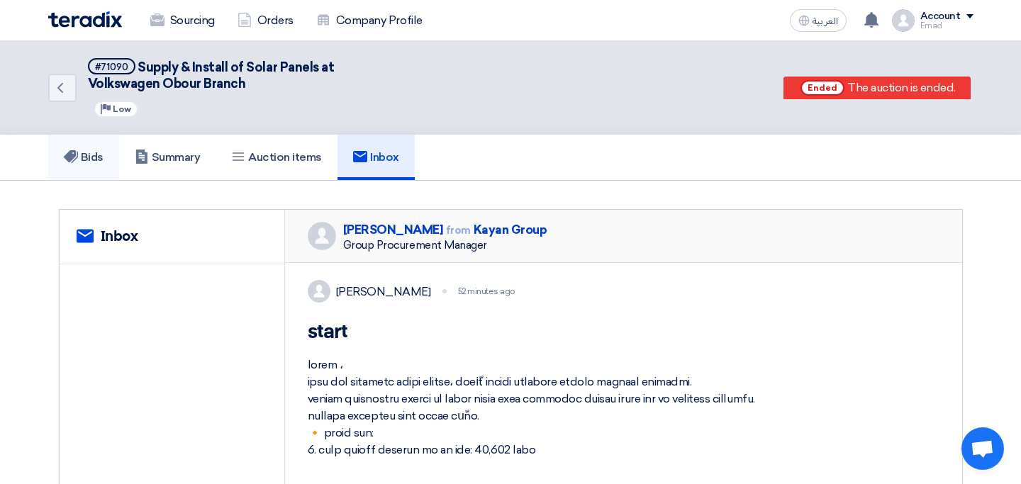
click at [80, 152] on h5 "Bids" at bounding box center [84, 157] width 40 height 14
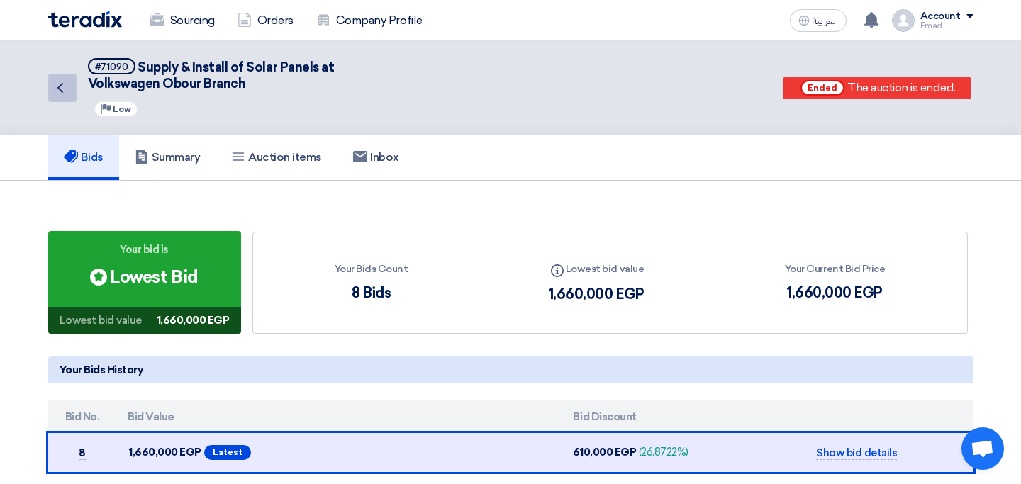
click at [67, 86] on icon "Back" at bounding box center [60, 87] width 17 height 17
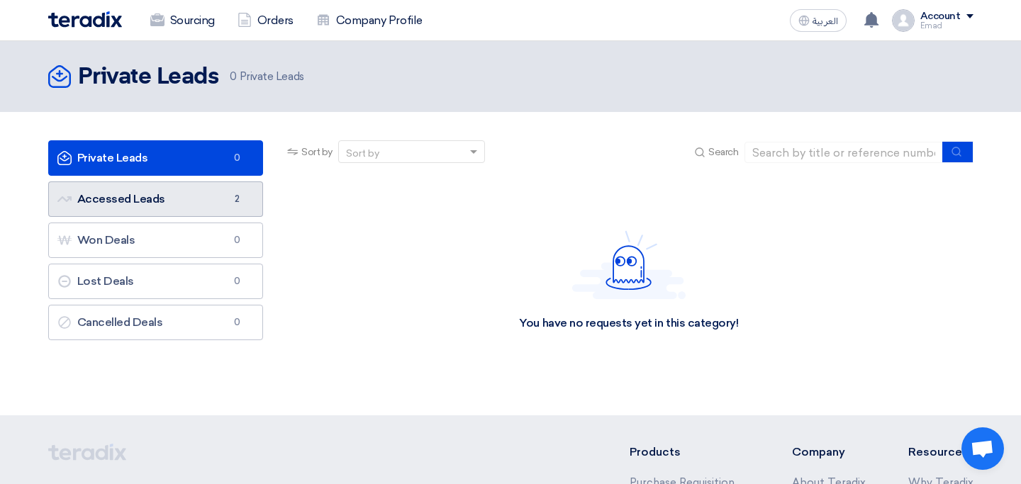
click at [156, 216] on link "Accessed Leads Accessed Leads 2" at bounding box center [155, 198] width 215 height 35
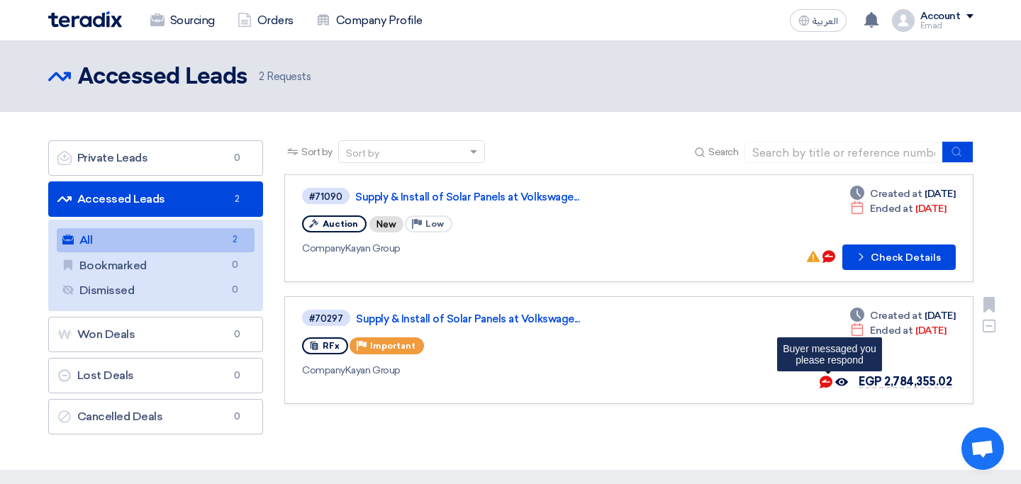
click at [832, 382] on icon "Buyer messaged you <br> please respond" at bounding box center [825, 382] width 13 height 13
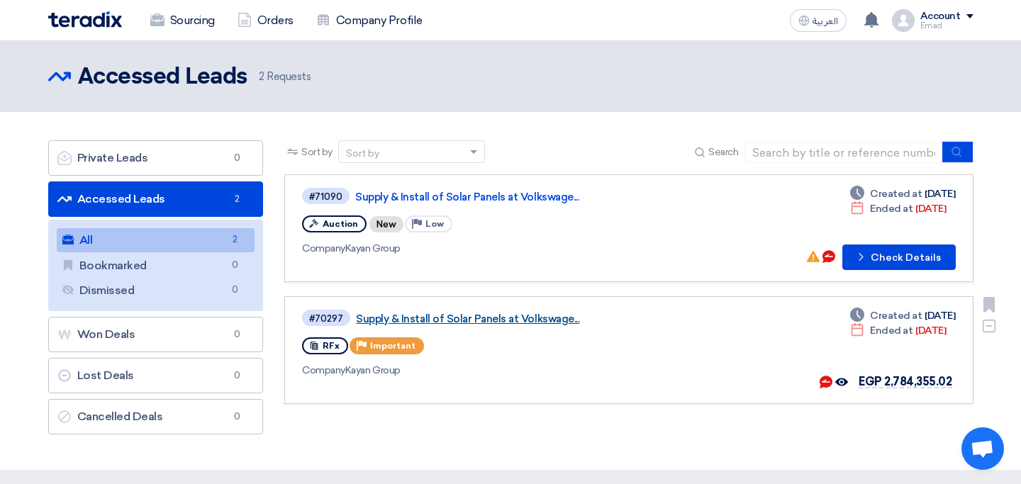
click at [453, 320] on link "Supply & Install of Solar Panels at Volkswage..." at bounding box center [533, 319] width 354 height 13
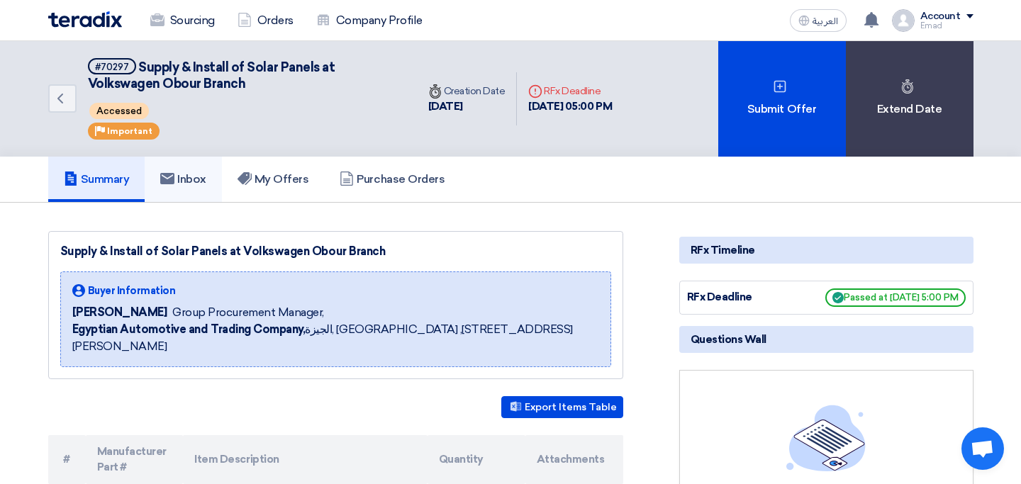
click at [206, 183] on h5 "Inbox" at bounding box center [183, 179] width 46 height 14
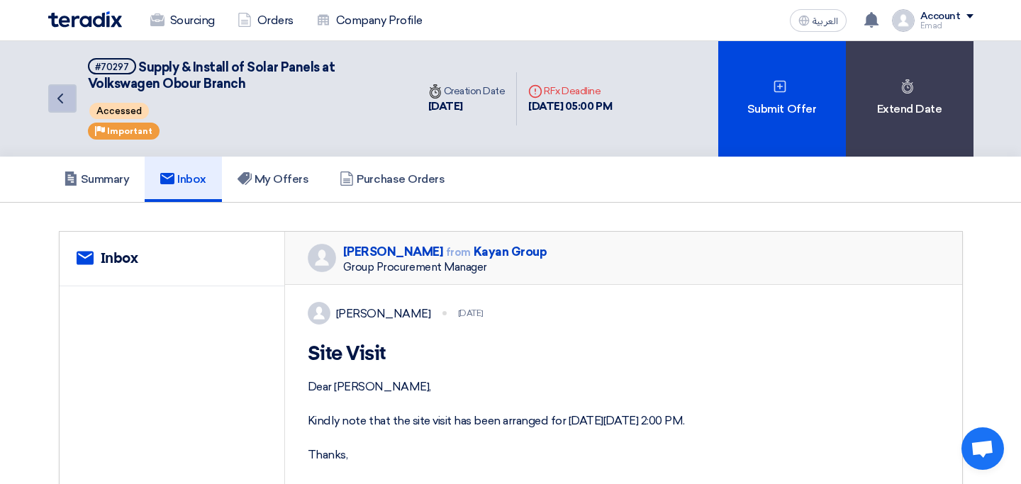
click at [69, 107] on link "Back" at bounding box center [62, 98] width 28 height 28
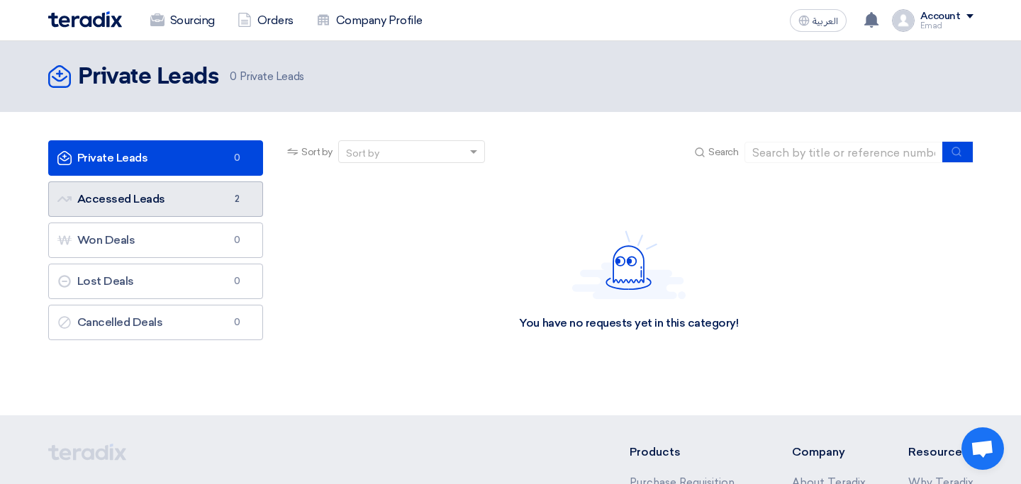
click at [189, 209] on link "Accessed Leads Accessed Leads 2" at bounding box center [155, 198] width 215 height 35
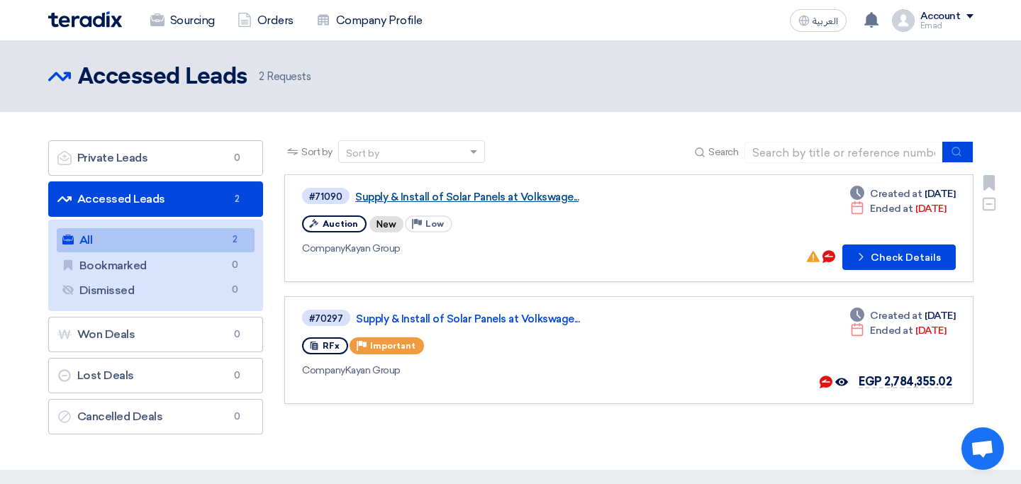
click at [528, 195] on link "Supply & Install of Solar Panels at Volkswage..." at bounding box center [532, 197] width 354 height 13
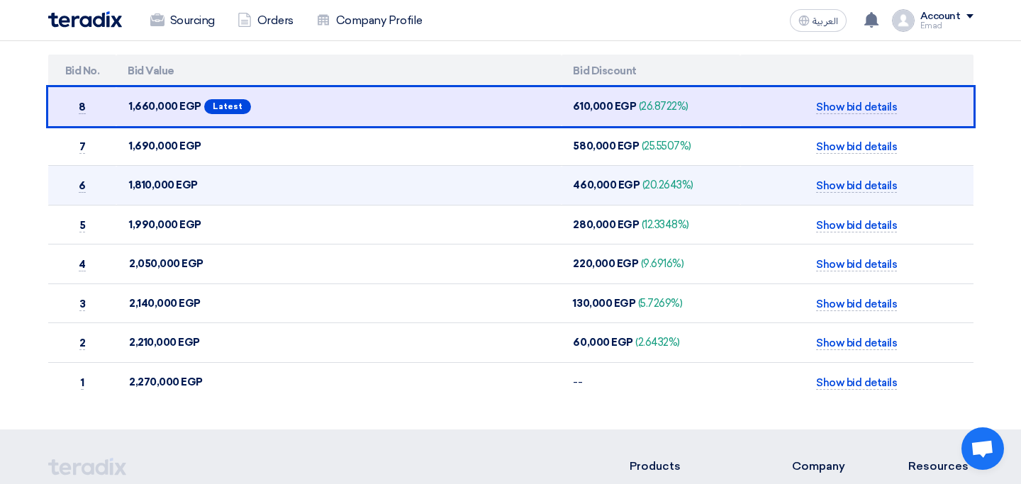
scroll to position [347, 0]
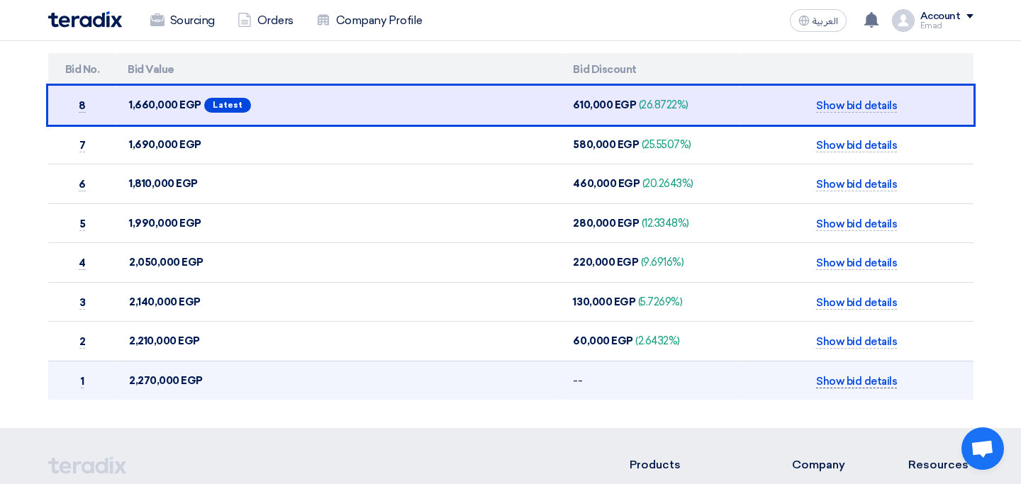
click at [860, 376] on span "Show bid details" at bounding box center [856, 381] width 81 height 13
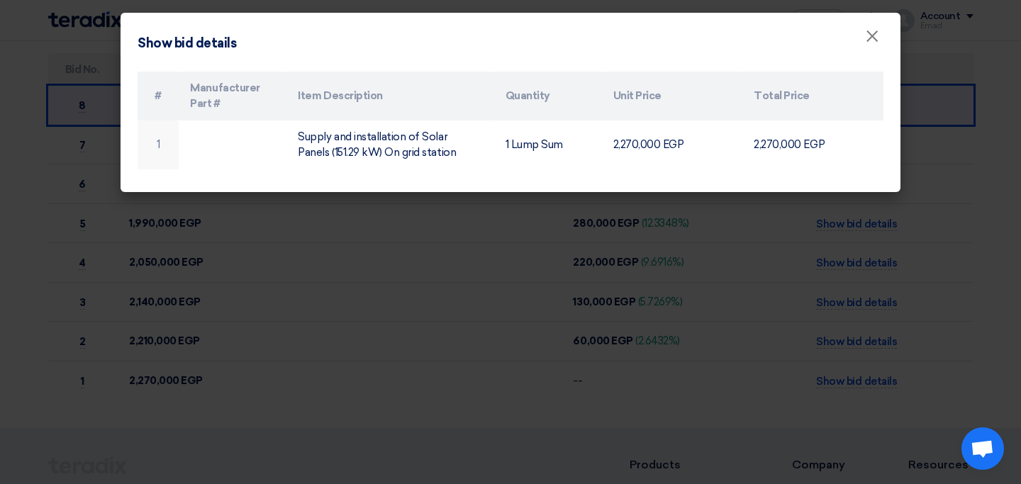
click at [487, 317] on modal-container "Show bid details × # Manufacturer Part # Item Description Quantity Unit Price T…" at bounding box center [510, 242] width 1021 height 484
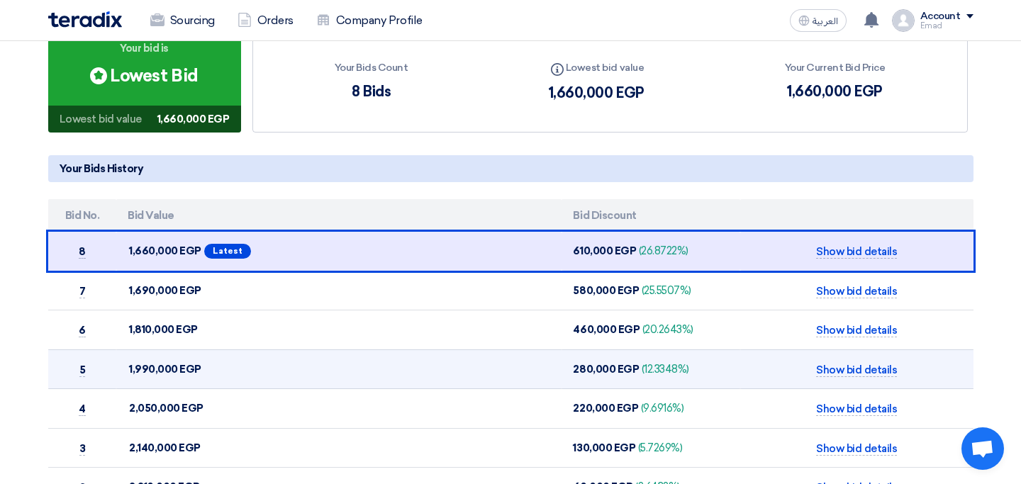
scroll to position [0, 0]
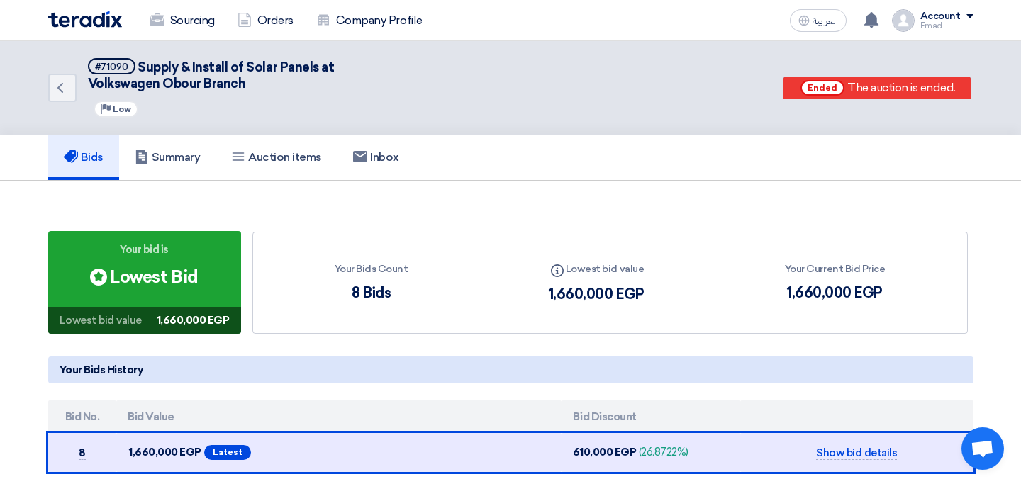
click at [509, 189] on section "Your bid is Bids submitted Lowest Bid Lowest bid value 1,660,000 EGP Your Bids …" at bounding box center [510, 478] width 1021 height 595
click at [863, 83] on div "The auction is ended." at bounding box center [901, 87] width 108 height 17
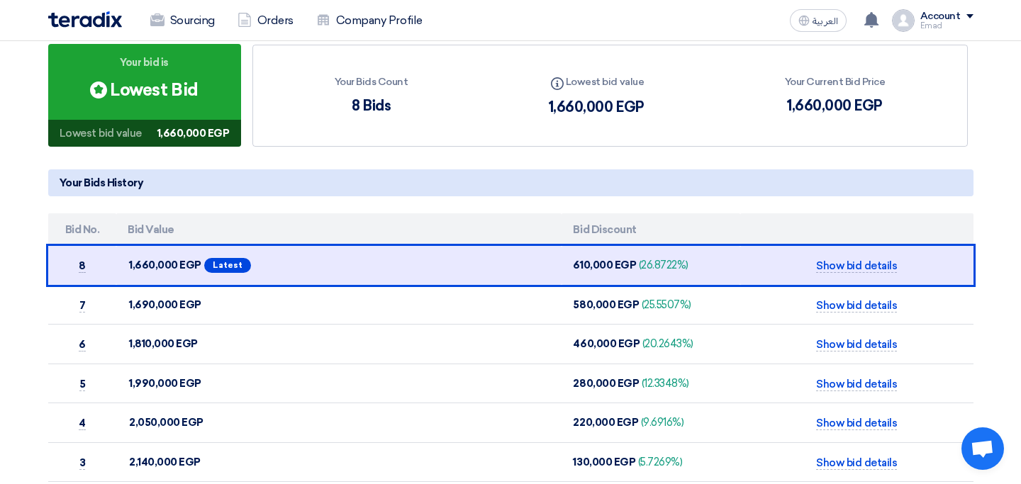
scroll to position [211, 0]
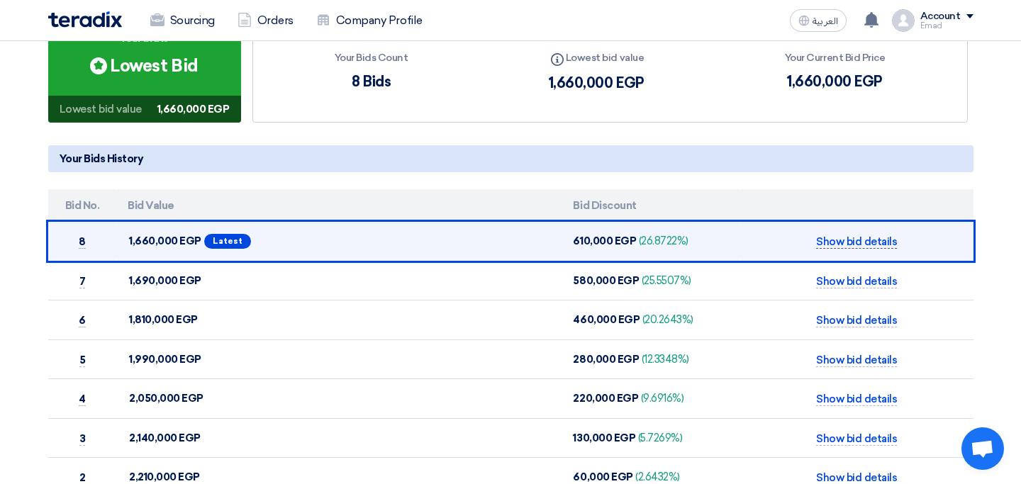
click at [840, 241] on span "Show bid details" at bounding box center [856, 241] width 81 height 13
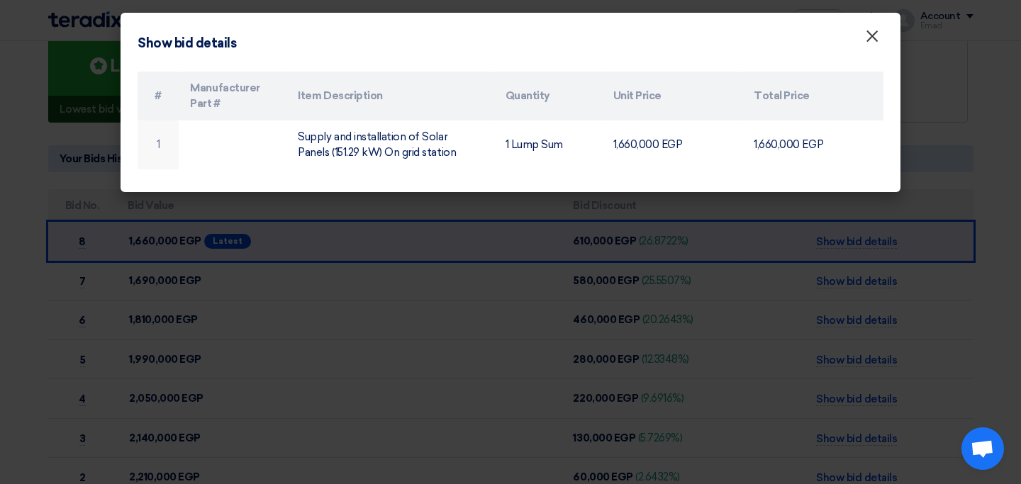
click at [875, 28] on span "×" at bounding box center [872, 40] width 14 height 28
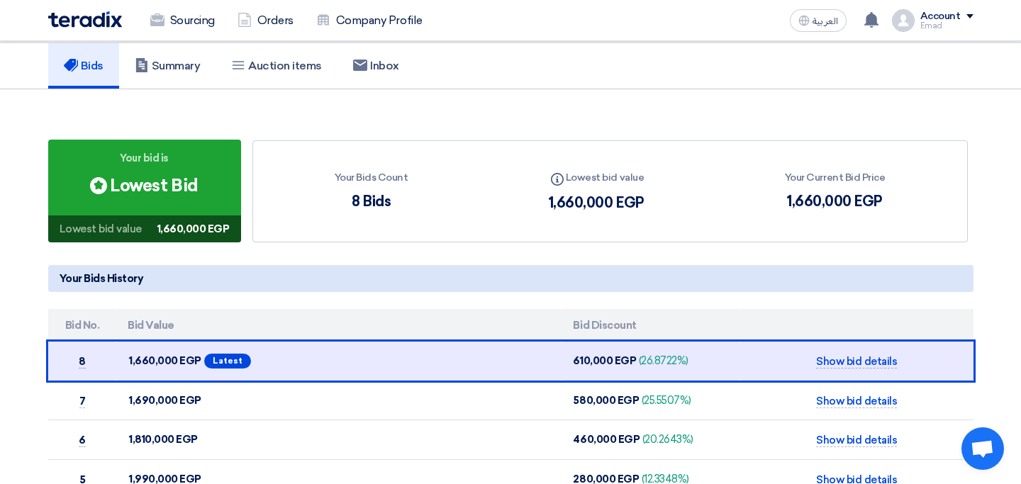
scroll to position [6, 0]
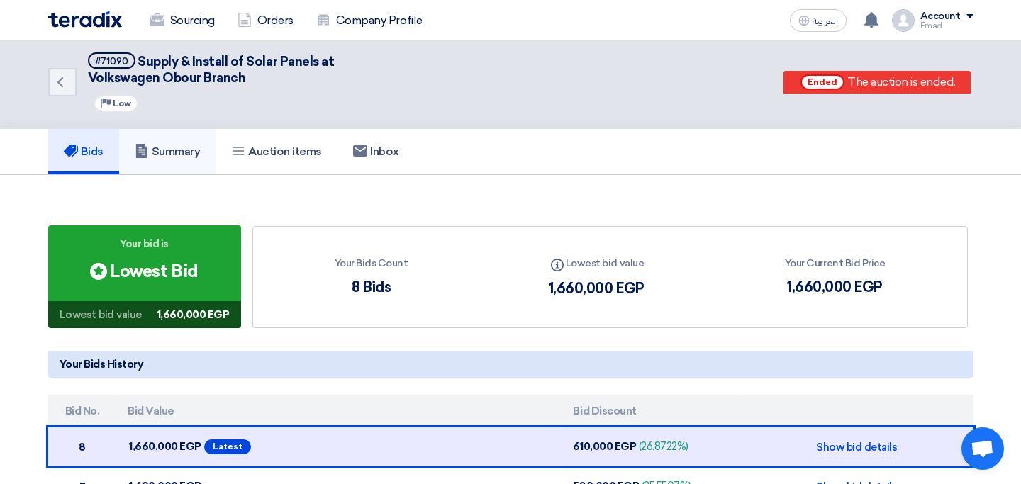
click at [184, 164] on link "Summary" at bounding box center [167, 151] width 97 height 45
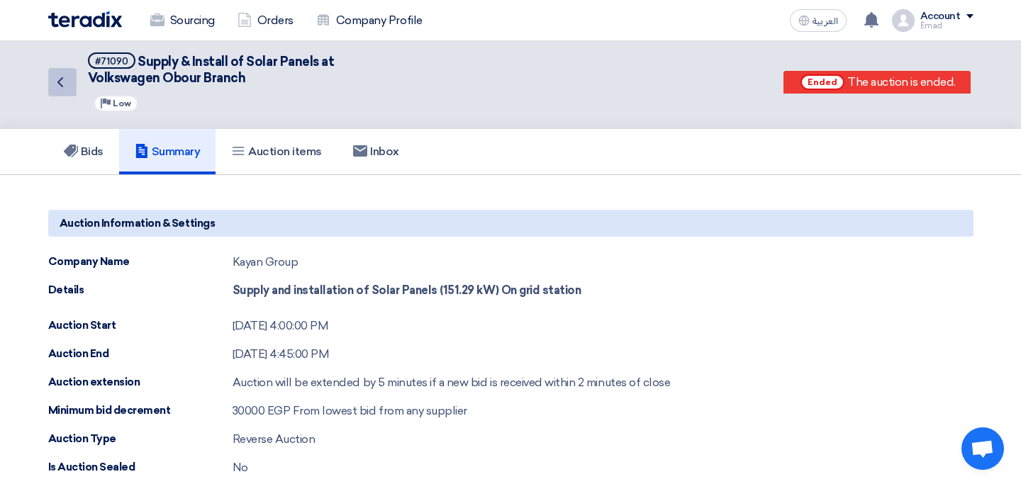
click at [73, 82] on link "Back" at bounding box center [62, 82] width 28 height 28
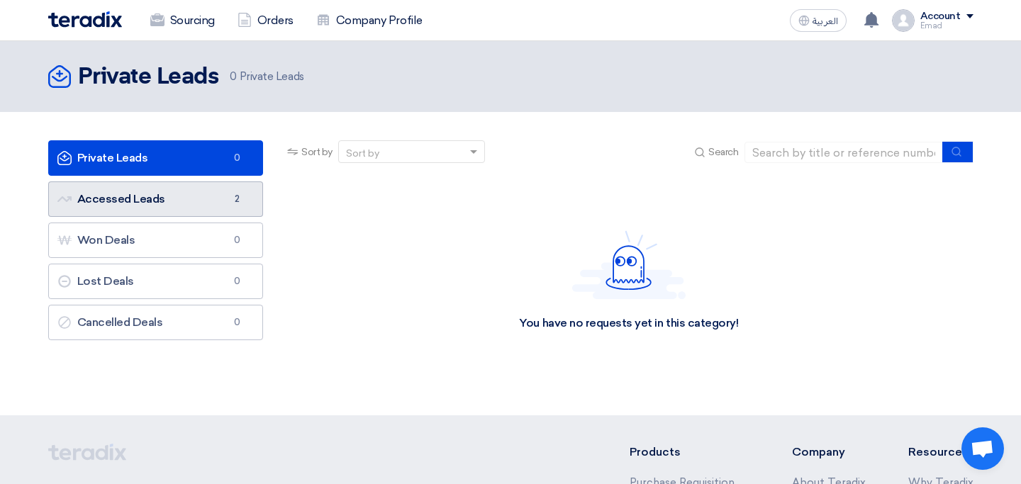
click at [200, 201] on link "Accessed Leads Accessed Leads 2" at bounding box center [155, 198] width 215 height 35
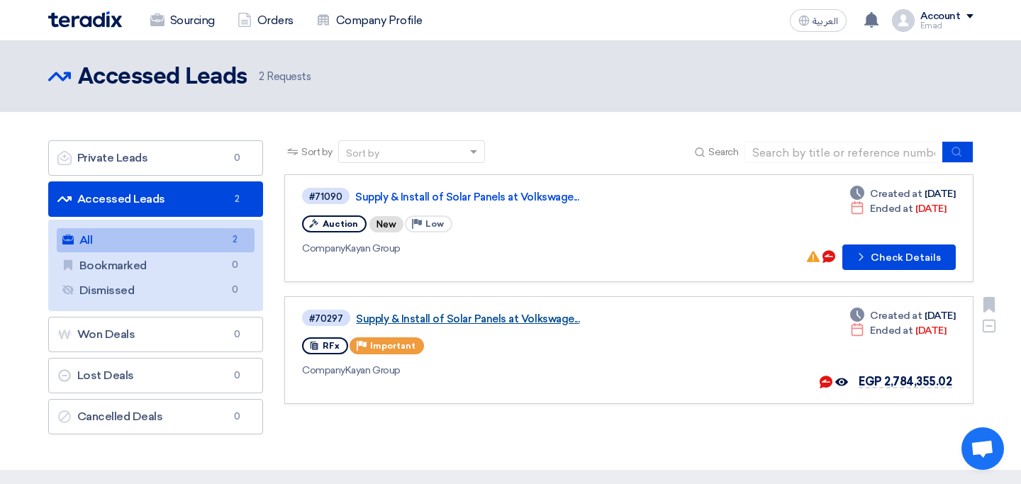
click at [425, 313] on link "Supply & Install of Solar Panels at Volkswage..." at bounding box center [533, 319] width 354 height 13
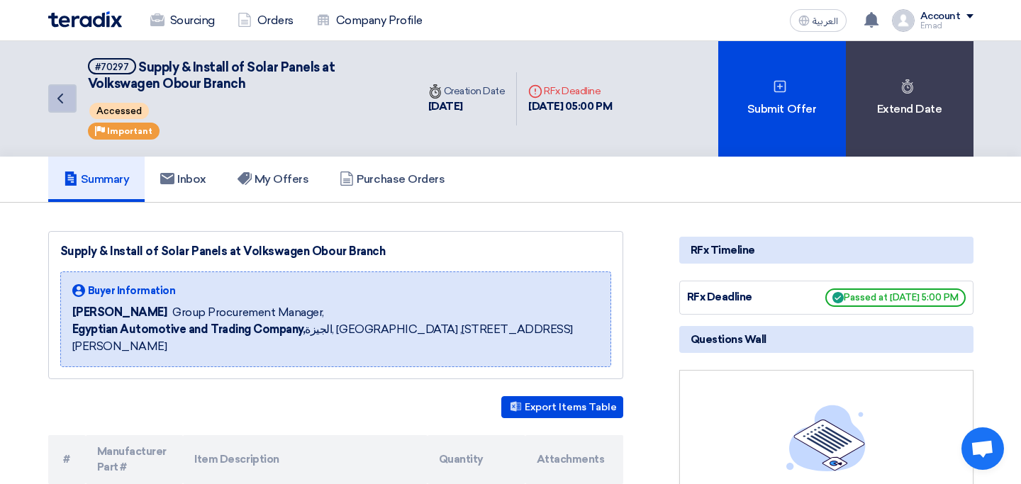
click at [55, 100] on icon "Back" at bounding box center [60, 98] width 17 height 17
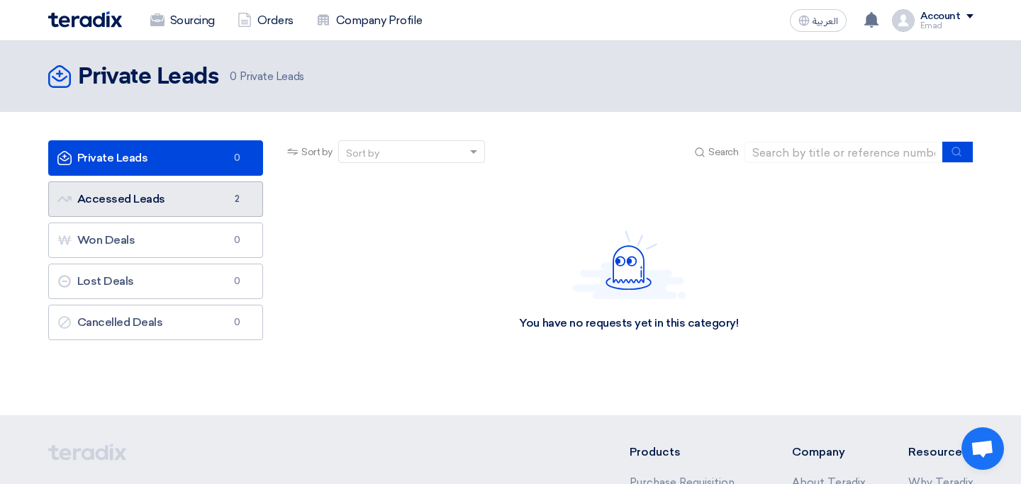
click at [154, 208] on link "Accessed Leads Accessed Leads 2" at bounding box center [155, 198] width 215 height 35
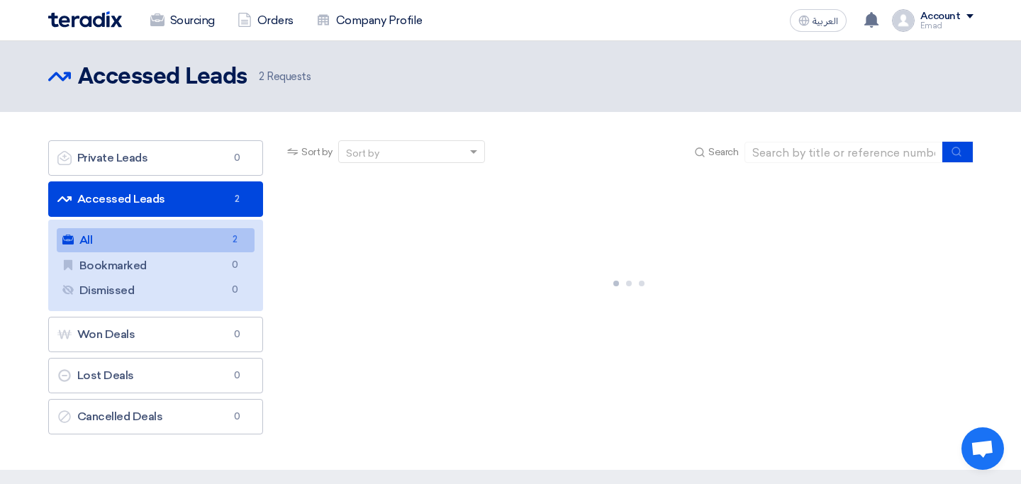
click at [150, 242] on link "All All 2" at bounding box center [156, 240] width 198 height 24
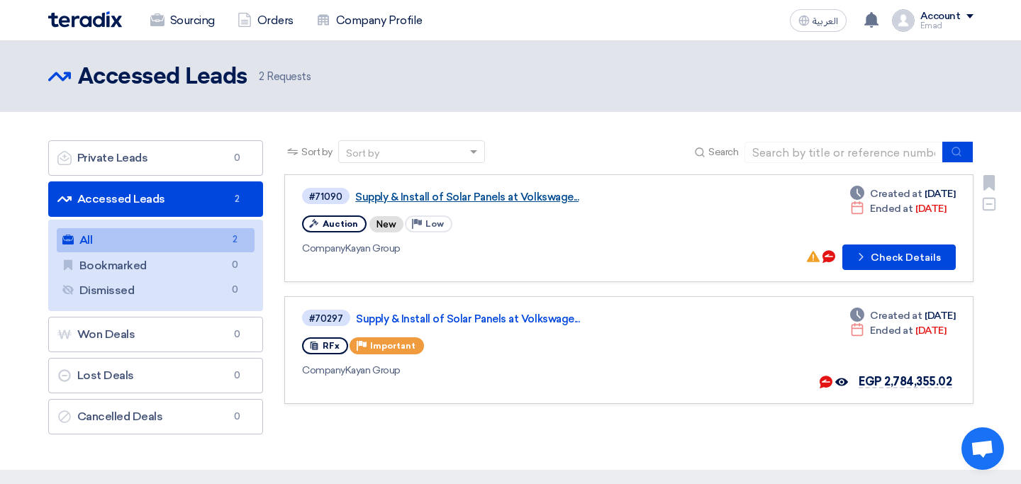
click at [529, 201] on link "Supply & Install of Solar Panels at Volkswage..." at bounding box center [532, 197] width 354 height 13
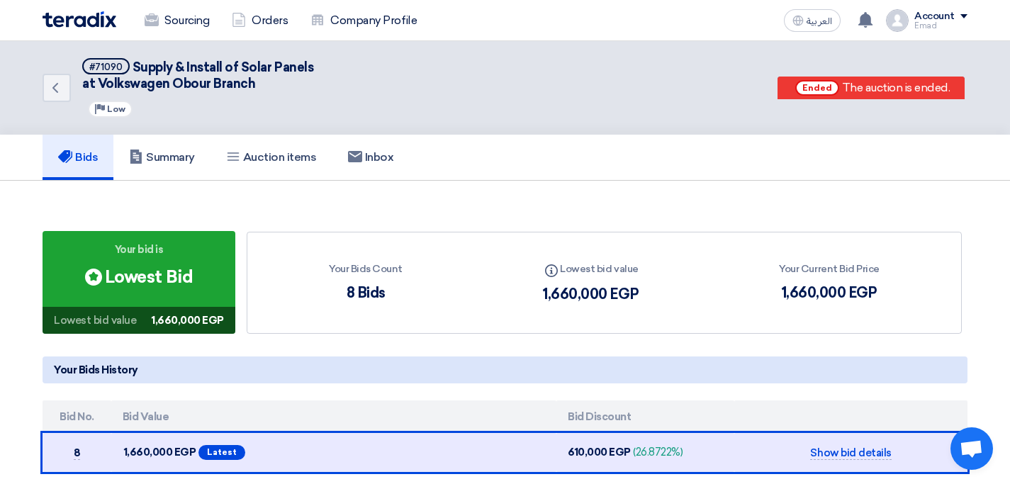
click at [145, 265] on div "Bids submitted Lowest Bid" at bounding box center [139, 277] width 108 height 26
click at [554, 267] on icon "Info" at bounding box center [551, 270] width 13 height 13
drag, startPoint x: 644, startPoint y: 269, endPoint x: 634, endPoint y: 269, distance: 9.2
click at [634, 269] on div "Your Bids Count 8 Bids Info Lowest bid value 1,660,000 EGP Your Current Bid Pri…" at bounding box center [604, 282] width 714 height 101
click at [612, 207] on section "Your bid is Bids submitted Lowest Bid Lowest bid value 1,660,000 EGP Your Bids …" at bounding box center [505, 478] width 1010 height 595
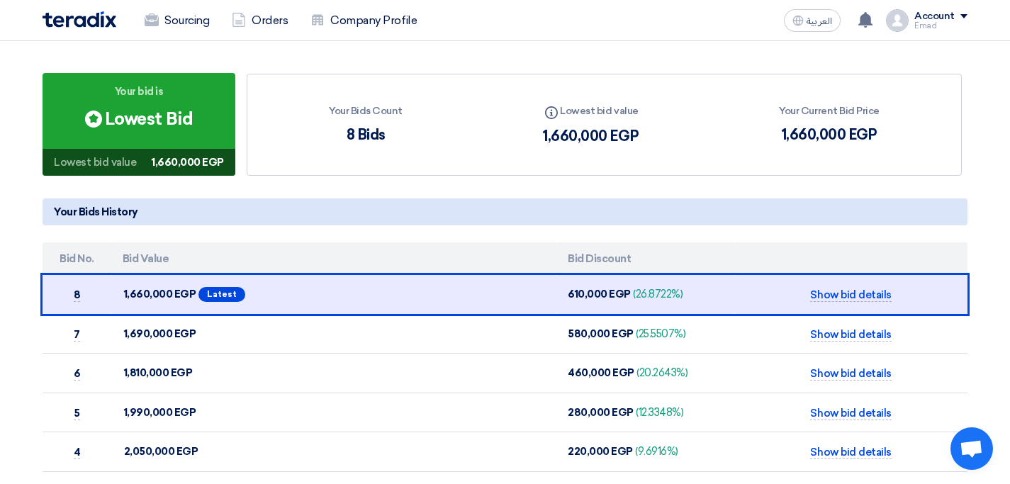
scroll to position [176, 0]
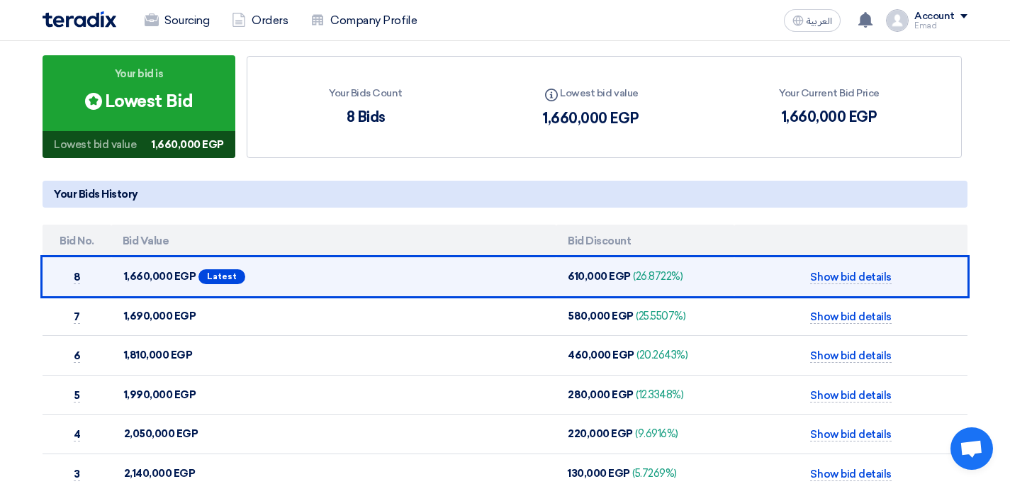
drag, startPoint x: 262, startPoint y: 273, endPoint x: 106, endPoint y: 280, distance: 156.1
click at [106, 280] on tr "8 1,660,000 EGP Latest 610,000 EGP (26.8722%) Show bid details" at bounding box center [505, 276] width 925 height 39
click at [111, 274] on td "1,660,000 EGP Latest" at bounding box center [333, 276] width 445 height 39
drag, startPoint x: 94, startPoint y: 274, endPoint x: 682, endPoint y: 262, distance: 587.7
click at [669, 262] on tr "8 1,660,000 EGP Latest 610,000 EGP (26.8722%) Show bid details" at bounding box center [505, 276] width 925 height 39
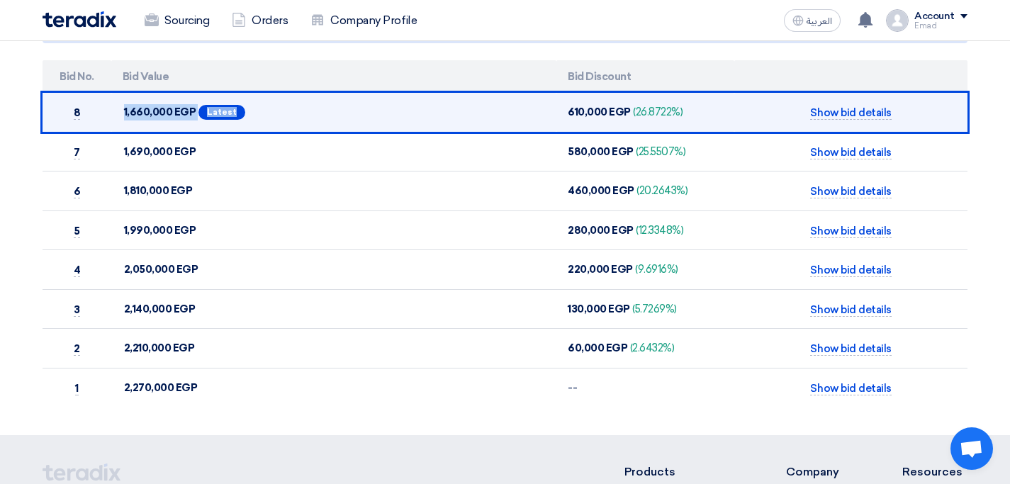
scroll to position [0, 0]
